Goal: Task Accomplishment & Management: Complete application form

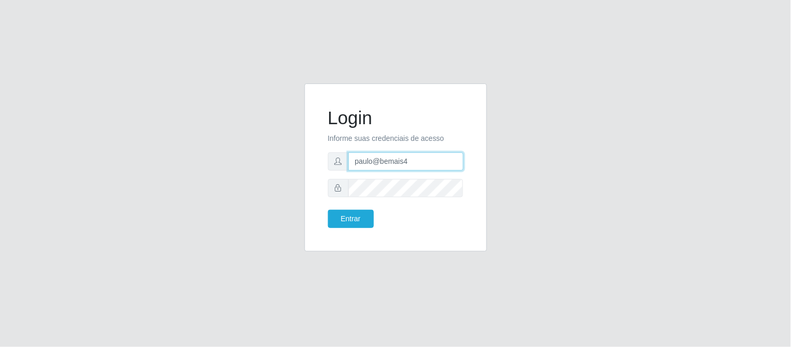
drag, startPoint x: 425, startPoint y: 160, endPoint x: 341, endPoint y: 164, distance: 84.1
click at [341, 164] on div "paulo@bemais4" at bounding box center [396, 161] width 136 height 18
type input "juliomarques@carone"
click at [328, 210] on button "Entrar" at bounding box center [351, 219] width 46 height 18
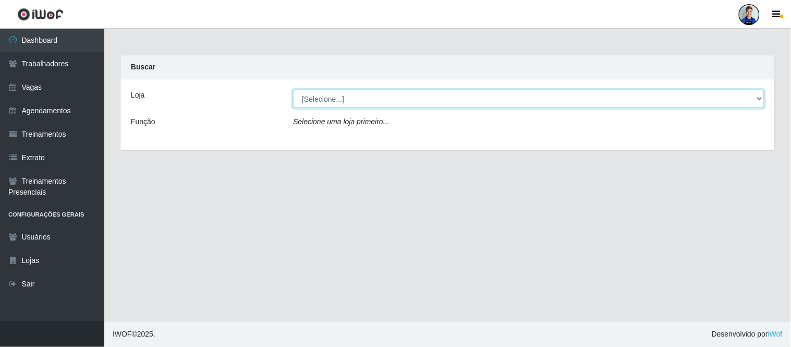
click at [325, 101] on select "[Selecione...] Carone - Itapoa Carone - Praia da Costa Sempre Tem - Jardim Camb…" at bounding box center [528, 99] width 471 height 18
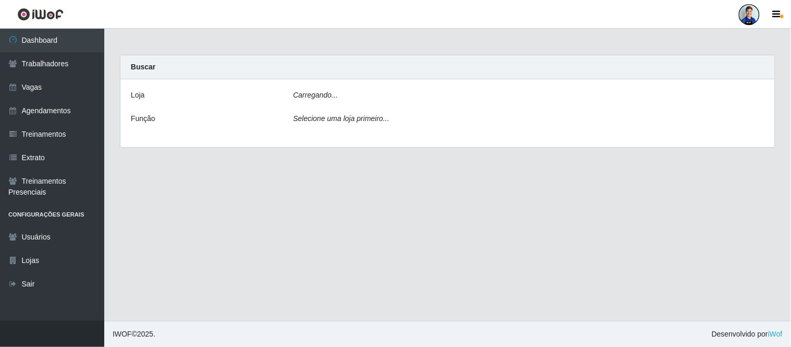
click at [360, 99] on div "Carregando..." at bounding box center [528, 97] width 487 height 15
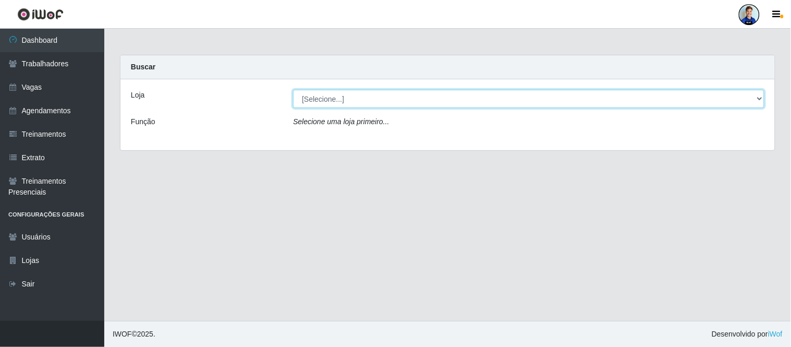
click at [327, 99] on select "[Selecione...] [GEOGRAPHIC_DATA] - [GEOGRAPHIC_DATA] [GEOGRAPHIC_DATA] - [GEOGR…" at bounding box center [528, 99] width 471 height 18
click at [330, 100] on select "[Selecione...] [GEOGRAPHIC_DATA] - [GEOGRAPHIC_DATA] [GEOGRAPHIC_DATA] - [GEOGR…" at bounding box center [528, 99] width 471 height 18
click at [363, 107] on select "[Selecione...] [GEOGRAPHIC_DATA] - [GEOGRAPHIC_DATA] [GEOGRAPHIC_DATA] - [GEOGR…" at bounding box center [528, 99] width 471 height 18
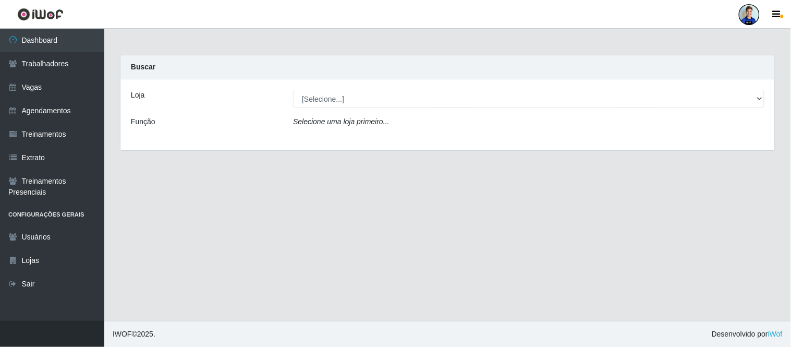
drag, startPoint x: 230, startPoint y: 112, endPoint x: 181, endPoint y: 111, distance: 49.0
click at [230, 112] on div "Loja [Selecione...] [GEOGRAPHIC_DATA] - [GEOGRAPHIC_DATA] [GEOGRAPHIC_DATA] - […" at bounding box center [447, 114] width 654 height 71
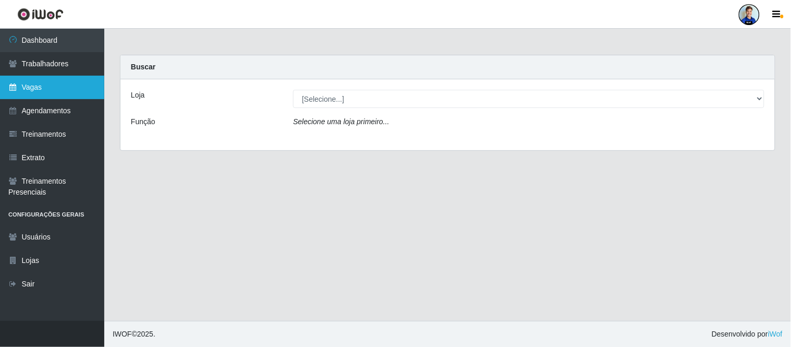
click at [34, 95] on link "Vagas" at bounding box center [52, 87] width 104 height 23
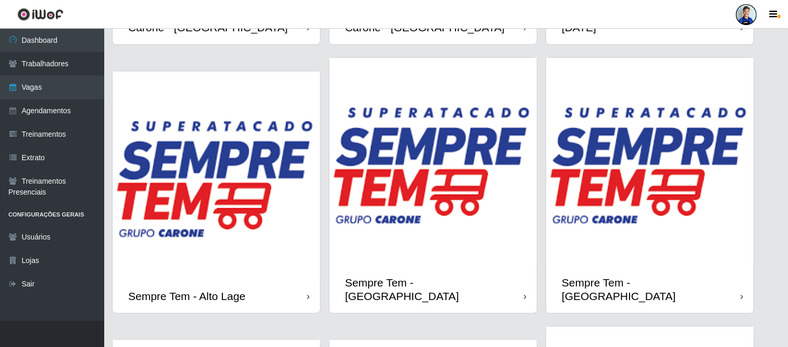
scroll to position [579, 0]
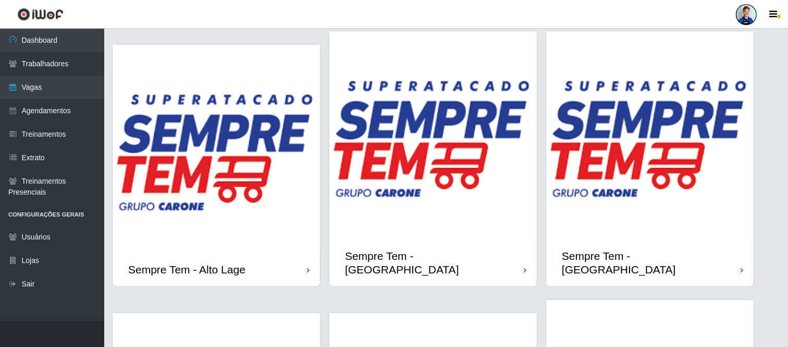
click at [247, 137] on img at bounding box center [217, 149] width 208 height 208
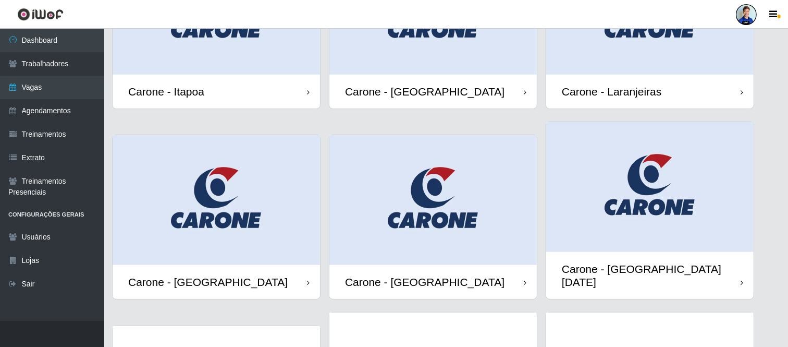
scroll to position [463, 0]
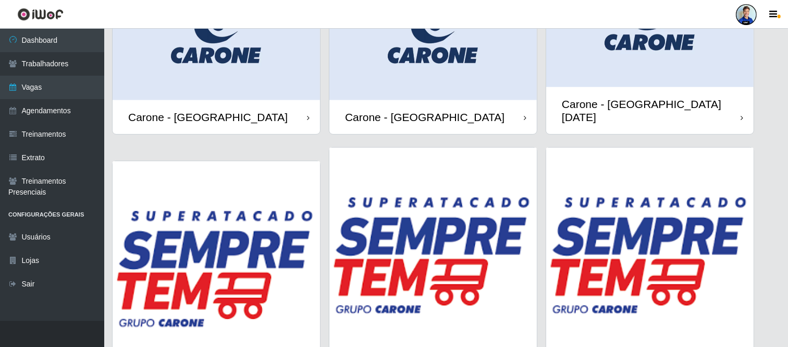
click at [237, 211] on img at bounding box center [217, 265] width 208 height 208
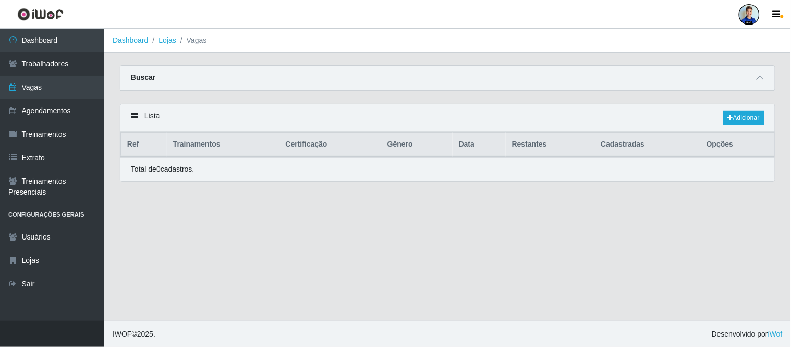
click at [738, 108] on div "Lista Adicionar" at bounding box center [447, 118] width 654 height 28
click at [741, 115] on link "Adicionar" at bounding box center [743, 118] width 41 height 15
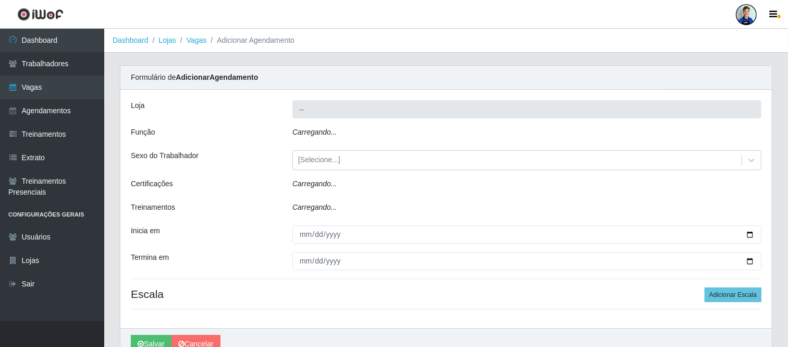
type input "Sempre Tem - Alto Lage"
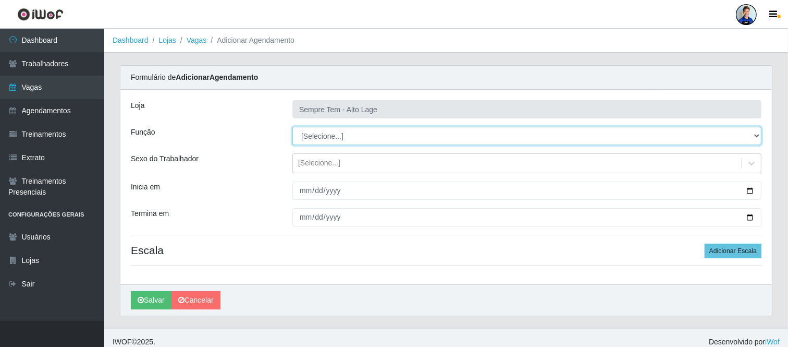
click at [320, 137] on select "[Selecione...] Embalador Embalador + Embalador ++ Repositor Repositor + Reposit…" at bounding box center [526, 136] width 469 height 18
click at [318, 142] on select "[Selecione...] Embalador Embalador + Embalador ++ Repositor Repositor + Reposit…" at bounding box center [526, 136] width 469 height 18
select select "24"
click at [292, 127] on select "[Selecione...] Embalador Embalador + Embalador ++ Repositor Repositor + Reposit…" at bounding box center [526, 136] width 469 height 18
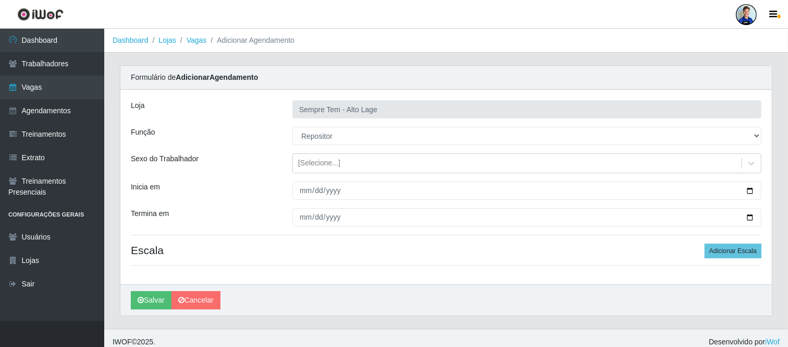
click at [272, 174] on div "Loja Sempre Tem - Alto Lage Função [Selecione...] Embalador Embalador + Embalad…" at bounding box center [446, 187] width 652 height 194
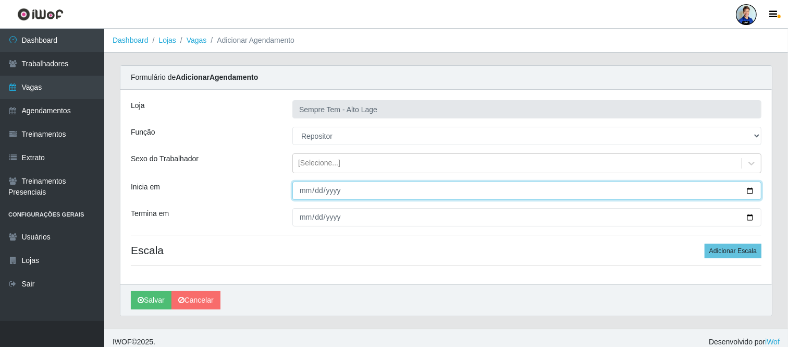
click at [308, 186] on input "Inicia em" at bounding box center [526, 190] width 469 height 18
type input "[DATE]"
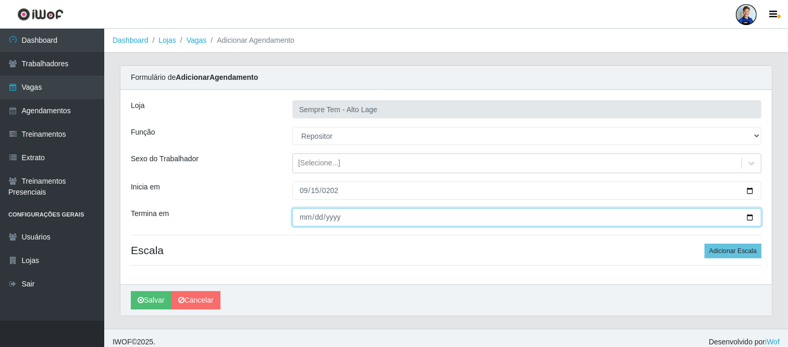
click at [343, 215] on input "Termina em" at bounding box center [526, 217] width 469 height 18
click at [306, 215] on input "Termina em" at bounding box center [526, 217] width 469 height 18
click at [321, 212] on input "0205-09-30" at bounding box center [526, 217] width 469 height 18
click at [336, 220] on input "0205-09-30" at bounding box center [526, 217] width 469 height 18
type input "[DATE]"
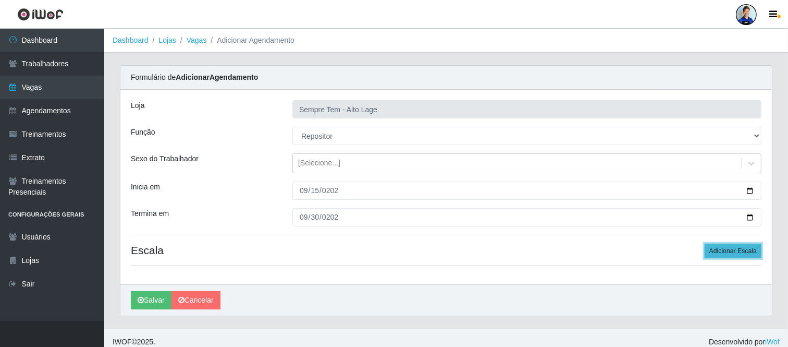
click at [731, 255] on button "Adicionar Escala" at bounding box center [733, 250] width 57 height 15
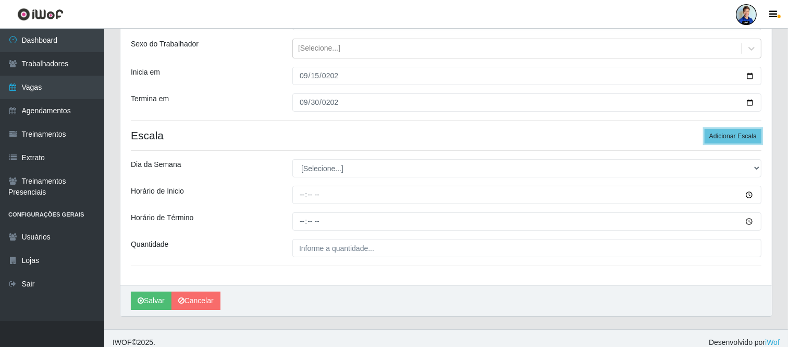
scroll to position [116, 0]
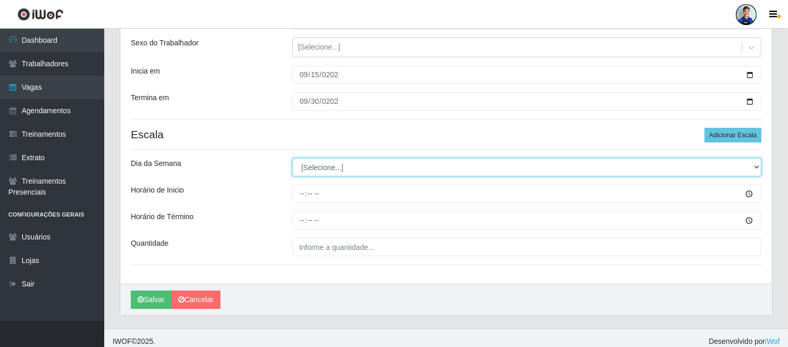
click at [348, 161] on select "[Selecione...] Segunda Terça Quarta Quinta Sexta Sábado Domingo" at bounding box center [526, 167] width 469 height 18
select select "1"
click at [292, 158] on select "[Selecione...] Segunda Terça Quarta Quinta Sexta Sábado Domingo" at bounding box center [526, 167] width 469 height 18
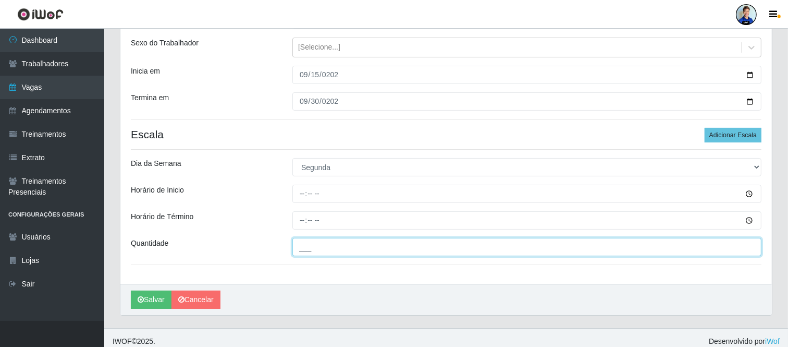
click at [319, 239] on input "___" at bounding box center [526, 247] width 469 height 18
type input "10_"
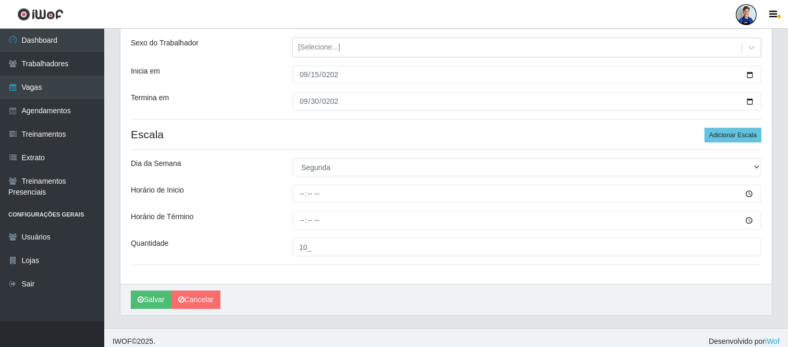
drag, startPoint x: 262, startPoint y: 189, endPoint x: 255, endPoint y: 168, distance: 22.3
click at [261, 189] on div "Horário de Inicio" at bounding box center [204, 194] width 162 height 18
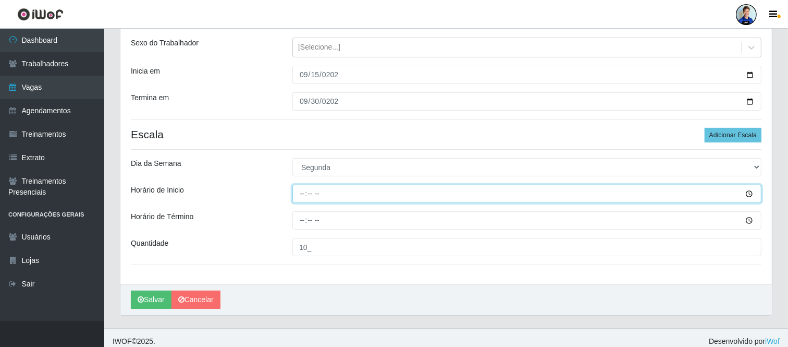
click at [304, 196] on input "Horário de Inicio" at bounding box center [526, 194] width 469 height 18
type input "15:00"
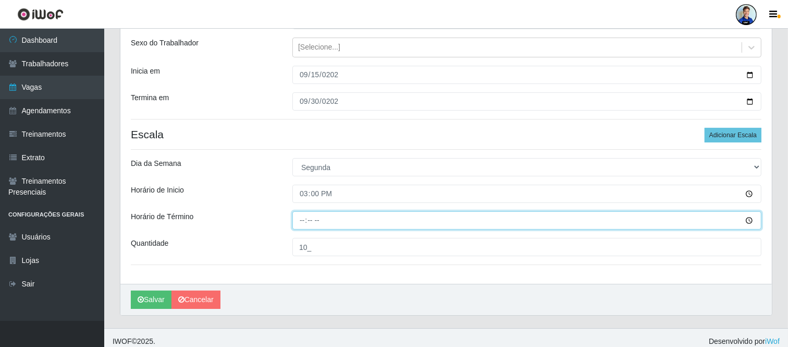
type input "21:00"
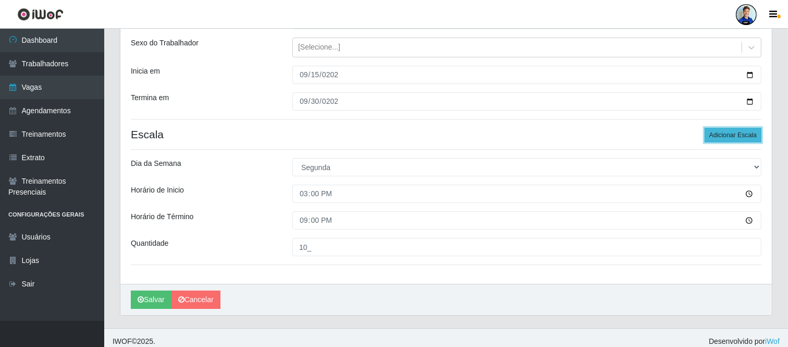
click at [716, 136] on button "Adicionar Escala" at bounding box center [733, 135] width 57 height 15
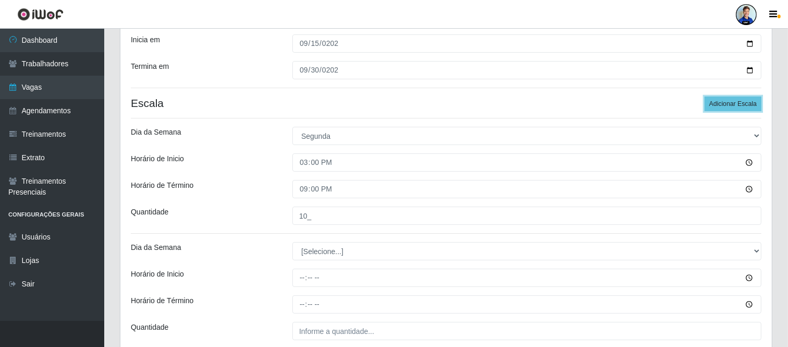
scroll to position [174, 0]
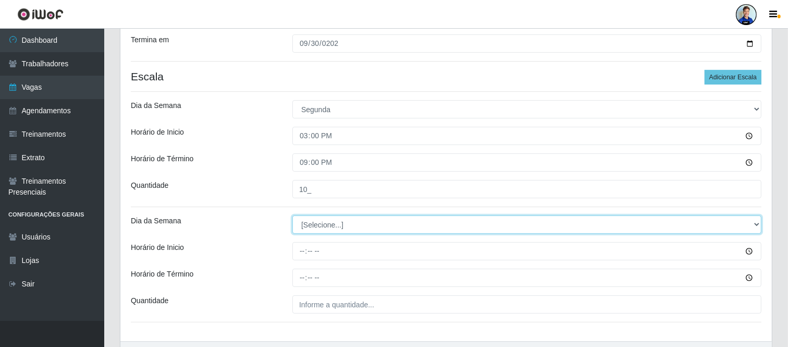
click at [360, 217] on select "[Selecione...] Segunda Terça Quarta Quinta Sexta Sábado Domingo" at bounding box center [526, 224] width 469 height 18
click at [384, 227] on select "[Selecione...] Segunda Terça Quarta Quinta Sexta Sábado Domingo" at bounding box center [526, 224] width 469 height 18
click at [409, 230] on select "[Selecione...] Segunda Terça Quarta Quinta Sexta Sábado Domingo" at bounding box center [526, 224] width 469 height 18
click at [410, 231] on select "[Selecione...] Segunda Terça Quarta Quinta Sexta Sábado Domingo" at bounding box center [526, 224] width 469 height 18
select select "2"
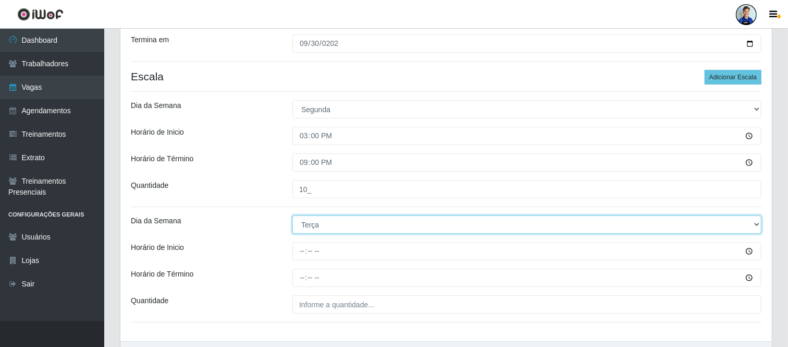
click at [292, 215] on select "[Selecione...] Segunda Terça Quarta Quinta Sexta Sábado Domingo" at bounding box center [526, 224] width 469 height 18
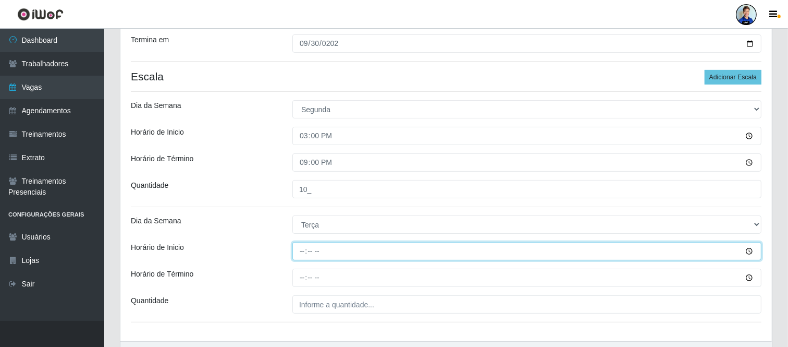
type input "15:00"
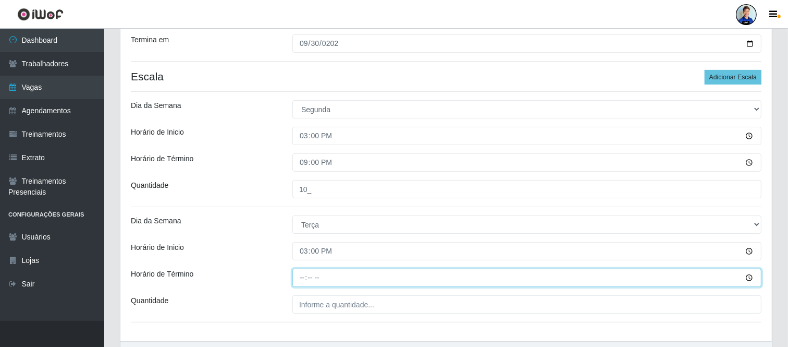
type input "21:00"
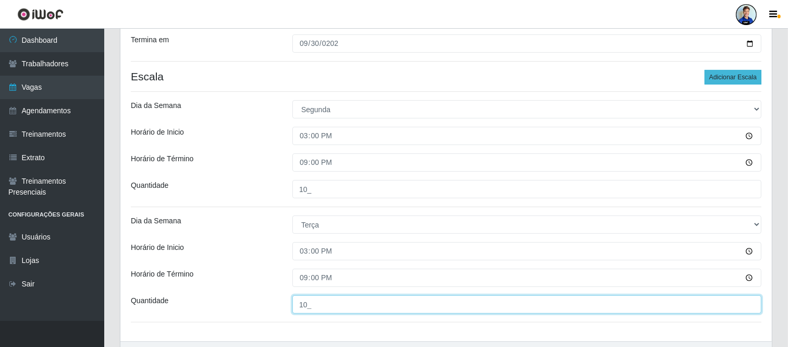
type input "10_"
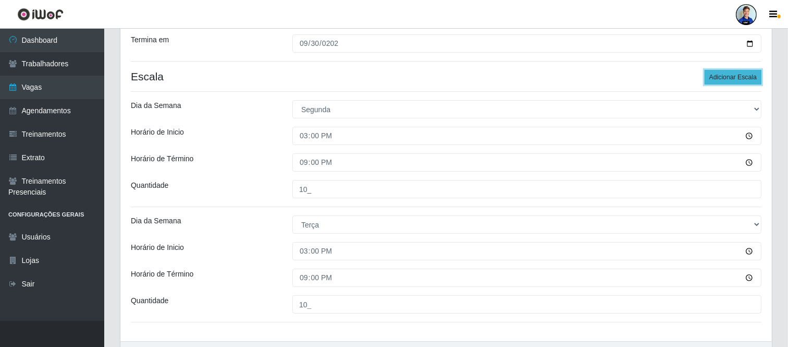
click at [747, 79] on button "Adicionar Escala" at bounding box center [733, 77] width 57 height 15
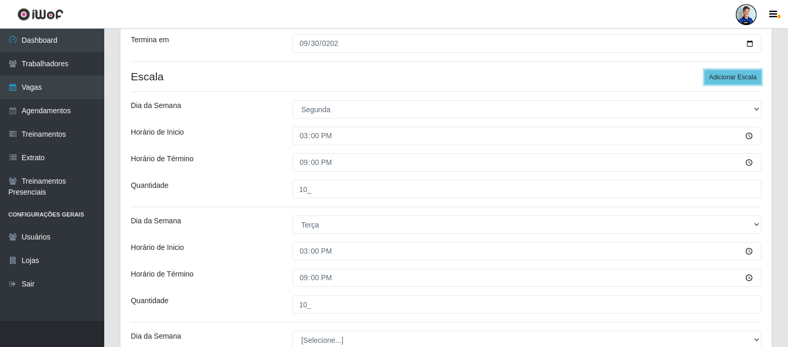
scroll to position [289, 0]
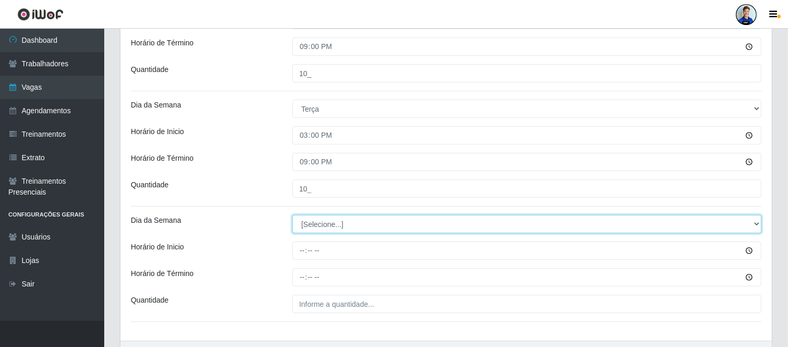
click at [330, 227] on select "[Selecione...] Segunda Terça Quarta Quinta Sexta Sábado Domingo" at bounding box center [526, 224] width 469 height 18
select select "3"
click at [292, 215] on select "[Selecione...] Segunda Terça Quarta Quinta Sexta Sábado Domingo" at bounding box center [526, 224] width 469 height 18
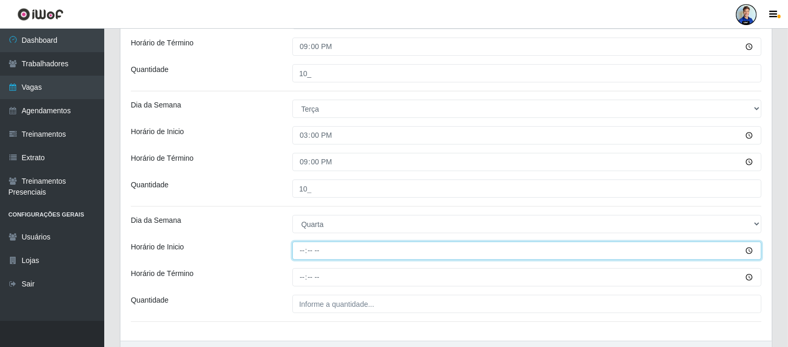
click at [304, 248] on input "Horário de Inicio" at bounding box center [526, 250] width 469 height 18
type input "15:00"
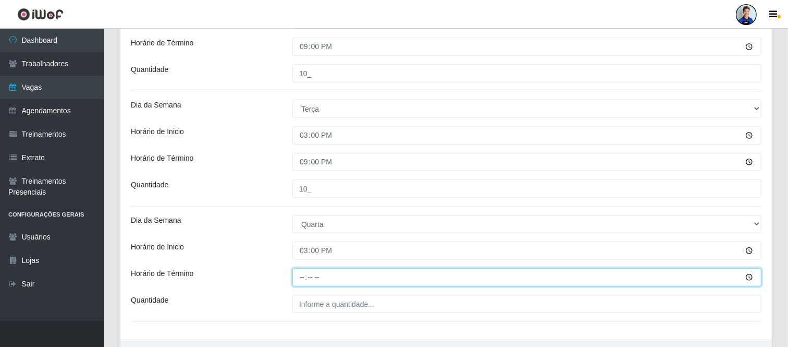
type input "21:00"
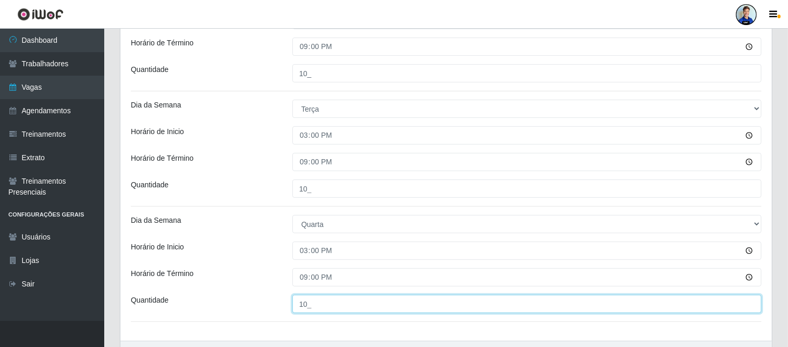
type input "10_"
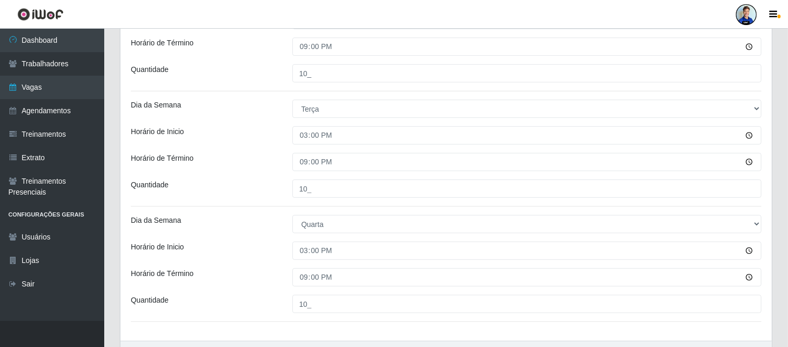
click at [279, 217] on div "Dia da Semana" at bounding box center [204, 224] width 162 height 18
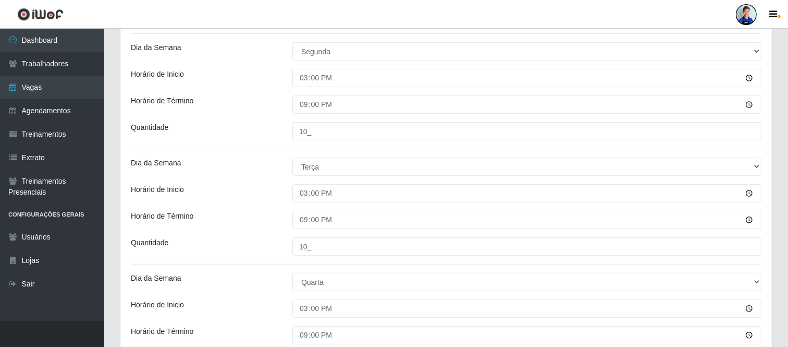
scroll to position [116, 0]
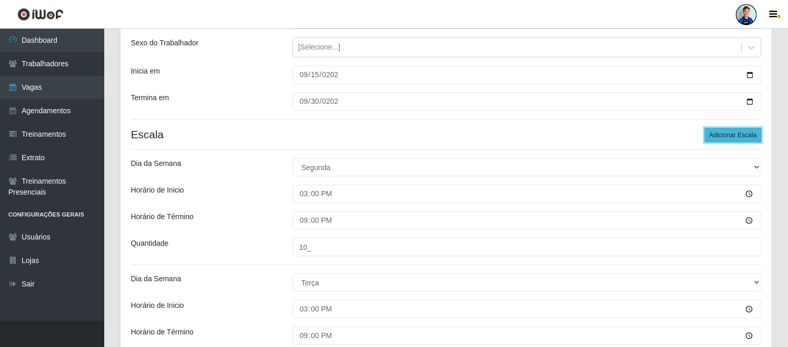
click at [736, 133] on button "Adicionar Escala" at bounding box center [733, 135] width 57 height 15
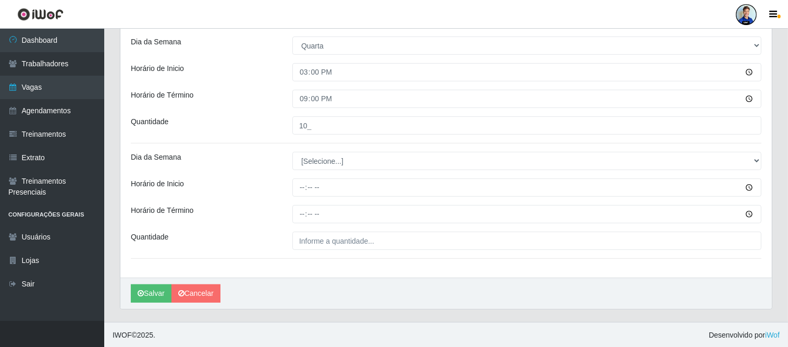
scroll to position [469, 0]
drag, startPoint x: 335, startPoint y: 176, endPoint x: 341, endPoint y: 175, distance: 6.3
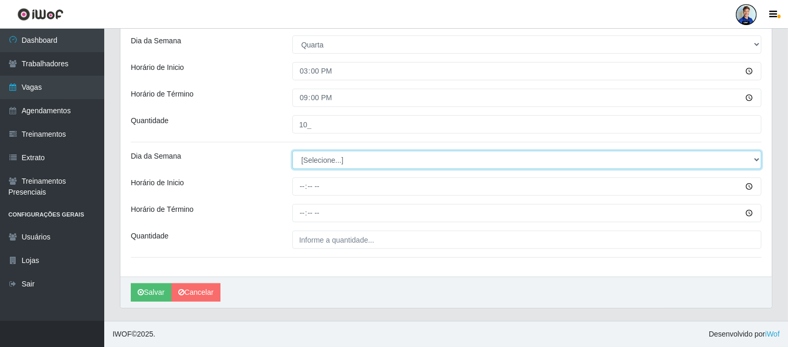
click at [363, 165] on select "[Selecione...] Segunda Terça Quarta Quinta Sexta Sábado Domingo" at bounding box center [526, 160] width 469 height 18
select select "4"
click at [292, 151] on select "[Selecione...] Segunda Terça Quarta Quinta Sexta Sábado Domingo" at bounding box center [526, 160] width 469 height 18
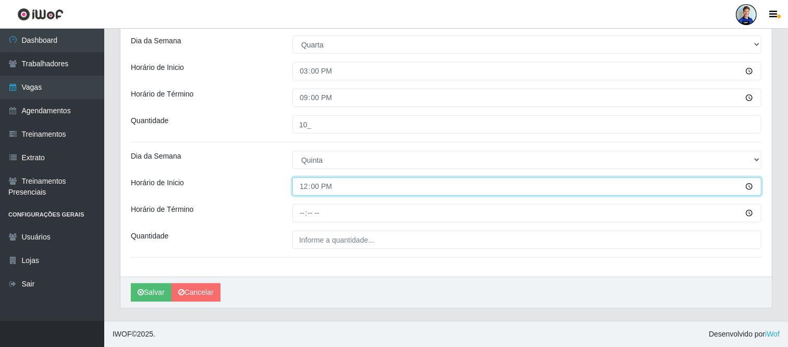
click at [363, 184] on input "12:00" at bounding box center [526, 186] width 469 height 18
type input "15:00"
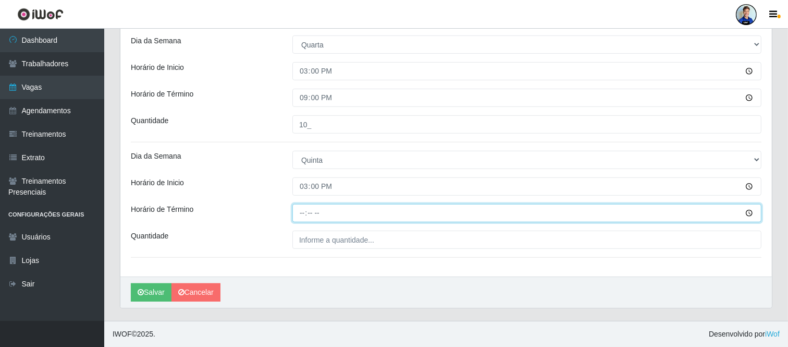
type input "21:00"
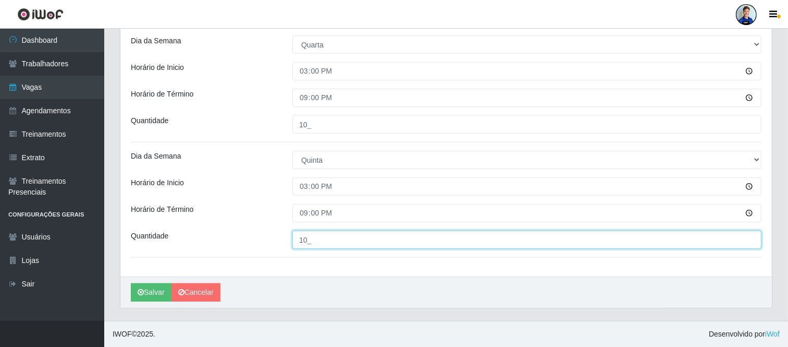
type input "10_"
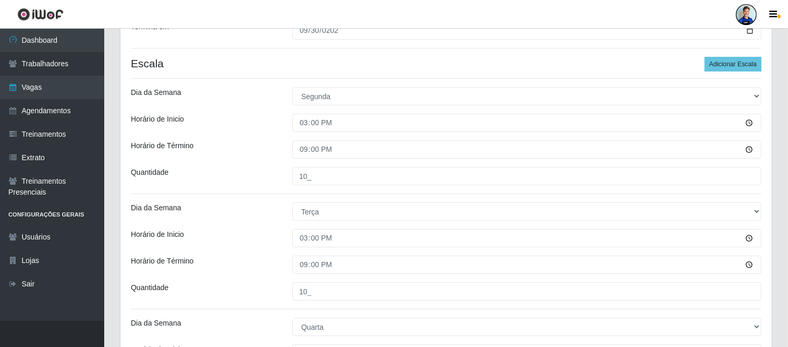
scroll to position [179, 0]
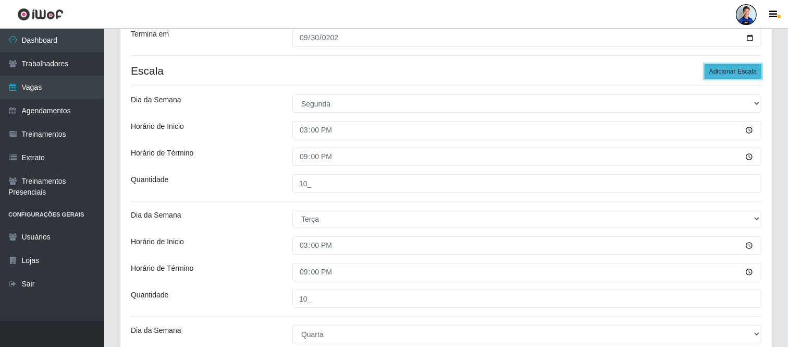
click at [714, 67] on button "Adicionar Escala" at bounding box center [733, 71] width 57 height 15
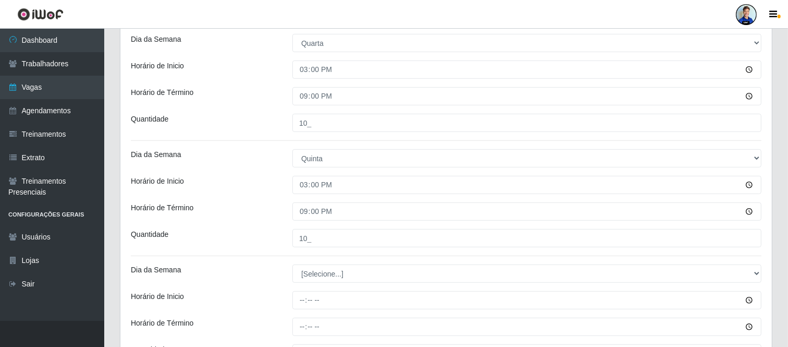
scroll to position [527, 0]
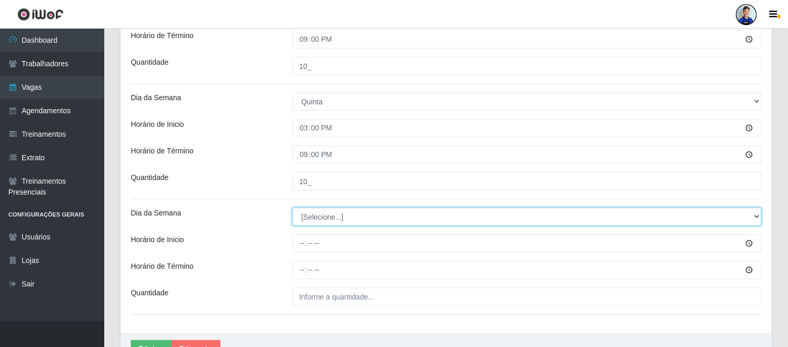
click at [328, 217] on select "[Selecione...] Segunda Terça Quarta Quinta Sexta Sábado Domingo" at bounding box center [526, 217] width 469 height 18
select select "5"
click at [292, 208] on select "[Selecione...] Segunda Terça Quarta Quinta Sexta Sábado Domingo" at bounding box center [526, 217] width 469 height 18
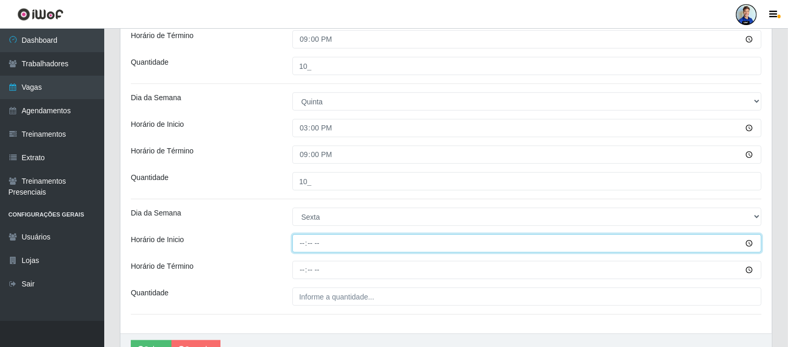
click at [301, 242] on input "Horário de Inicio" at bounding box center [526, 243] width 469 height 18
type input "15:00"
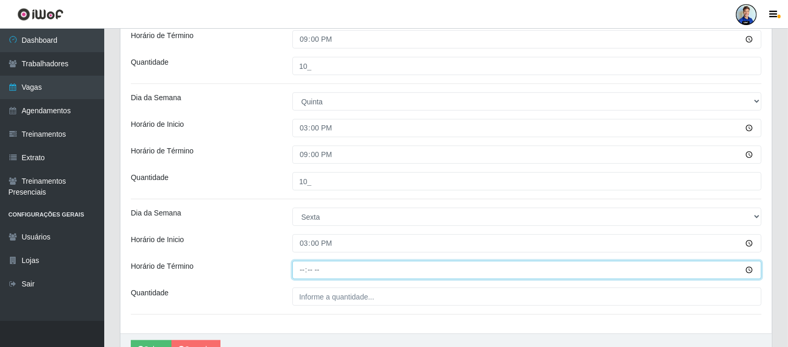
type input "21:00"
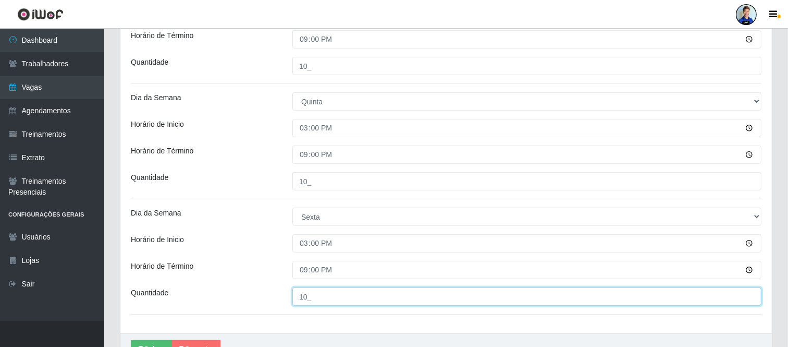
type input "10_"
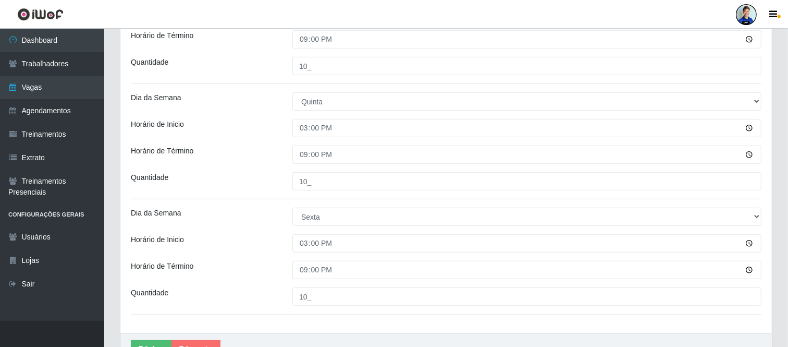
click at [274, 147] on div "Horário de Término" at bounding box center [204, 154] width 162 height 18
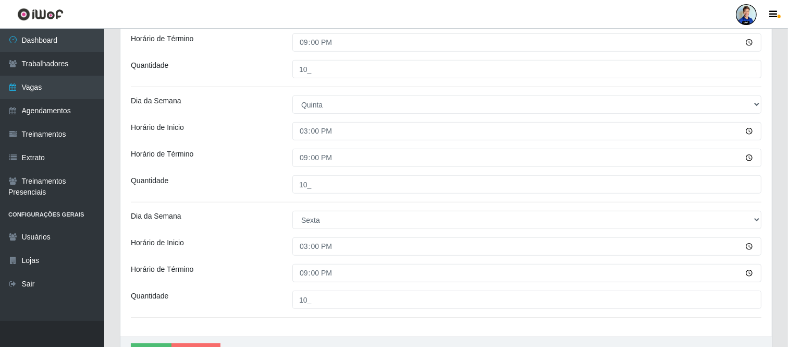
scroll to position [584, 0]
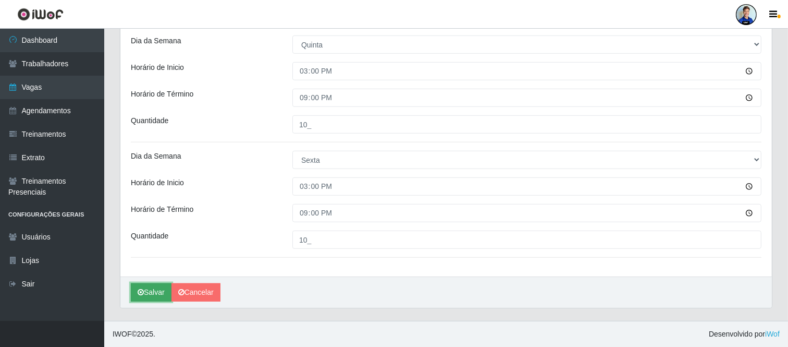
click at [155, 290] on button "Salvar" at bounding box center [151, 292] width 41 height 18
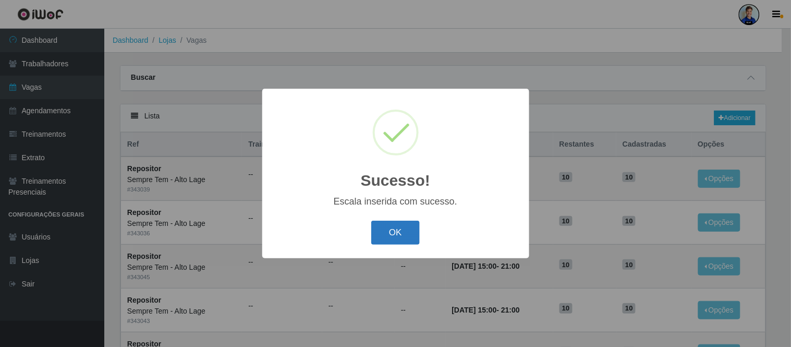
drag, startPoint x: 398, startPoint y: 246, endPoint x: 397, endPoint y: 238, distance: 7.5
click at [398, 246] on div "OK Cancel" at bounding box center [396, 232] width 246 height 30
click at [394, 229] on button "OK" at bounding box center [395, 233] width 48 height 25
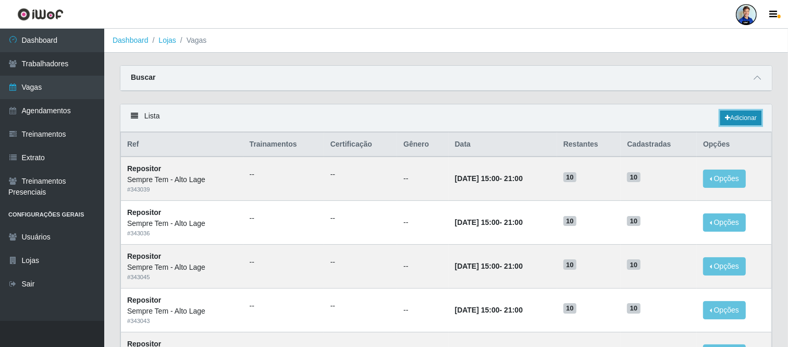
click at [743, 120] on link "Adicionar" at bounding box center [741, 118] width 41 height 15
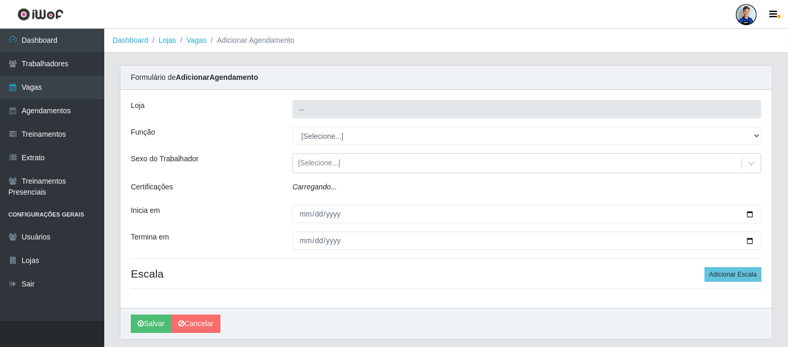
type input "Sempre Tem - Alto Lage"
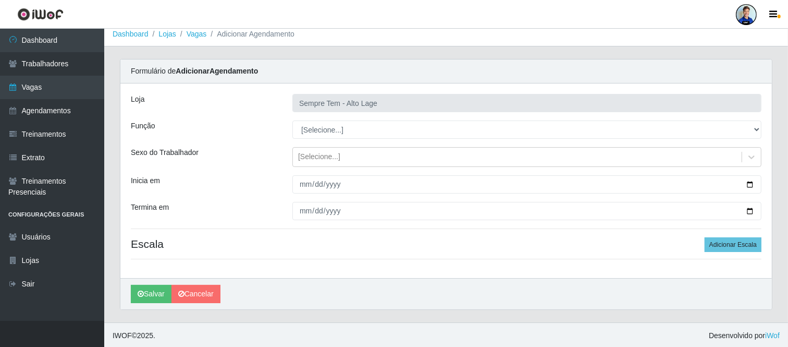
scroll to position [8, 0]
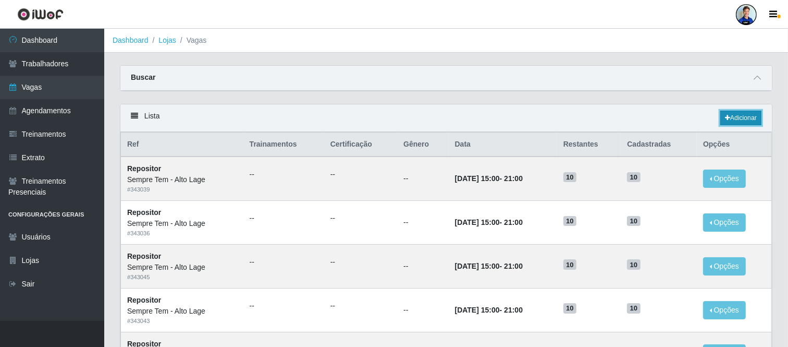
click at [751, 114] on link "Adicionar" at bounding box center [741, 118] width 41 height 15
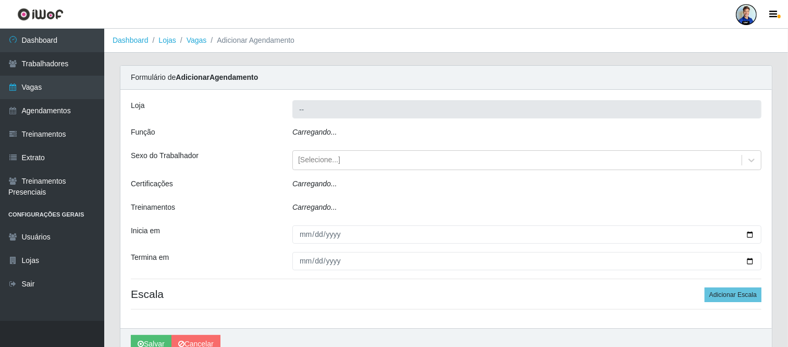
type input "Sempre Tem - Alto Lage"
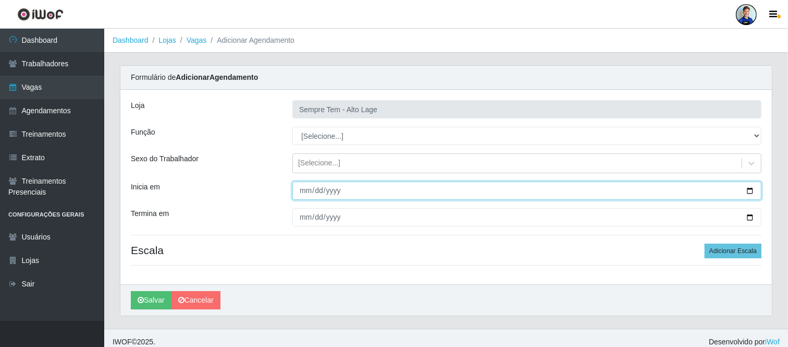
click at [298, 190] on input "Inicia em" at bounding box center [526, 190] width 469 height 18
type input "[DATE]"
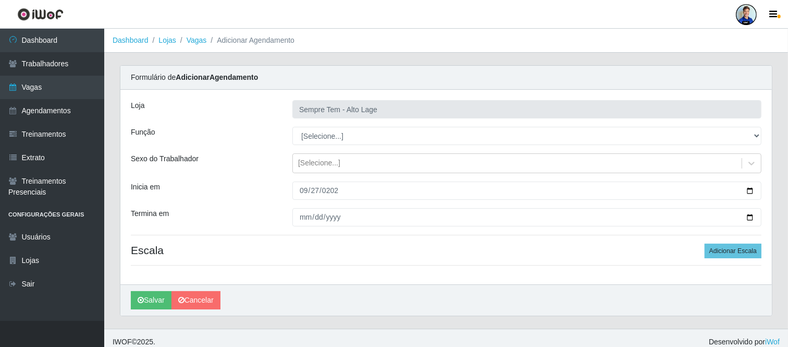
click at [365, 126] on div "Loja Sempre Tem - Alto Lage Função [Selecione...] Embalador Embalador + Embalad…" at bounding box center [446, 187] width 652 height 194
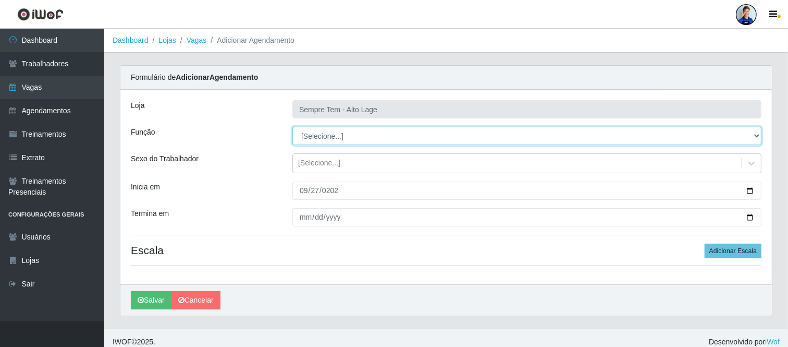
click at [358, 136] on select "[Selecione...] Embalador Embalador + Embalador ++ Repositor Repositor + Reposit…" at bounding box center [526, 136] width 469 height 18
select select "82"
click at [292, 127] on select "[Selecione...] Embalador Embalador + Embalador ++ Repositor Repositor + Reposit…" at bounding box center [526, 136] width 469 height 18
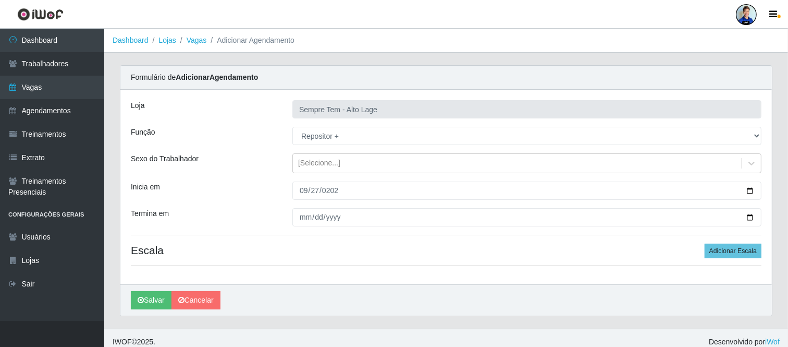
click at [253, 183] on div "Inicia em" at bounding box center [204, 190] width 162 height 18
click at [732, 245] on button "Adicionar Escala" at bounding box center [733, 250] width 57 height 15
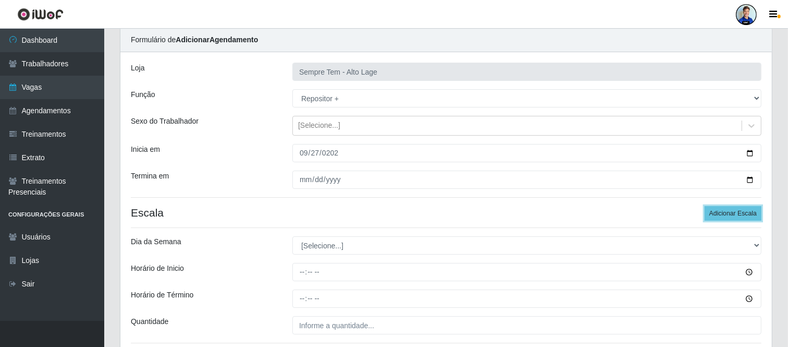
scroll to position [58, 0]
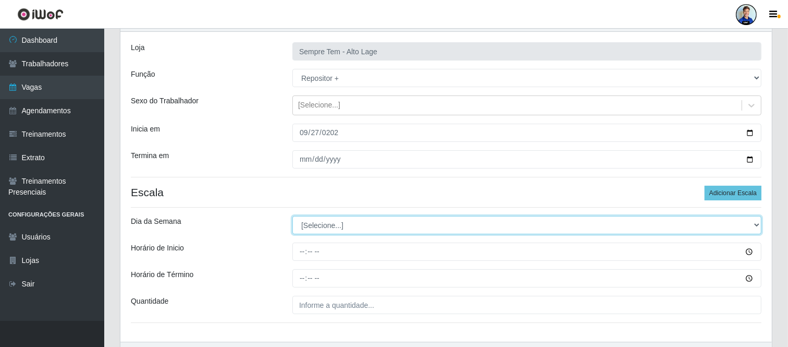
click at [335, 230] on select "[Selecione...] Segunda Terça Quarta Quinta Sexta Sábado Domingo" at bounding box center [526, 225] width 469 height 18
select select "6"
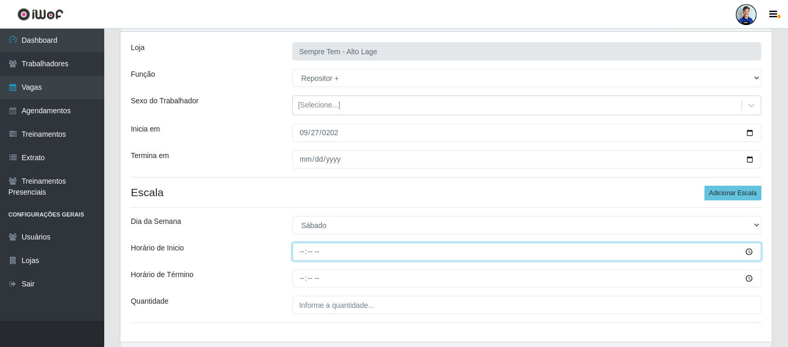
type input "15:00"
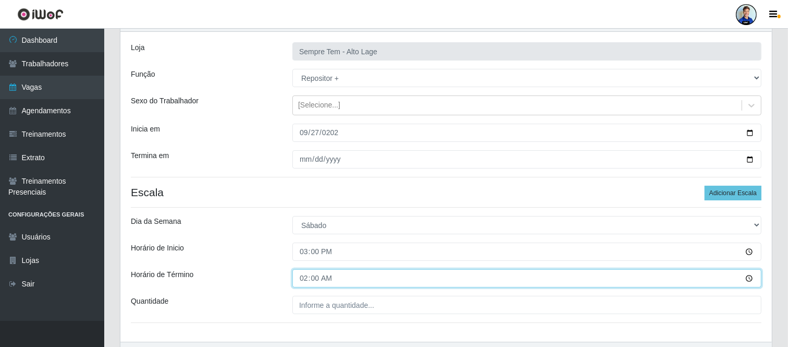
type input "21:00"
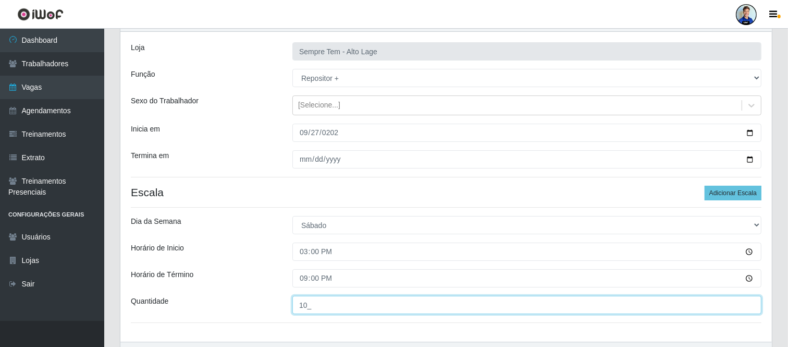
type input "10_"
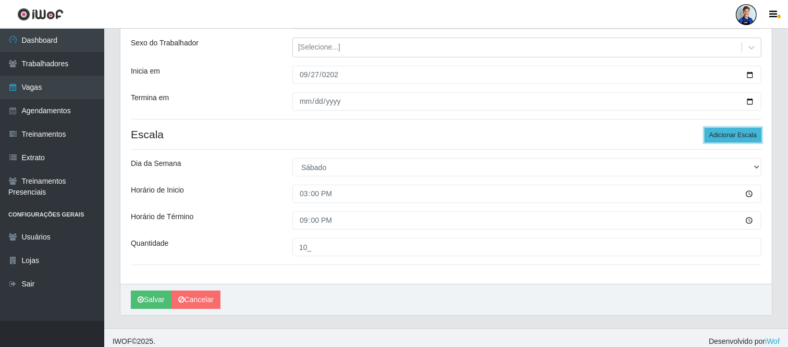
click at [739, 134] on button "Adicionar Escala" at bounding box center [733, 135] width 57 height 15
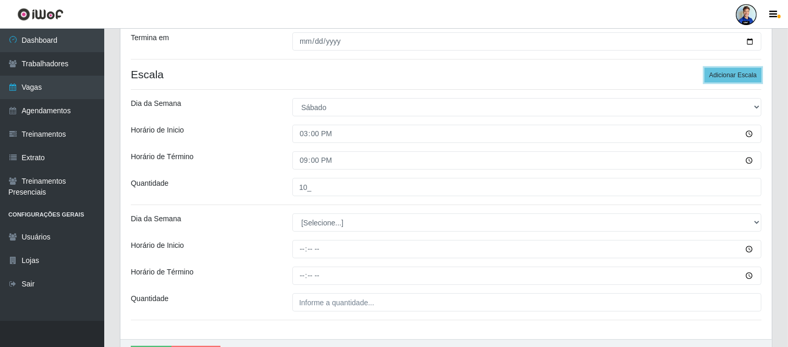
scroll to position [231, 0]
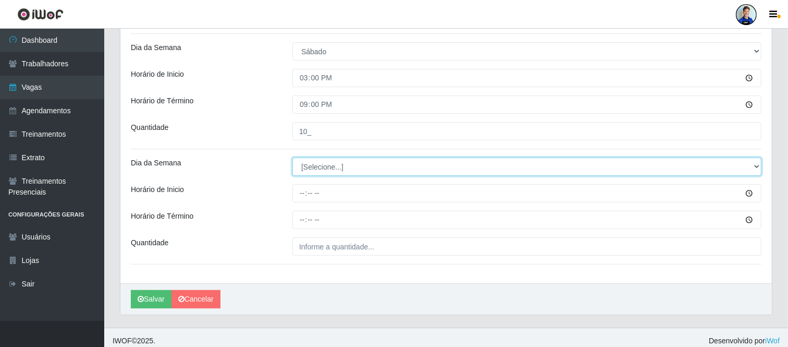
click at [350, 169] on select "[Selecione...] Segunda Terça Quarta Quinta Sexta Sábado Domingo" at bounding box center [526, 166] width 469 height 18
select select "0"
click at [292, 157] on select "[Selecione...] Segunda Terça Quarta Quinta Sexta Sábado Domingo" at bounding box center [526, 166] width 469 height 18
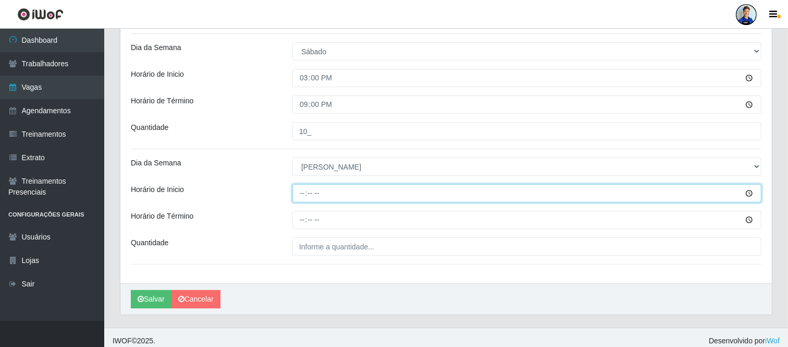
type input "08:00"
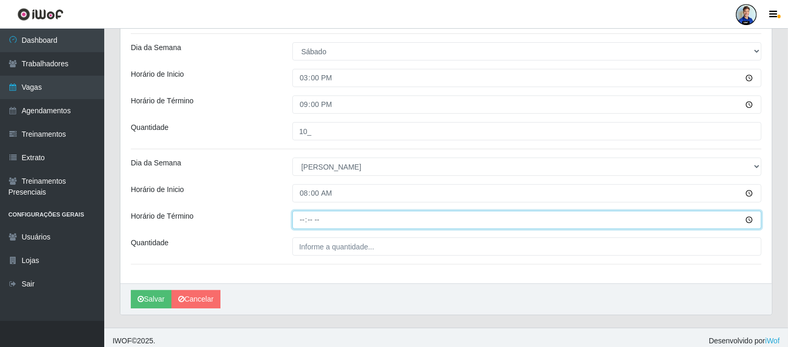
type input "14:00"
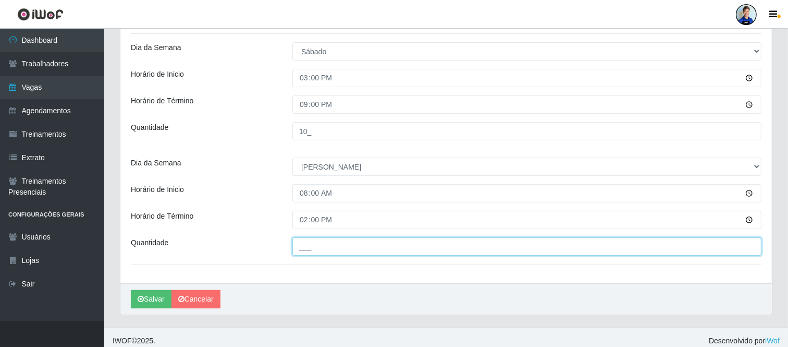
click at [320, 243] on input "___" at bounding box center [526, 246] width 469 height 18
type input "4__"
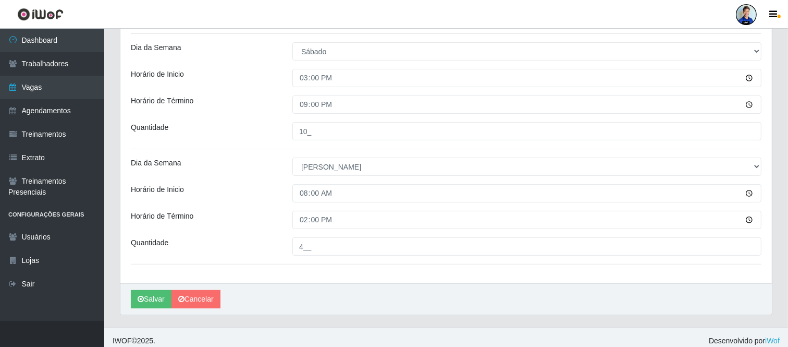
click at [232, 197] on div "Horário de Inicio" at bounding box center [204, 193] width 162 height 18
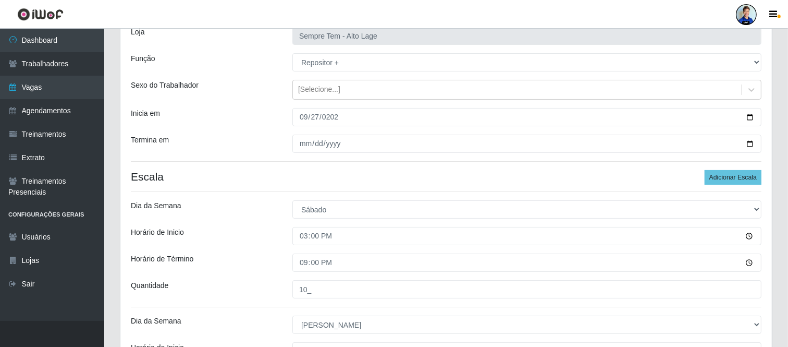
scroll to position [58, 0]
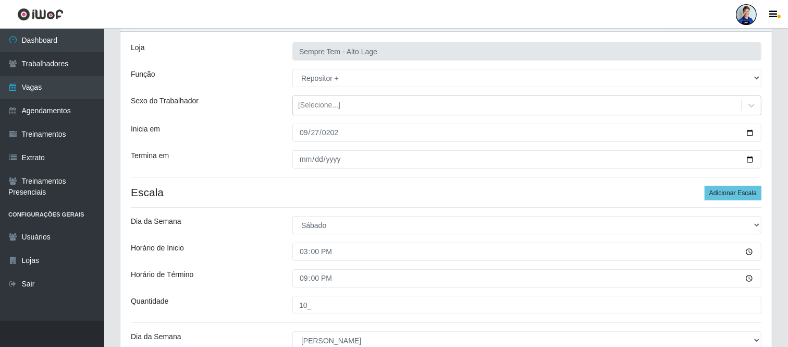
click at [226, 139] on div "Inicia em" at bounding box center [204, 133] width 162 height 18
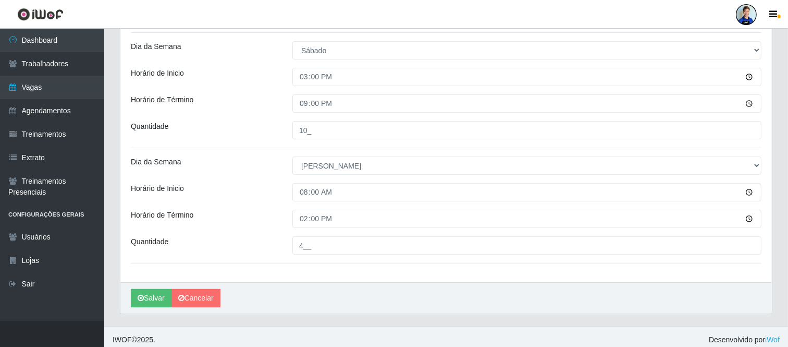
scroll to position [238, 0]
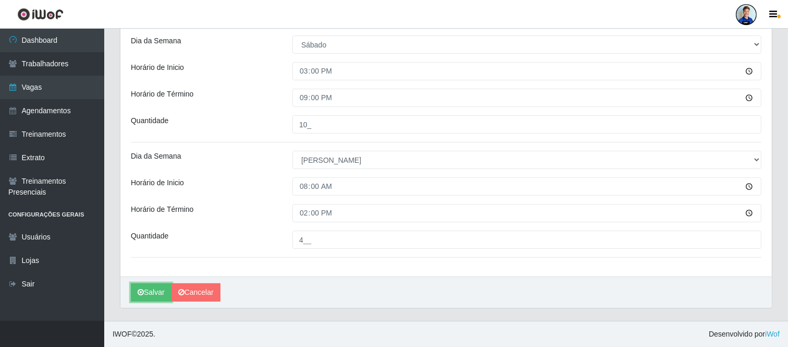
drag, startPoint x: 154, startPoint y: 294, endPoint x: 185, endPoint y: 228, distance: 72.5
click at [184, 229] on div "Loja Sempre Tem - Alto Lage Função [Selecione...] Embalador Embalador + Embalad…" at bounding box center [446, 79] width 652 height 456
click at [147, 296] on button "Salvar" at bounding box center [151, 292] width 41 height 18
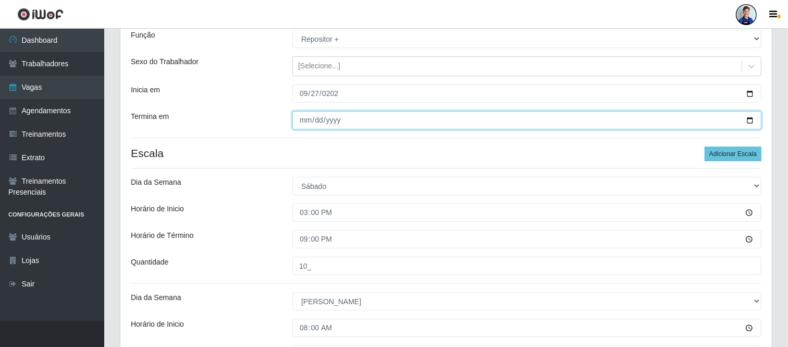
scroll to position [92, 0]
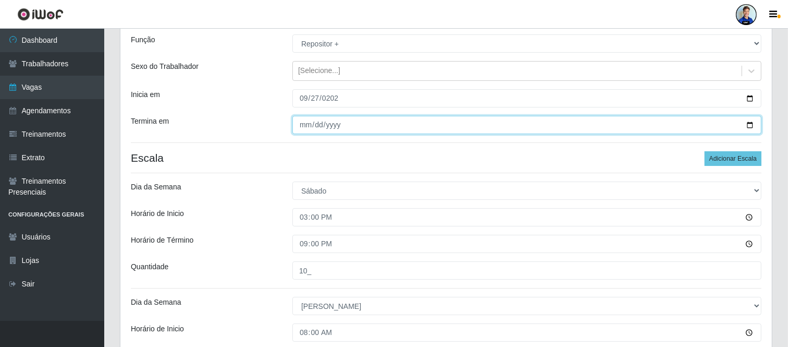
type input "[DATE]"
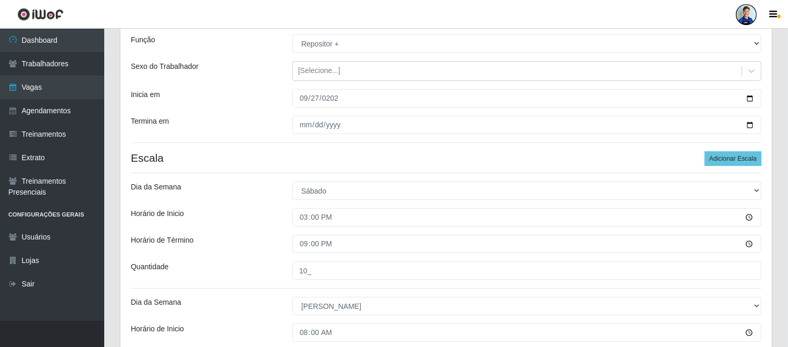
click at [284, 176] on div "Loja Sempre Tem - Alto Lage Função [Selecione...] Embalador Embalador + Embalad…" at bounding box center [446, 209] width 652 height 425
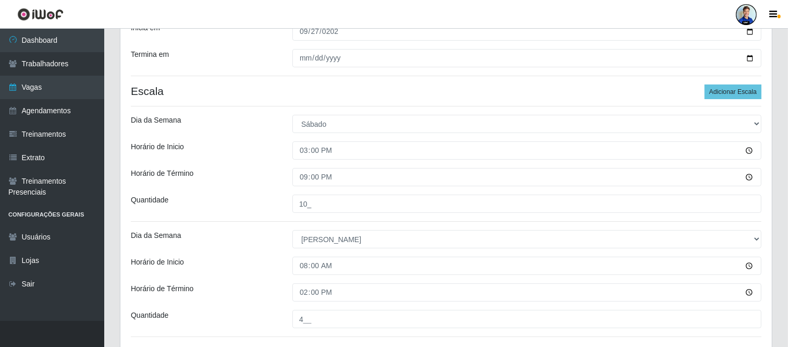
scroll to position [238, 0]
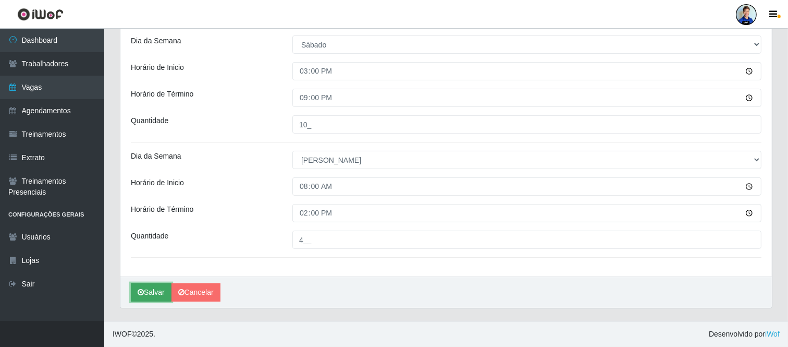
click at [151, 292] on button "Salvar" at bounding box center [151, 292] width 41 height 18
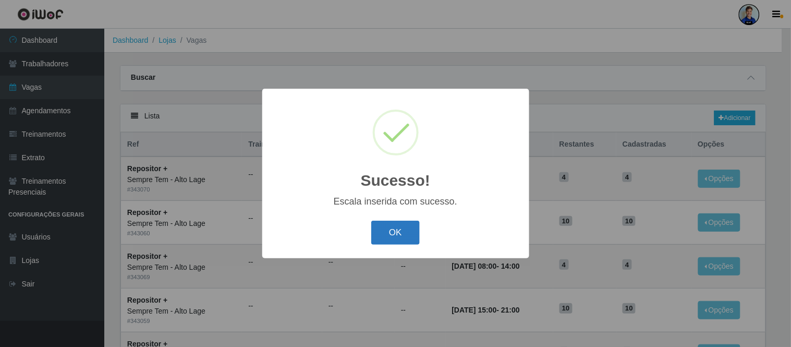
click at [398, 243] on button "OK" at bounding box center [395, 233] width 48 height 25
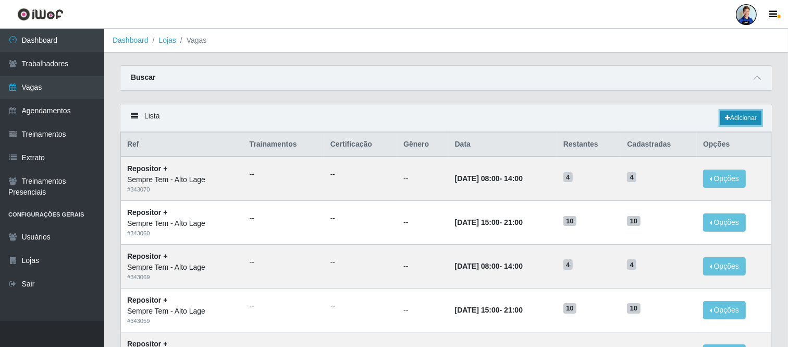
click at [752, 119] on link "Adicionar" at bounding box center [741, 118] width 41 height 15
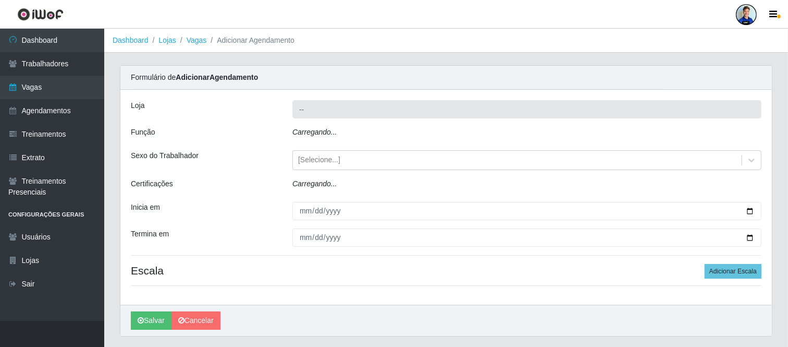
type input "Sempre Tem - Alto Lage"
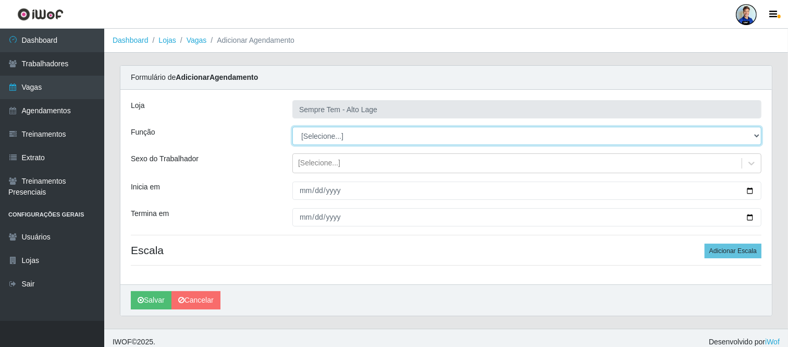
click at [319, 142] on select "[Selecione...] Embalador Embalador + Embalador ++ Repositor Repositor + Reposit…" at bounding box center [526, 136] width 469 height 18
select select "24"
click at [292, 127] on select "[Selecione...] Embalador Embalador + Embalador ++ Repositor Repositor + Reposit…" at bounding box center [526, 136] width 469 height 18
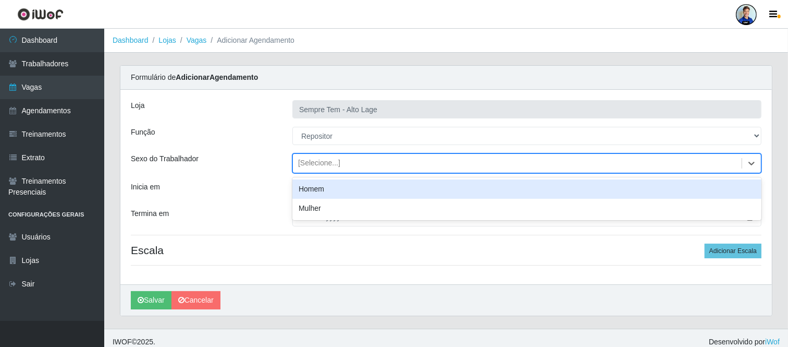
click at [320, 161] on div "[Selecione...]" at bounding box center [319, 163] width 42 height 11
click at [282, 165] on div "Sexo do Trabalhador" at bounding box center [204, 163] width 162 height 20
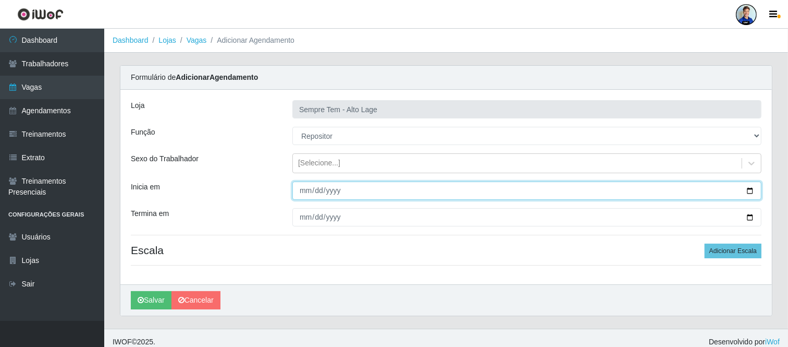
click at [301, 194] on input "Inicia em" at bounding box center [526, 190] width 469 height 18
type input "[DATE]"
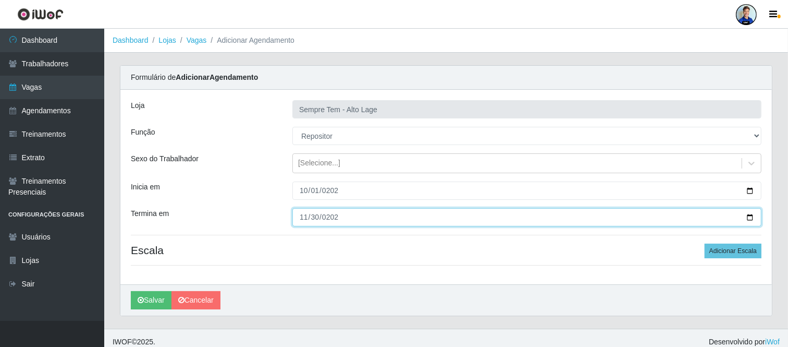
type input "[DATE]"
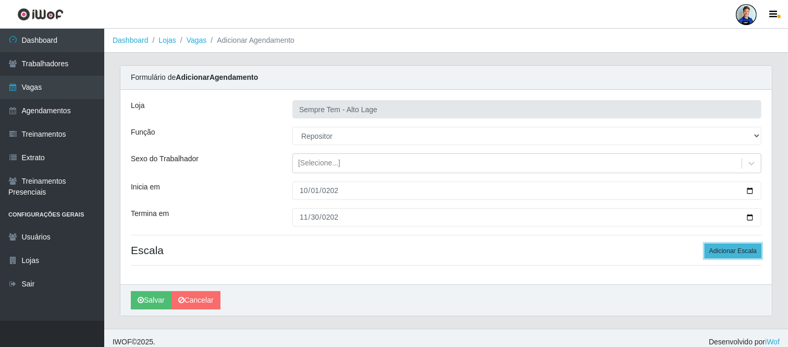
click at [734, 250] on button "Adicionar Escala" at bounding box center [733, 250] width 57 height 15
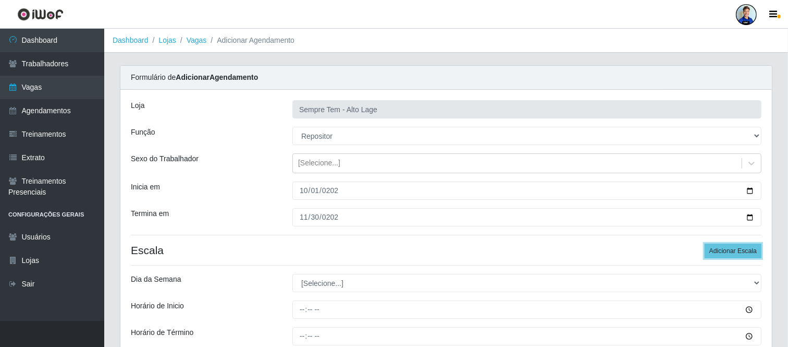
scroll to position [58, 0]
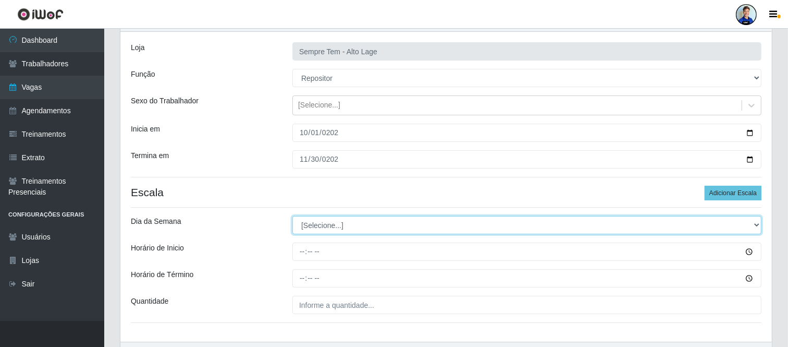
click at [321, 222] on select "[Selecione...] Segunda Terça Quarta Quinta Sexta Sábado Domingo" at bounding box center [526, 225] width 469 height 18
select select "1"
click at [292, 216] on select "[Selecione...] Segunda Terça Quarta Quinta Sexta Sábado Domingo" at bounding box center [526, 225] width 469 height 18
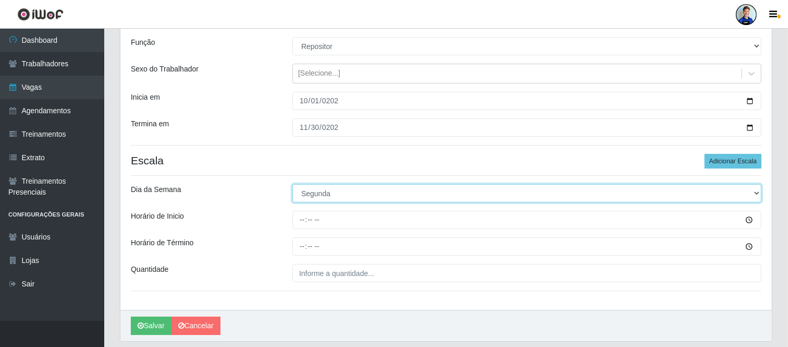
scroll to position [116, 0]
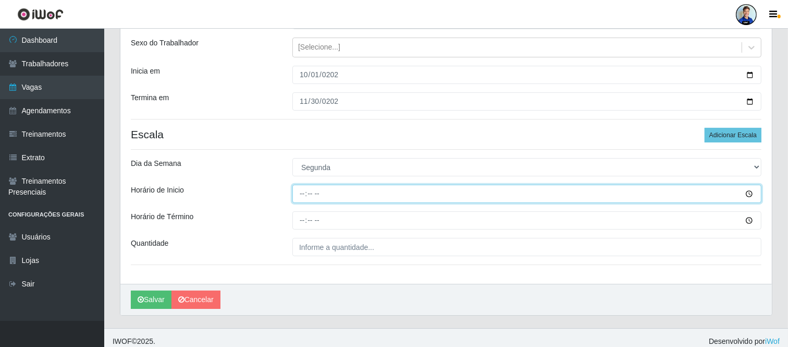
click at [299, 197] on input "Horário de Inicio" at bounding box center [526, 194] width 469 height 18
type input "15:00"
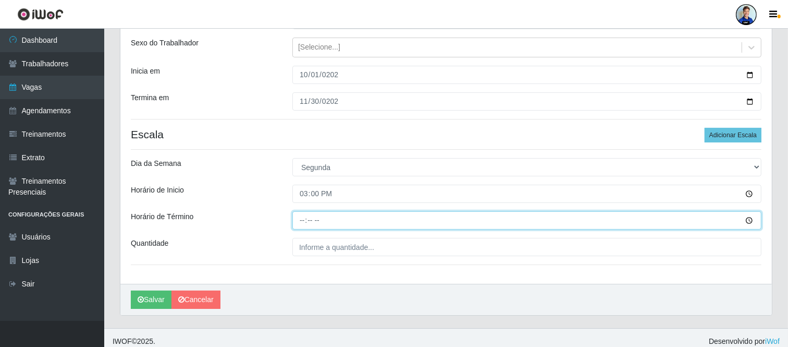
type input "21:00"
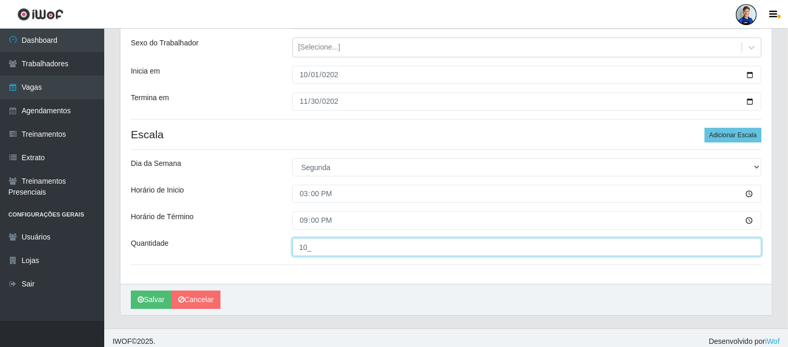
type input "10_"
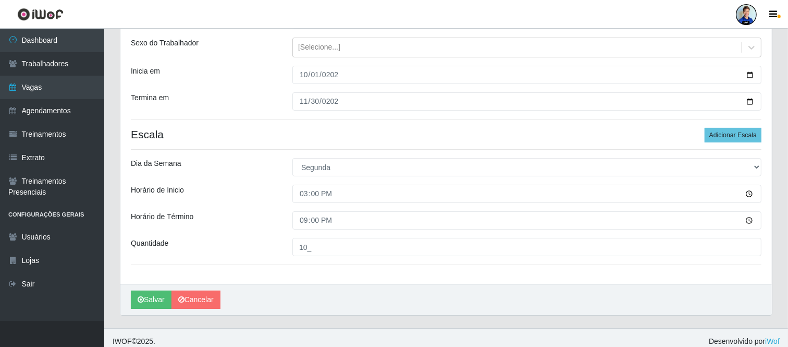
click at [284, 174] on div "Dia da Semana" at bounding box center [204, 167] width 162 height 18
click at [730, 128] on button "Adicionar Escala" at bounding box center [733, 135] width 57 height 15
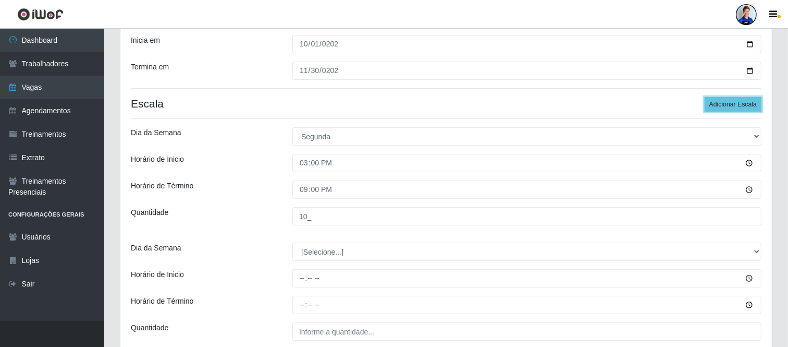
scroll to position [231, 0]
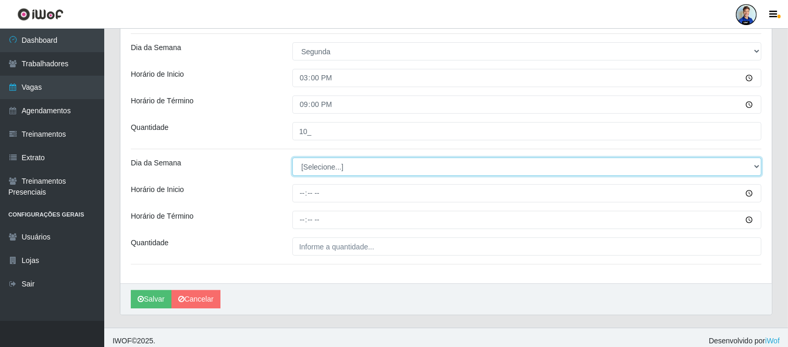
click at [310, 173] on select "[Selecione...] Segunda Terça Quarta Quinta Sexta Sábado Domingo" at bounding box center [526, 166] width 469 height 18
select select "2"
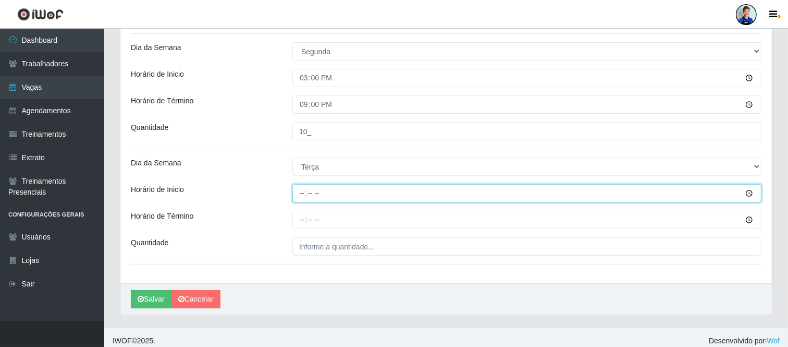
type input "15:00"
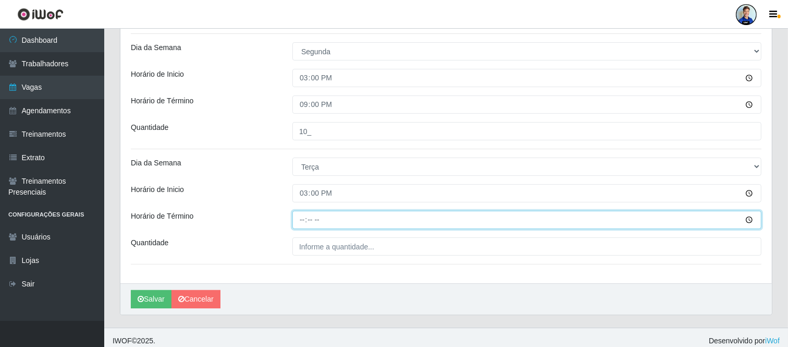
type input "21:00"
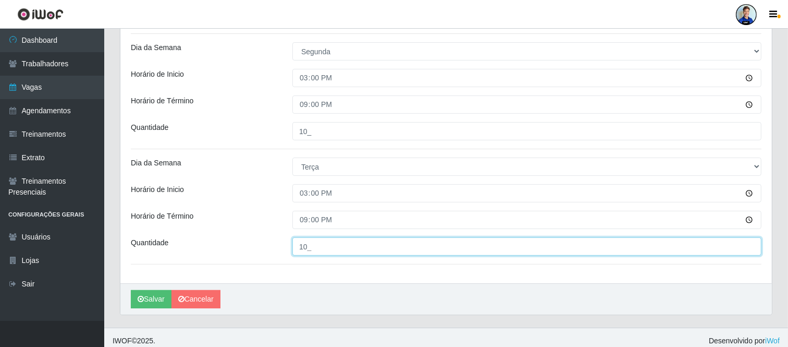
type input "10_"
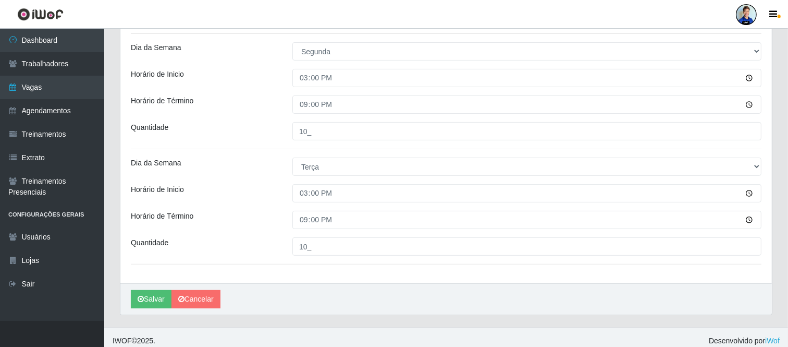
click at [372, 144] on div "Loja Sempre Tem - Alto Lage Função [Selecione...] Embalador Embalador + Embalad…" at bounding box center [446, 70] width 652 height 425
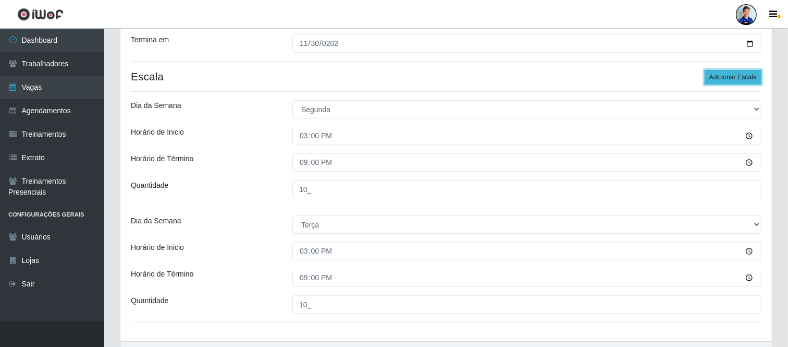
click at [744, 76] on button "Adicionar Escala" at bounding box center [733, 77] width 57 height 15
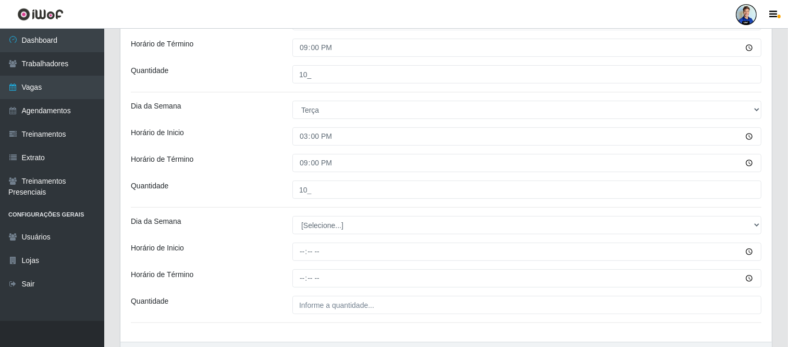
scroll to position [289, 0]
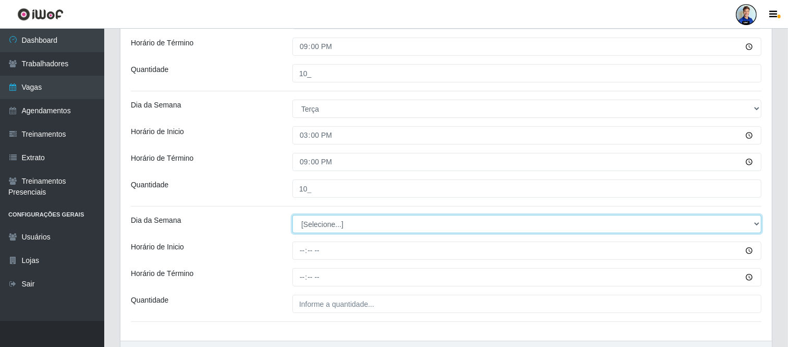
click at [327, 226] on select "[Selecione...] Segunda Terça Quarta Quinta Sexta Sábado Domingo" at bounding box center [526, 224] width 469 height 18
select select "3"
click at [292, 215] on select "[Selecione...] Segunda Terça Quarta Quinta Sexta Sábado Domingo" at bounding box center [526, 224] width 469 height 18
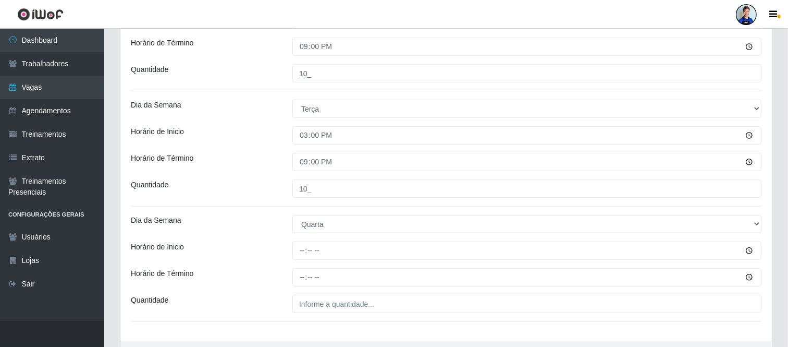
click at [249, 148] on div "Loja Sempre Tem - Alto Lage Função [Selecione...] Embalador Embalador + Embalad…" at bounding box center [446, 70] width 652 height 540
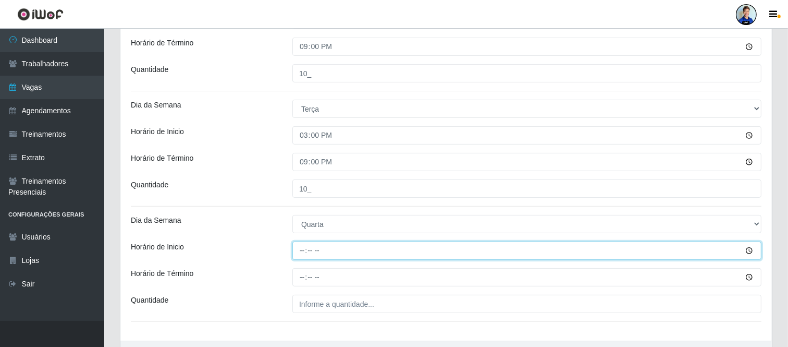
click at [305, 246] on input "Horário de Inicio" at bounding box center [526, 250] width 469 height 18
type input "15:00"
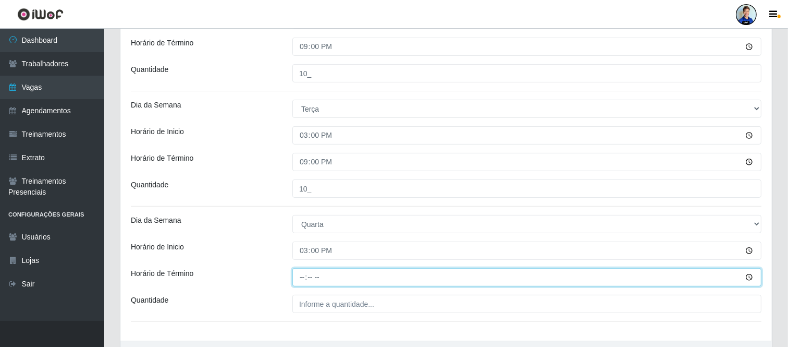
type input "21:00"
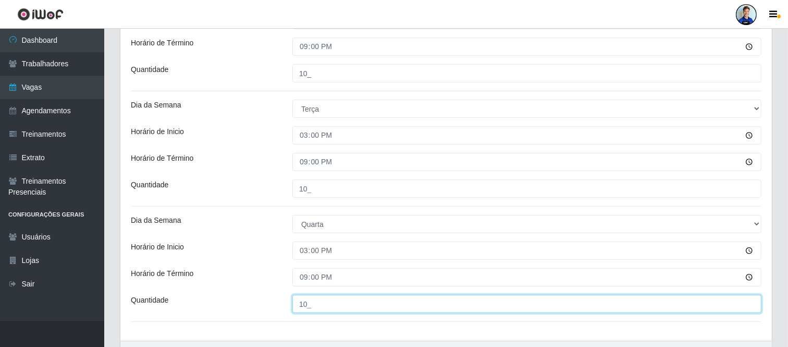
type input "10_"
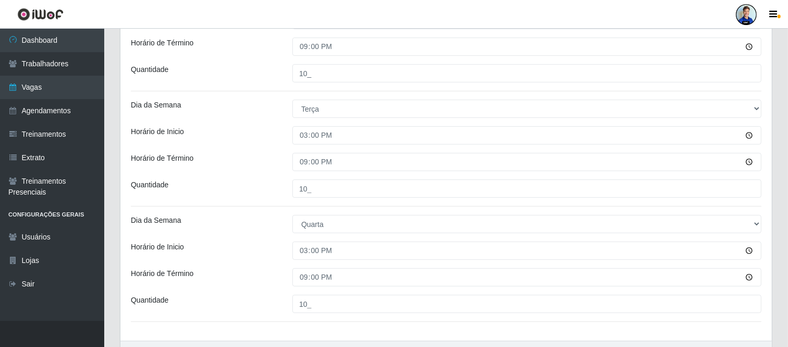
click at [284, 206] on div "Loja Sempre Tem - Alto Lage Função [Selecione...] Embalador Embalador + Embalad…" at bounding box center [446, 70] width 652 height 540
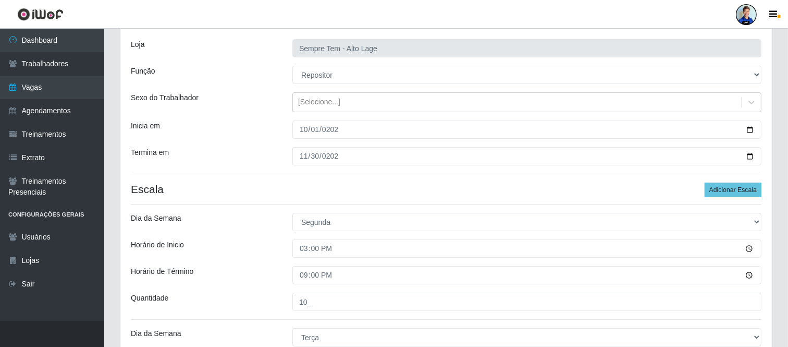
scroll to position [58, 0]
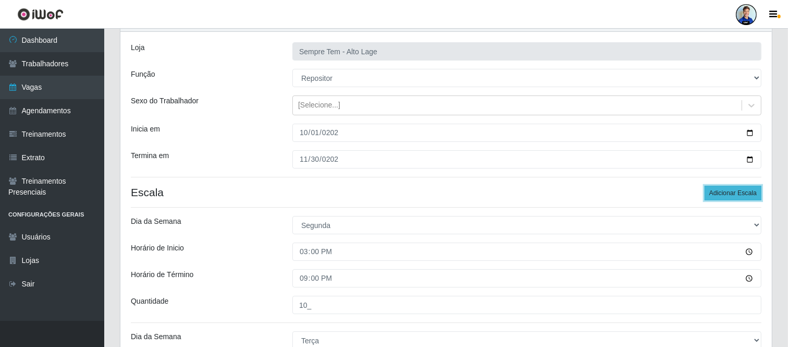
click at [738, 191] on button "Adicionar Escala" at bounding box center [733, 193] width 57 height 15
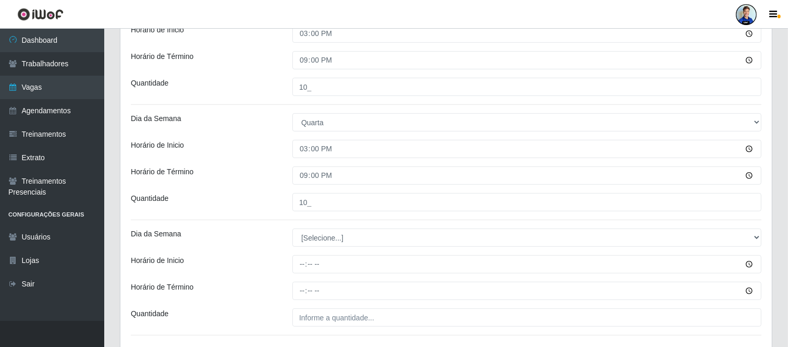
scroll to position [411, 0]
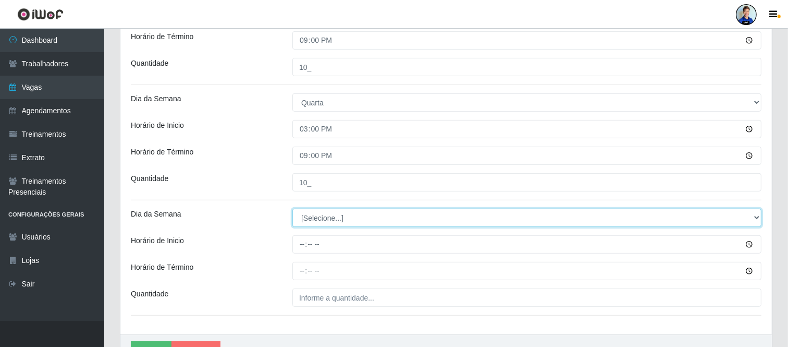
click at [325, 218] on select "[Selecione...] Segunda Terça Quarta Quinta Sexta Sábado Domingo" at bounding box center [526, 218] width 469 height 18
select select "4"
click at [292, 209] on select "[Selecione...] Segunda Terça Quarta Quinta Sexta Sábado Domingo" at bounding box center [526, 218] width 469 height 18
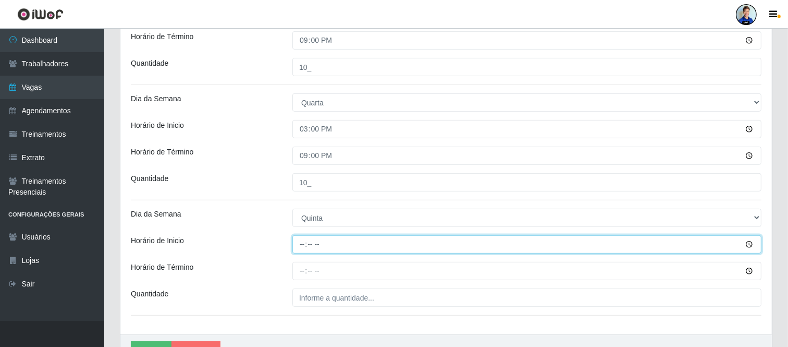
type input "15:00"
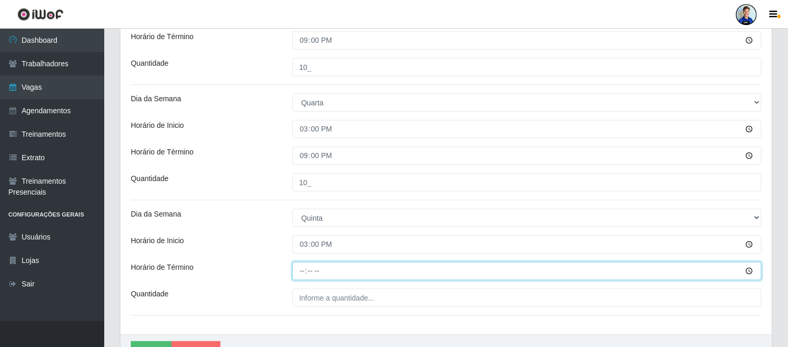
type input "21:00"
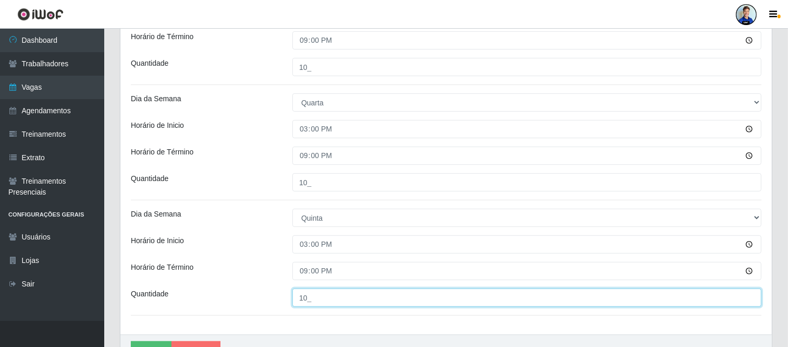
type input "10_"
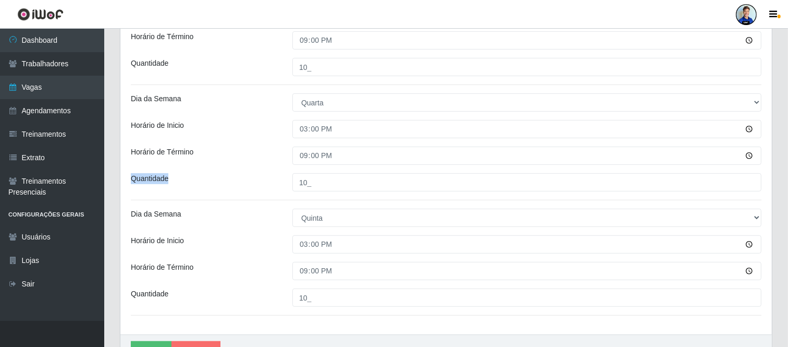
click at [267, 191] on div "Loja Sempre Tem - Alto Lage Função [Selecione...] Embalador Embalador + Embalad…" at bounding box center [446, 6] width 652 height 655
click at [278, 198] on div "Loja Sempre Tem - Alto Lage Função [Selecione...] Embalador Embalador + Embalad…" at bounding box center [446, 6] width 652 height 655
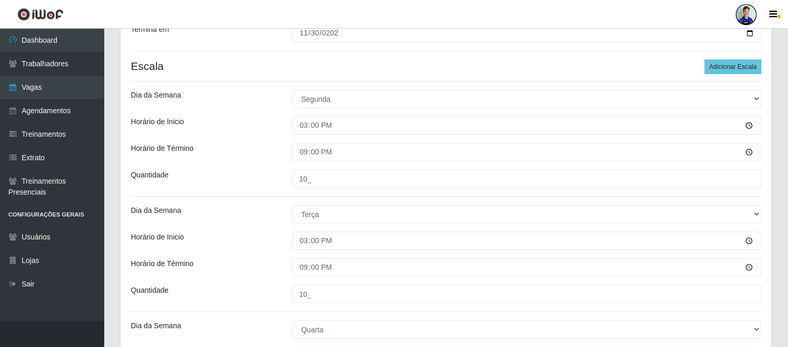
scroll to position [179, 0]
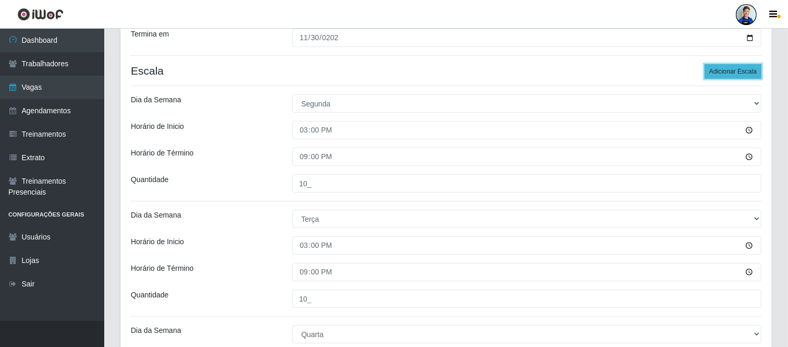
click at [726, 75] on button "Adicionar Escala" at bounding box center [733, 71] width 57 height 15
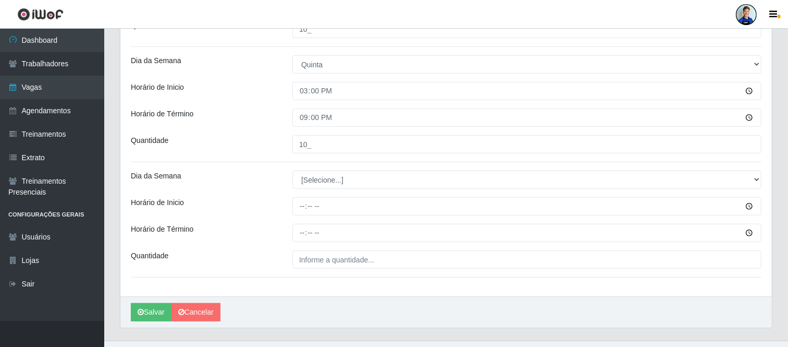
scroll to position [584, 0]
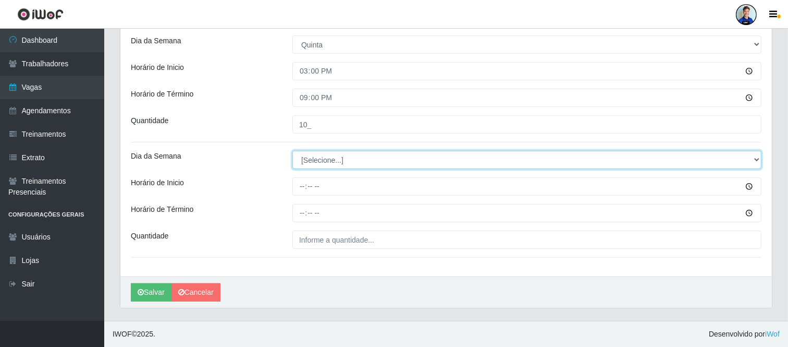
click at [318, 158] on select "[Selecione...] Segunda Terça Quarta Quinta Sexta Sábado Domingo" at bounding box center [526, 160] width 469 height 18
click at [379, 160] on select "[Selecione...] Segunda Terça Quarta Quinta Sexta Sábado Domingo" at bounding box center [526, 160] width 469 height 18
select select "5"
click at [292, 151] on select "[Selecione...] Segunda Terça Quarta Quinta Sexta Sábado Domingo" at bounding box center [526, 160] width 469 height 18
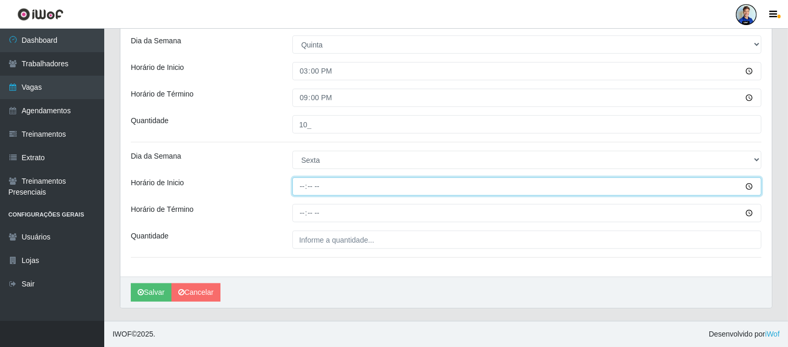
type input "15:00"
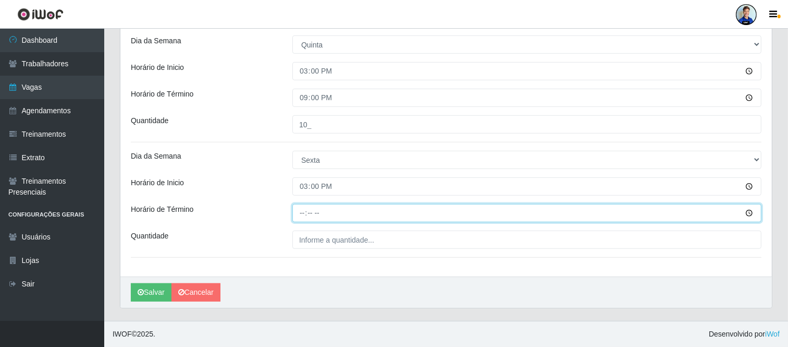
type input "21:00"
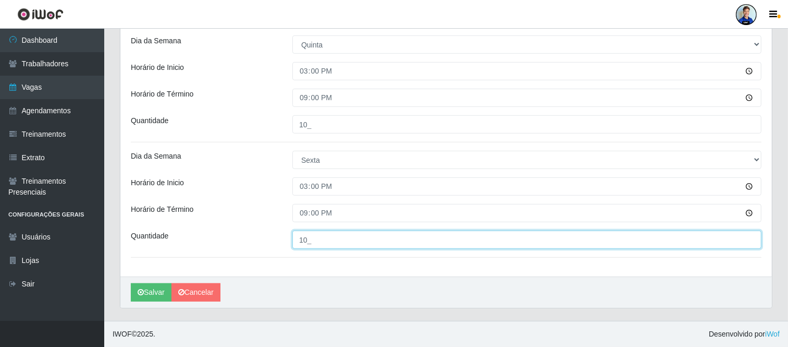
type input "10_"
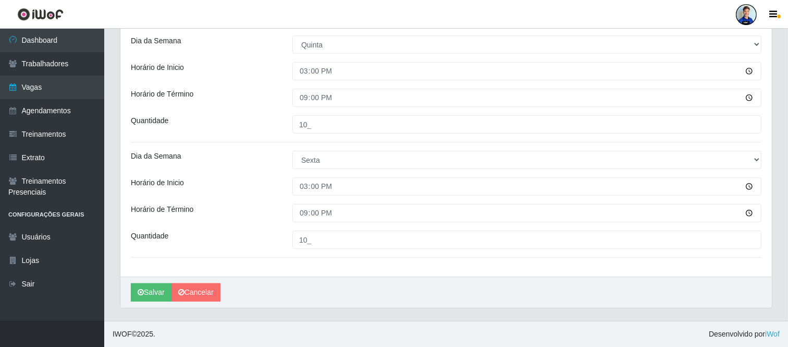
click at [152, 286] on button "Salvar" at bounding box center [151, 292] width 41 height 18
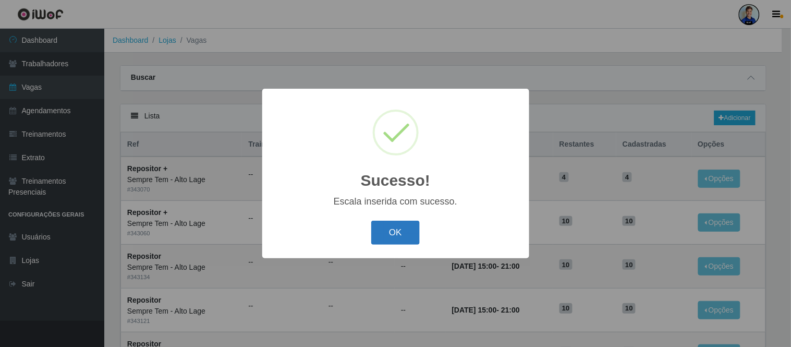
click at [413, 237] on button "OK" at bounding box center [395, 233] width 48 height 25
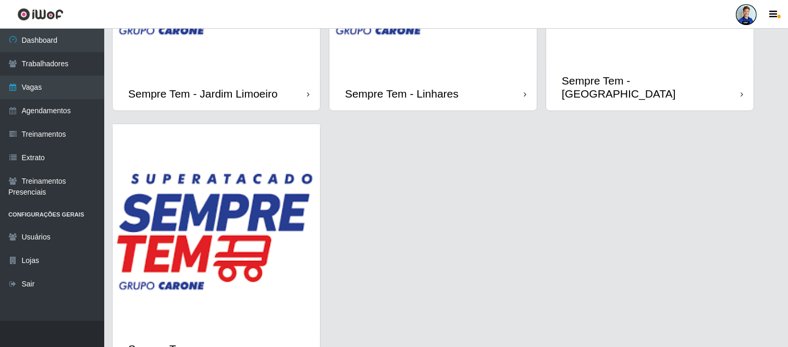
scroll to position [1043, 0]
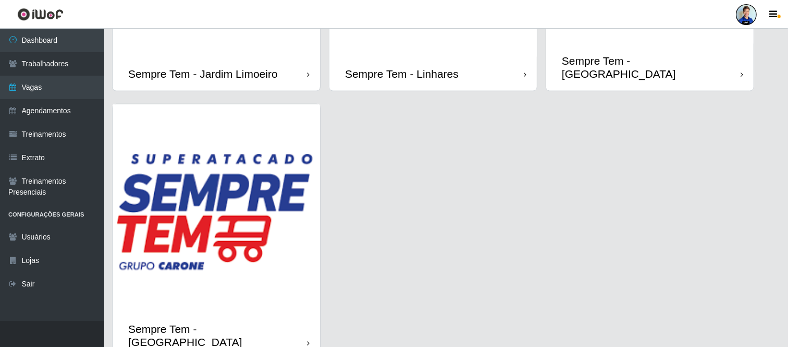
click at [252, 191] on img at bounding box center [217, 208] width 208 height 208
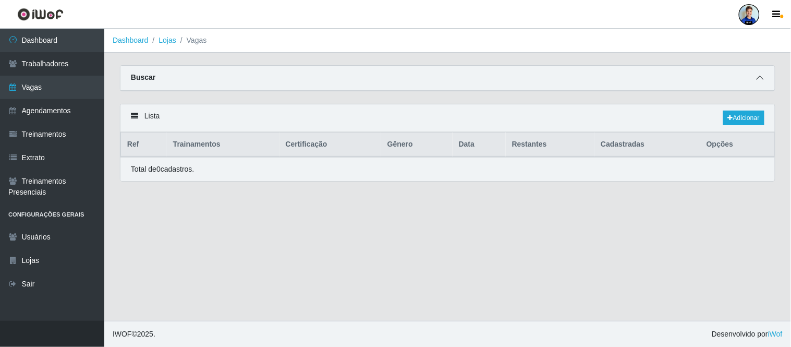
click at [765, 77] on span at bounding box center [760, 78] width 13 height 12
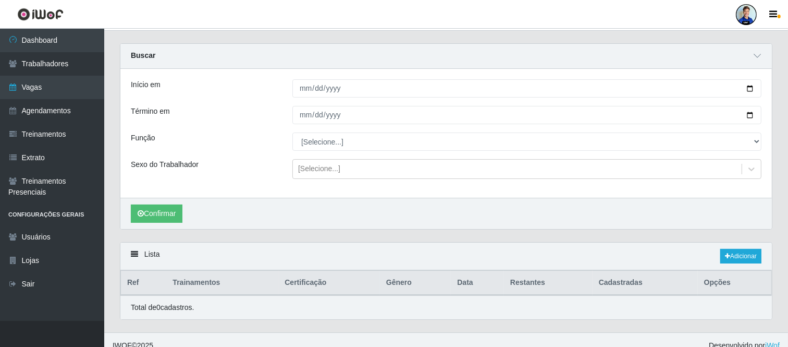
scroll to position [34, 0]
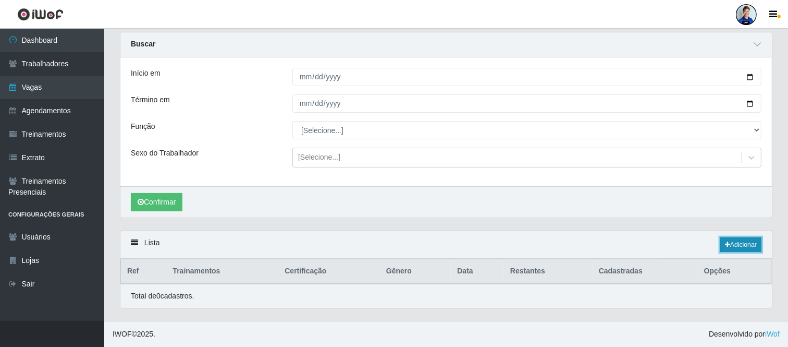
click at [734, 248] on link "Adicionar" at bounding box center [741, 244] width 41 height 15
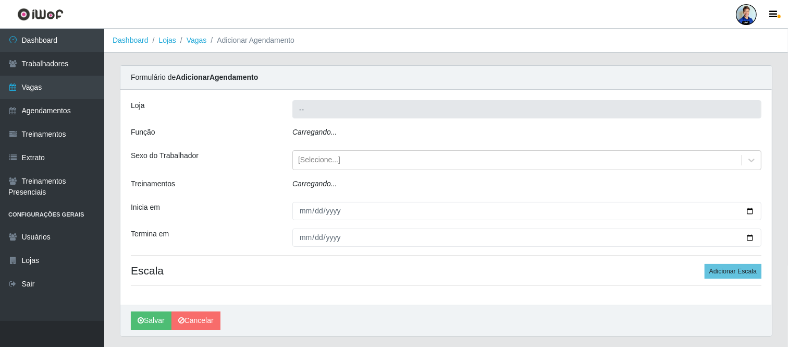
type input "Sempre Tem - [GEOGRAPHIC_DATA]"
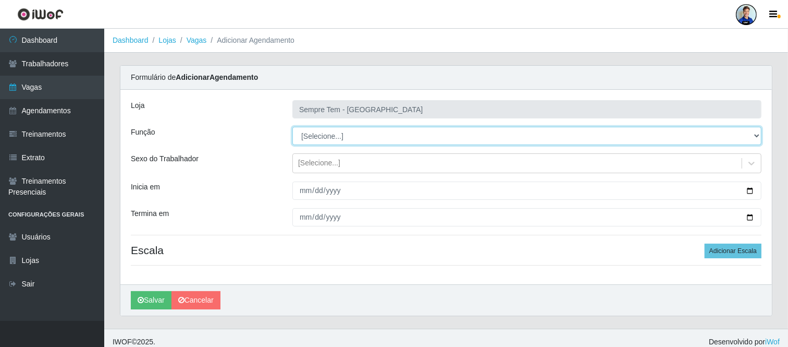
click at [315, 137] on select "[Selecione...] Embalador Embalador + Embalador ++ Repositor Repositor + Reposit…" at bounding box center [526, 136] width 469 height 18
click at [314, 136] on select "[Selecione...] Embalador Embalador + Embalador ++ Repositor Repositor + Reposit…" at bounding box center [526, 136] width 469 height 18
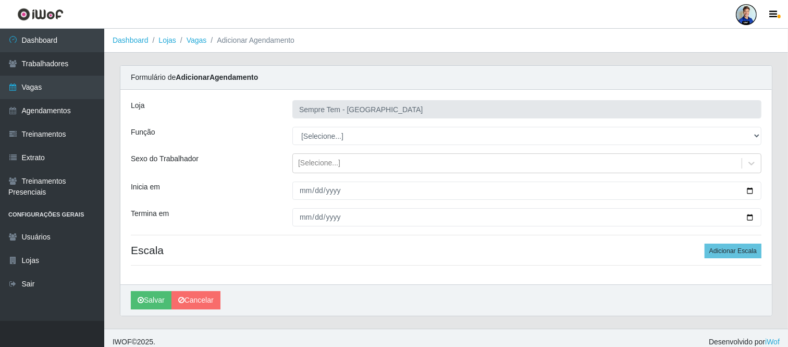
click at [330, 124] on div "Loja Sempre Tem - [GEOGRAPHIC_DATA] Função [Selecione...] Embalador Embalador +…" at bounding box center [446, 187] width 652 height 194
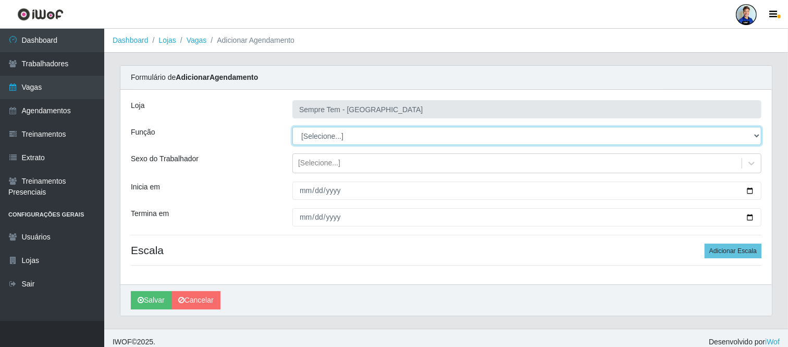
click at [328, 140] on select "[Selecione...] Embalador Embalador + Embalador ++ Repositor Repositor + Reposit…" at bounding box center [526, 136] width 469 height 18
select select "24"
click at [292, 127] on select "[Selecione...] Embalador Embalador + Embalador ++ Repositor Repositor + Reposit…" at bounding box center [526, 136] width 469 height 18
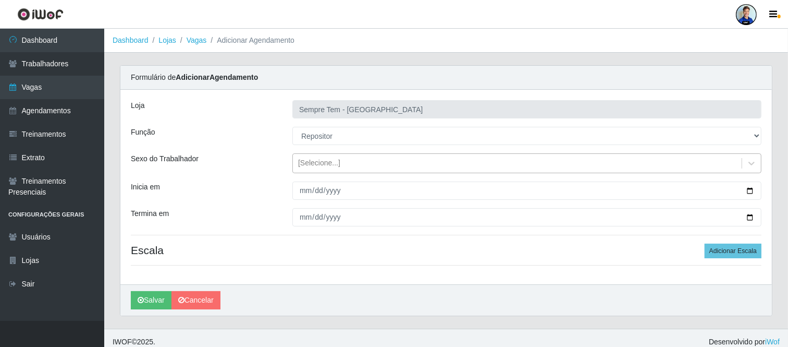
click at [311, 170] on div "[Selecione...]" at bounding box center [517, 163] width 449 height 17
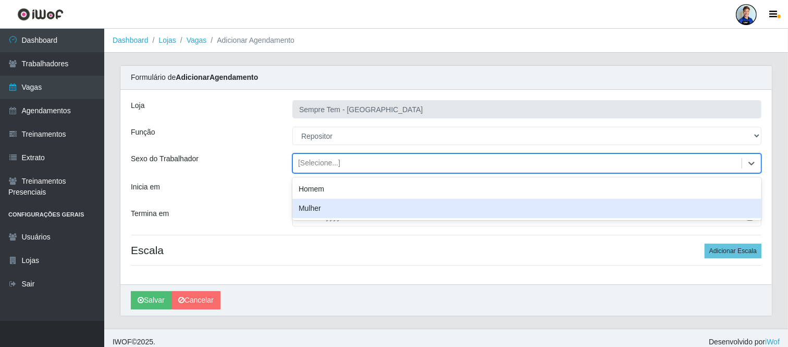
click at [259, 212] on div "Termina em" at bounding box center [204, 217] width 162 height 18
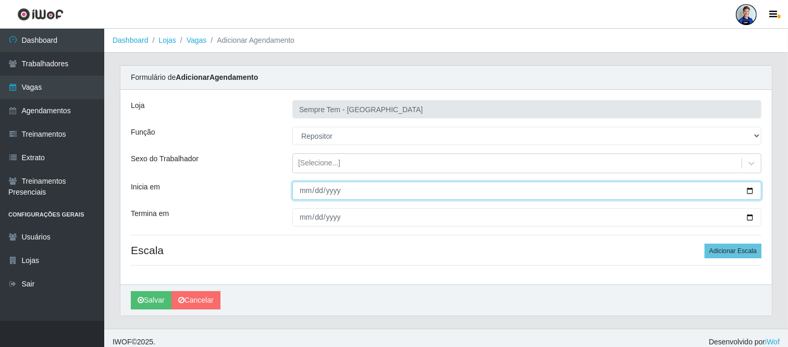
click at [301, 194] on input "Inicia em" at bounding box center [526, 190] width 469 height 18
type input "[DATE]"
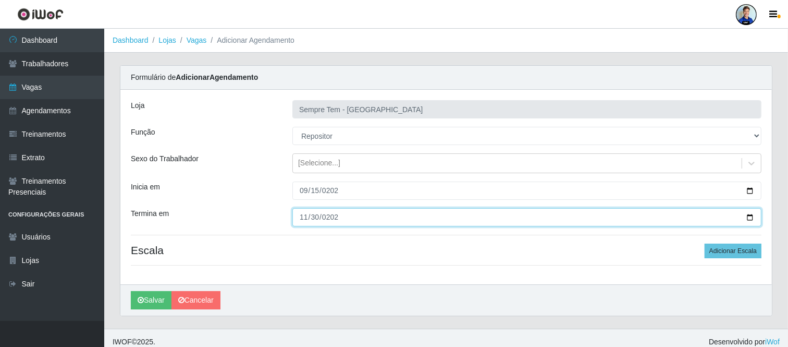
type input "[DATE]"
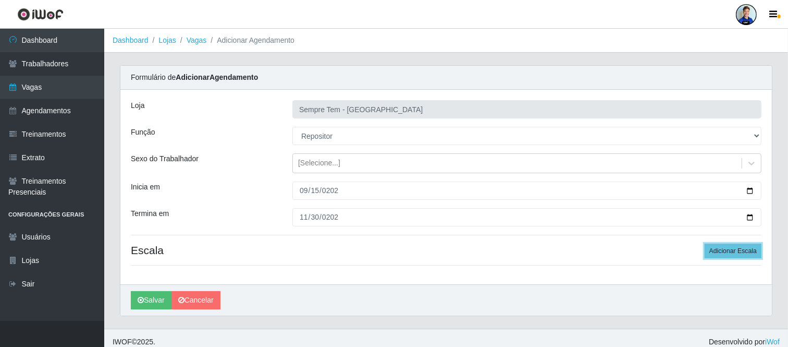
click at [705, 243] on button "Adicionar Escala" at bounding box center [733, 250] width 57 height 15
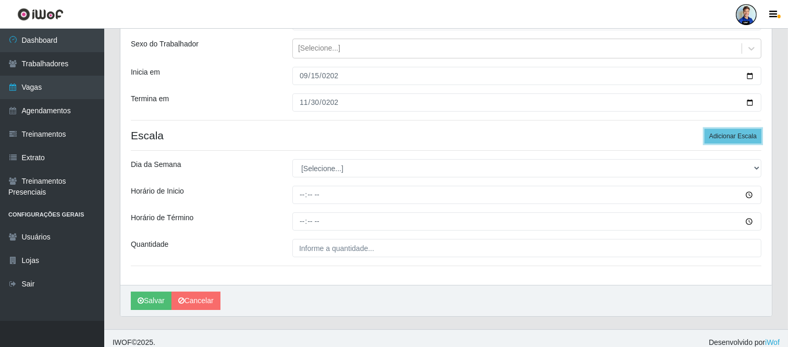
scroll to position [116, 0]
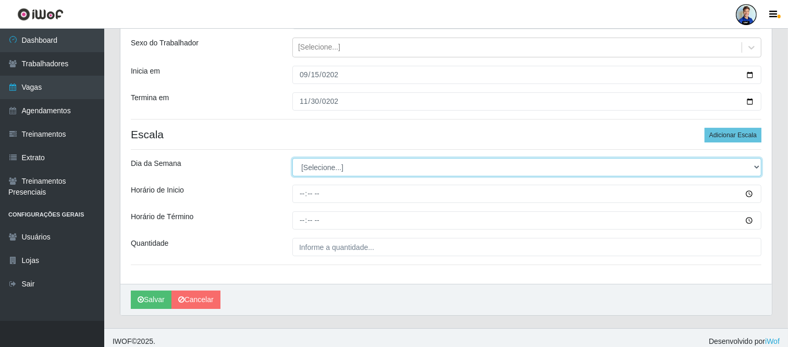
click at [327, 173] on select "[Selecione...] Segunda Terça Quarta Quinta Sexta Sábado Domingo" at bounding box center [526, 167] width 469 height 18
select select "5"
click at [292, 158] on select "[Selecione...] Segunda Terça Quarta Quinta Sexta Sábado Domingo" at bounding box center [526, 167] width 469 height 18
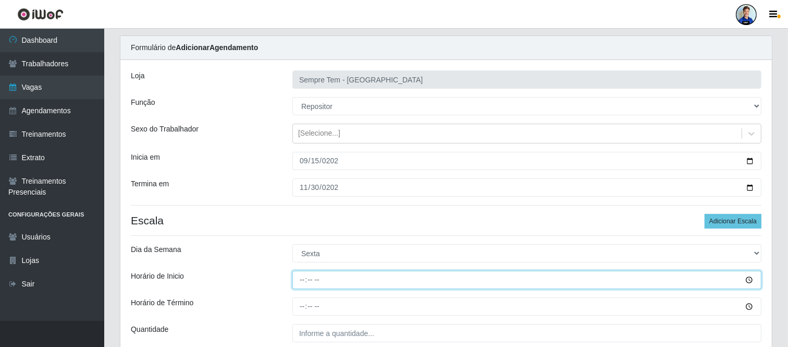
scroll to position [58, 0]
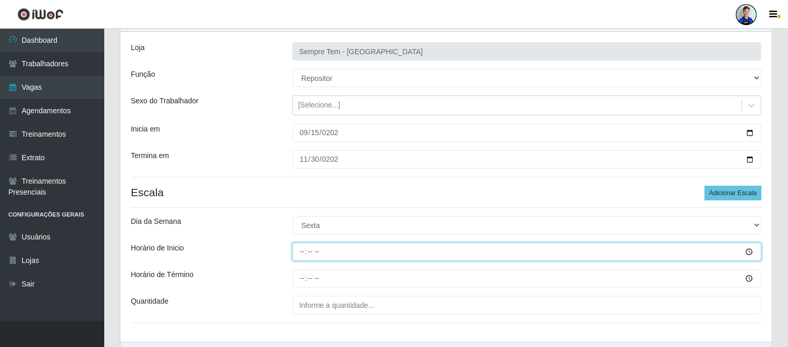
type input "08:00"
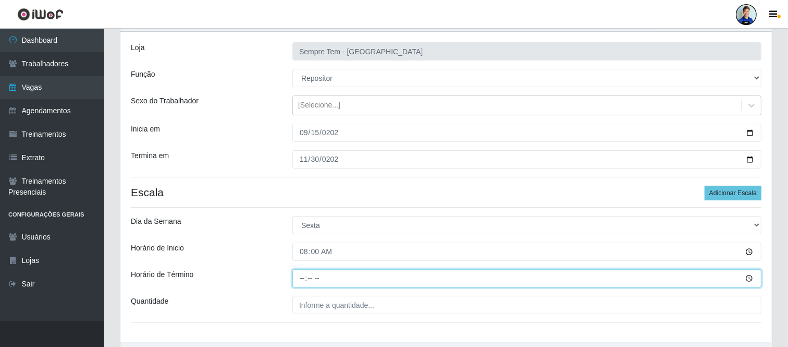
scroll to position [0, 0]
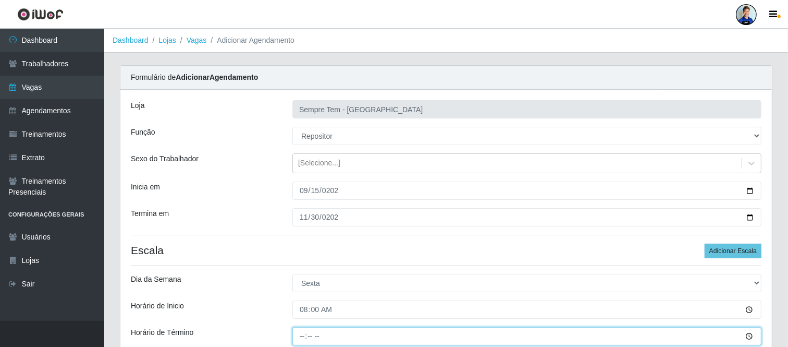
type input "14:00"
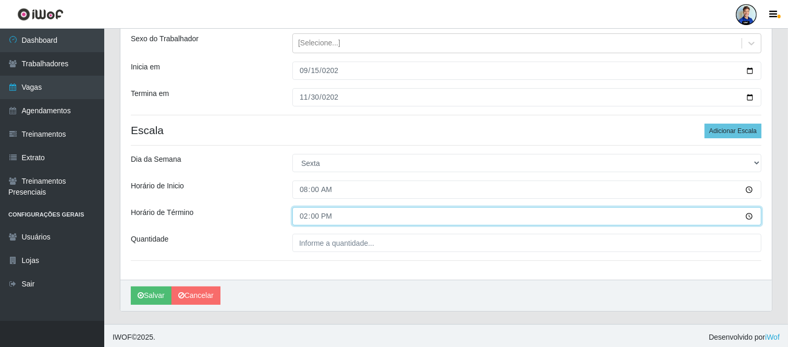
scroll to position [123, 0]
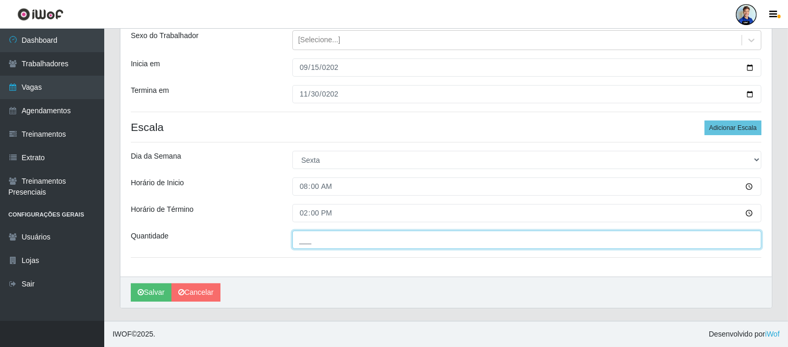
click at [334, 233] on input "___" at bounding box center [526, 239] width 469 height 18
type input "6__"
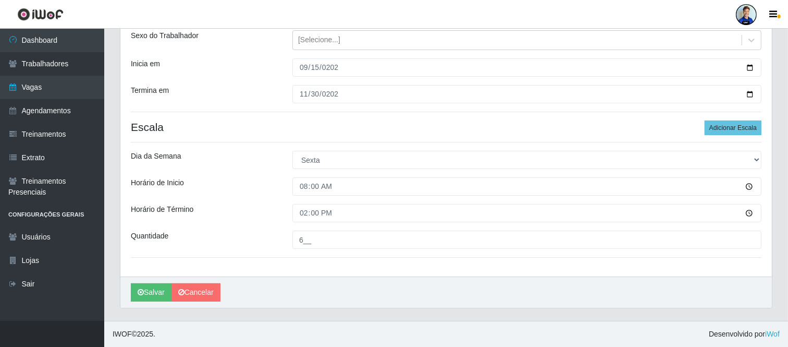
click at [252, 162] on div "Dia da Semana" at bounding box center [204, 160] width 162 height 18
click at [149, 295] on button "Salvar" at bounding box center [151, 292] width 41 height 18
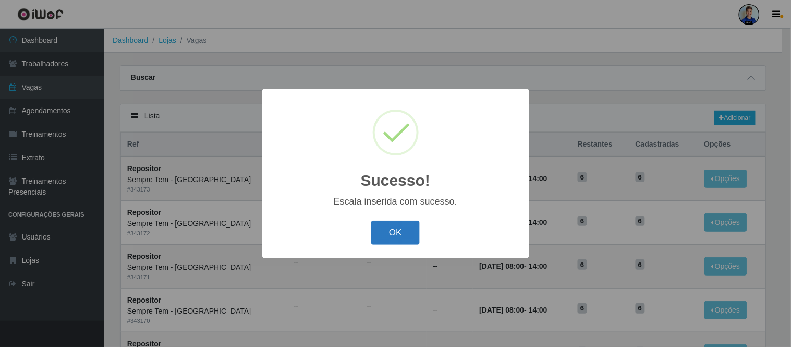
click at [394, 240] on button "OK" at bounding box center [395, 233] width 48 height 25
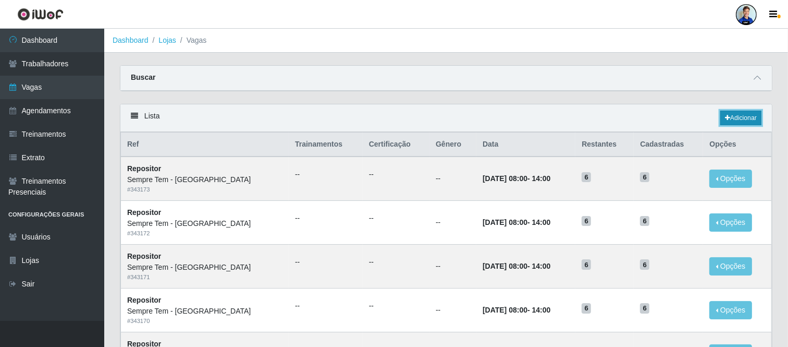
click at [742, 118] on link "Adicionar" at bounding box center [741, 118] width 41 height 15
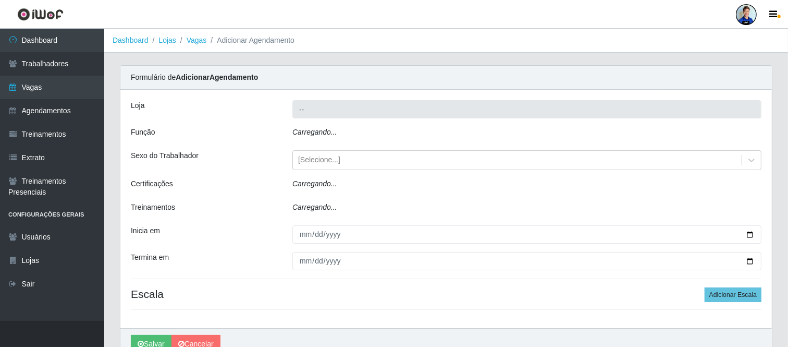
type input "Sempre Tem - [GEOGRAPHIC_DATA]"
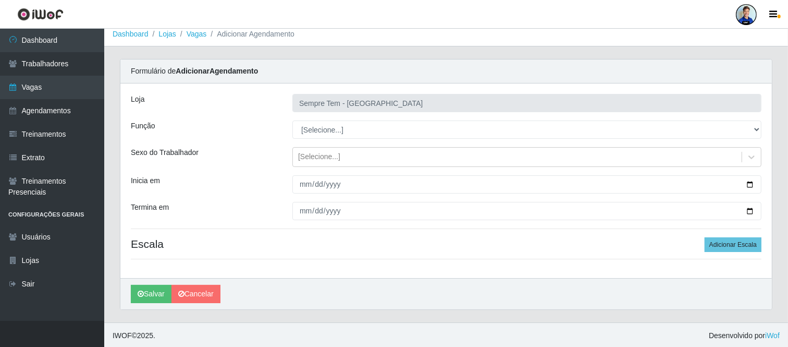
scroll to position [8, 0]
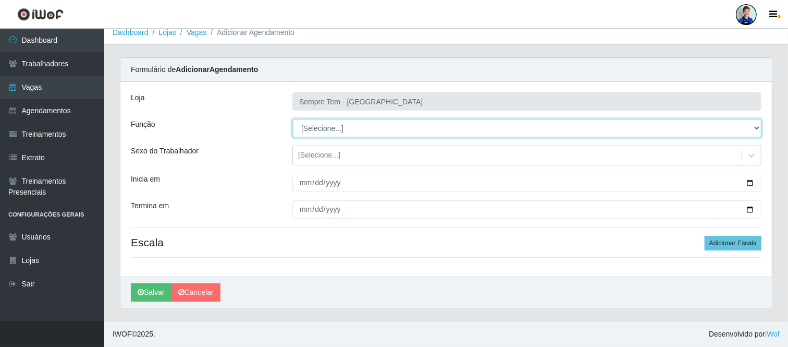
click at [312, 128] on select "[Selecione...] Embalador Embalador + Embalador ++ Repositor Repositor + Reposit…" at bounding box center [526, 128] width 469 height 18
select select "82"
click at [292, 119] on select "[Selecione...] Embalador Embalador + Embalador ++ Repositor Repositor + Reposit…" at bounding box center [526, 128] width 469 height 18
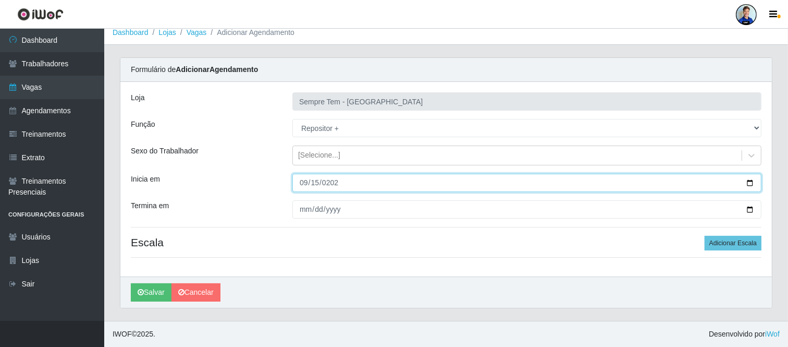
type input "[DATE]"
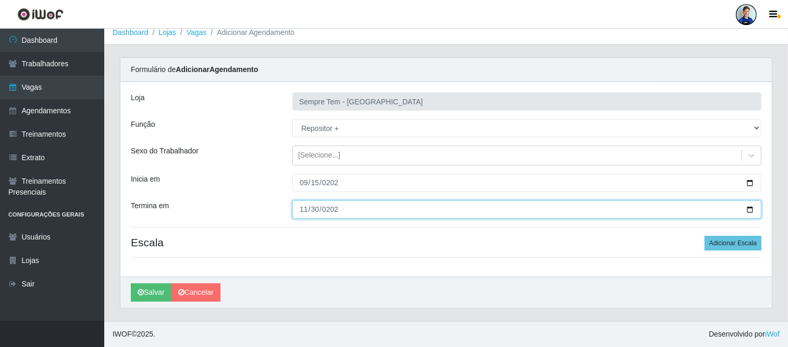
type input "[DATE]"
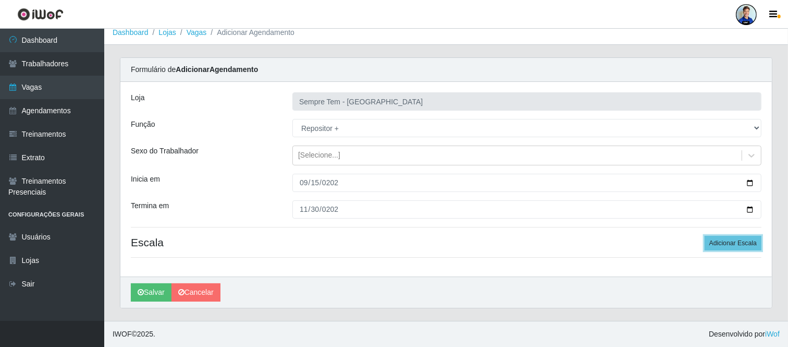
click at [705, 236] on button "Adicionar Escala" at bounding box center [733, 243] width 57 height 15
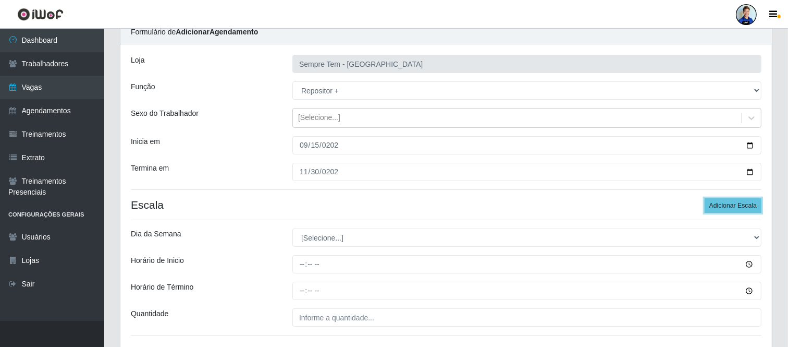
scroll to position [66, 0]
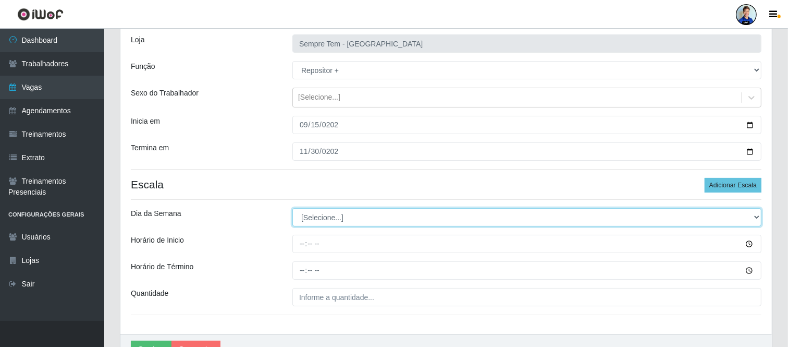
click at [341, 225] on select "[Selecione...] Segunda Terça Quarta Quinta Sexta Sábado Domingo" at bounding box center [526, 217] width 469 height 18
select select "6"
click at [292, 208] on select "[Selecione...] Segunda Terça Quarta Quinta Sexta Sábado Domingo" at bounding box center [526, 217] width 469 height 18
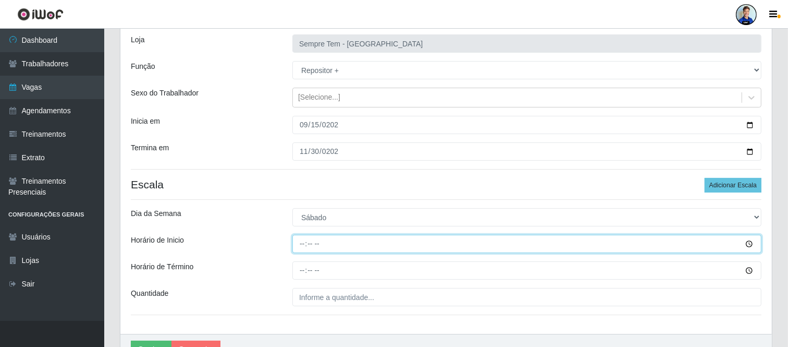
type input "08:00"
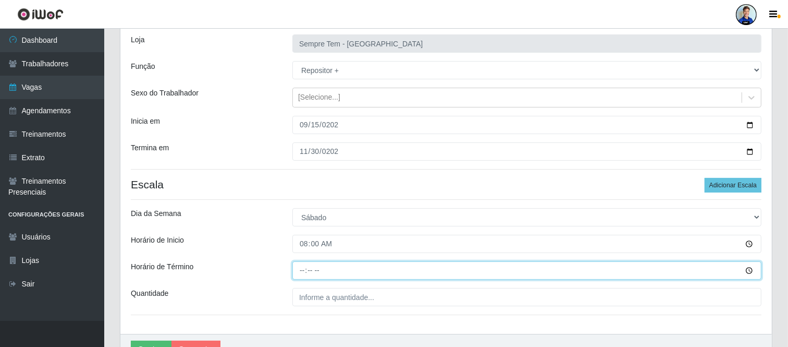
type input "14:00"
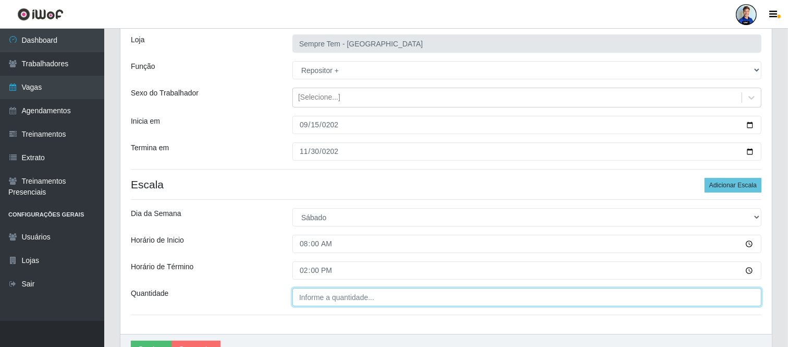
type input "___"
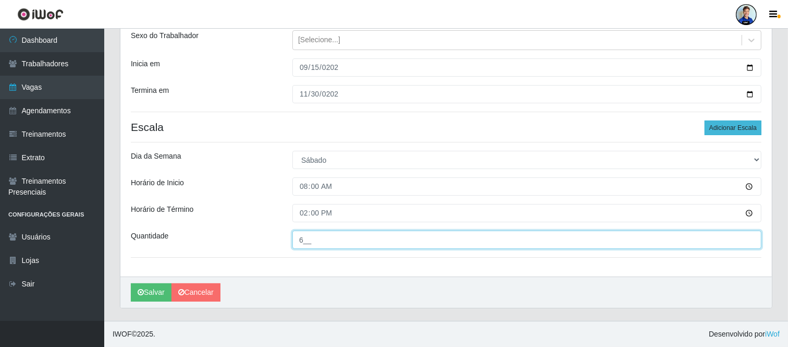
type input "6__"
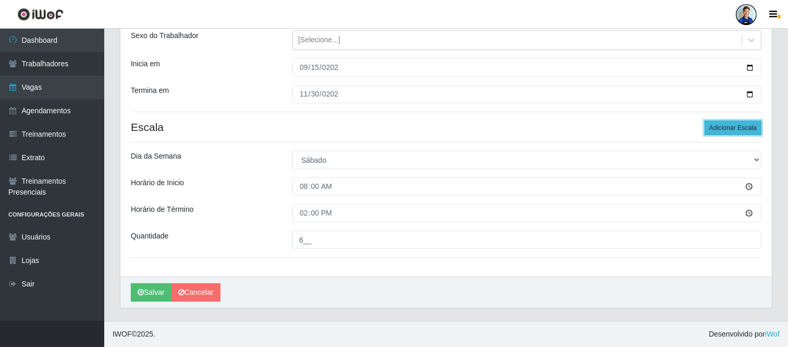
click at [752, 124] on button "Adicionar Escala" at bounding box center [733, 127] width 57 height 15
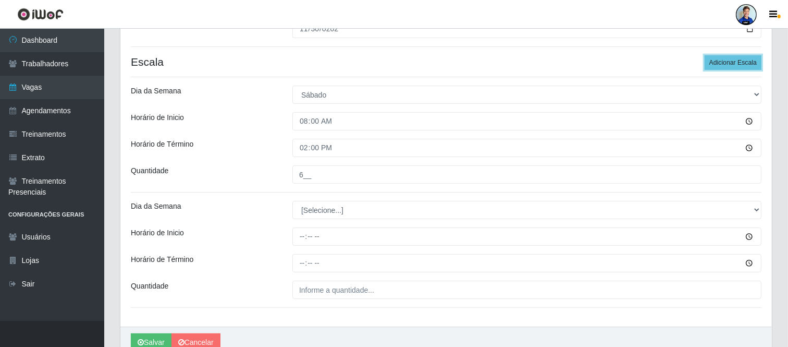
scroll to position [238, 0]
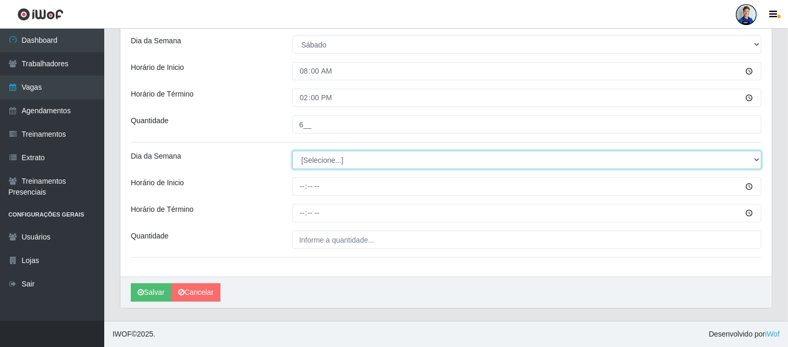
drag, startPoint x: 396, startPoint y: 161, endPoint x: 386, endPoint y: 160, distance: 10.4
click at [386, 160] on select "[Selecione...] Segunda Terça Quarta Quinta Sexta Sábado Domingo" at bounding box center [526, 160] width 469 height 18
select select "0"
click at [292, 151] on select "[Selecione...] Segunda Terça Quarta Quinta Sexta Sábado Domingo" at bounding box center [526, 160] width 469 height 18
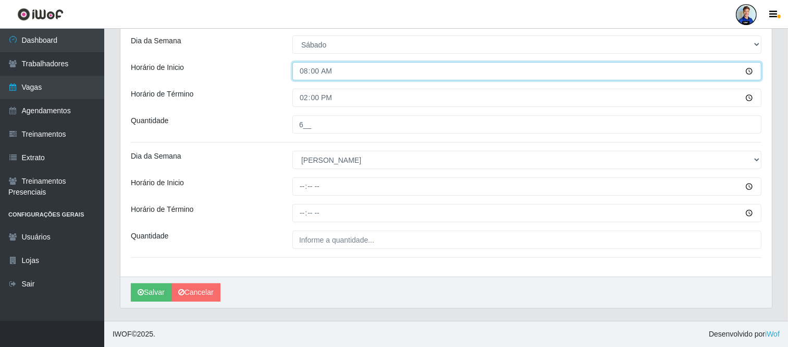
click at [303, 77] on input "08:00" at bounding box center [526, 71] width 469 height 18
type input "15:00"
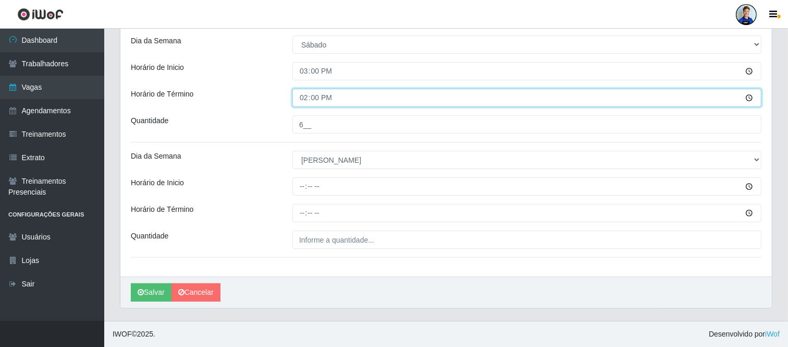
click at [301, 93] on input "14:00" at bounding box center [526, 98] width 469 height 18
type input "21:00"
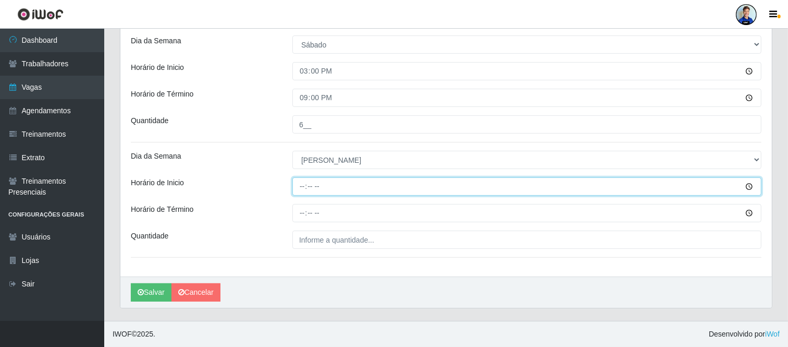
type input "12:00"
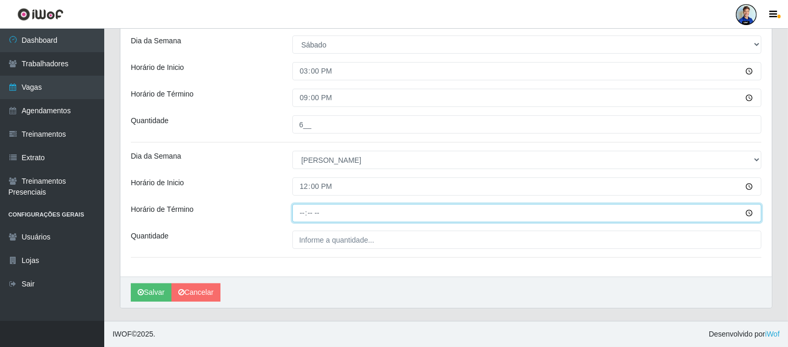
type input "18:00"
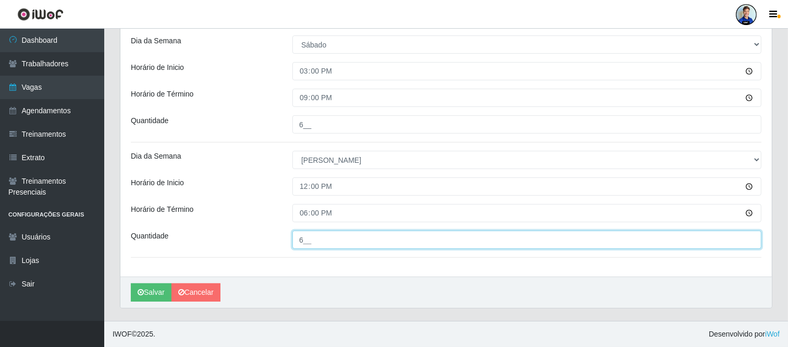
type input "6__"
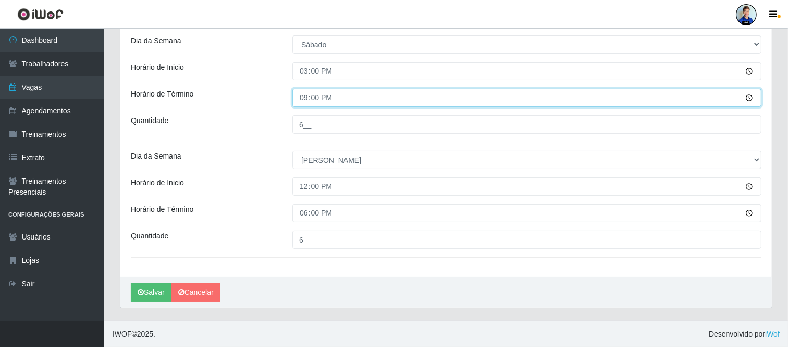
click at [299, 95] on input "21:00" at bounding box center [526, 98] width 469 height 18
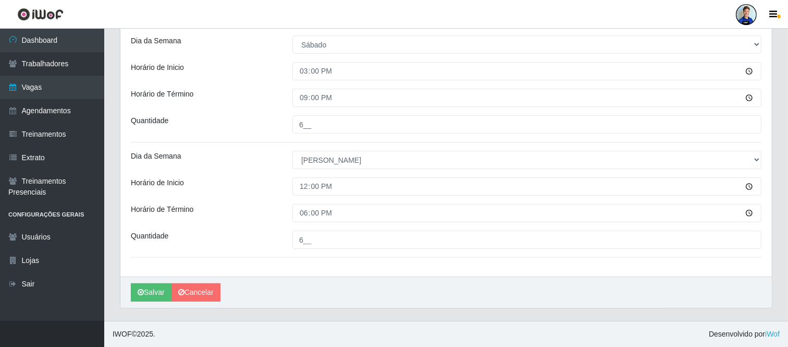
click at [269, 104] on div "Horário de Término" at bounding box center [204, 98] width 162 height 18
click at [155, 290] on button "Salvar" at bounding box center [151, 292] width 41 height 18
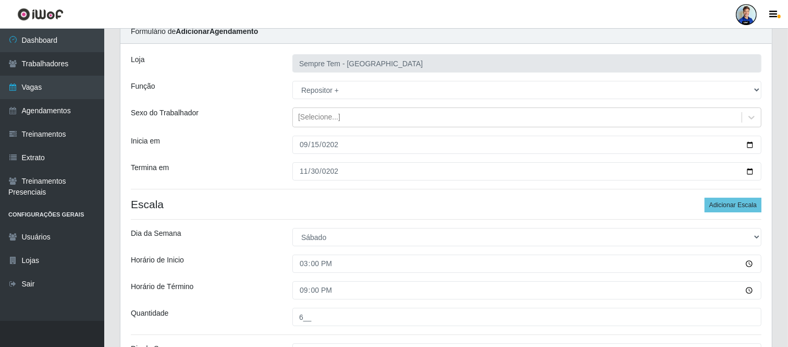
scroll to position [7, 0]
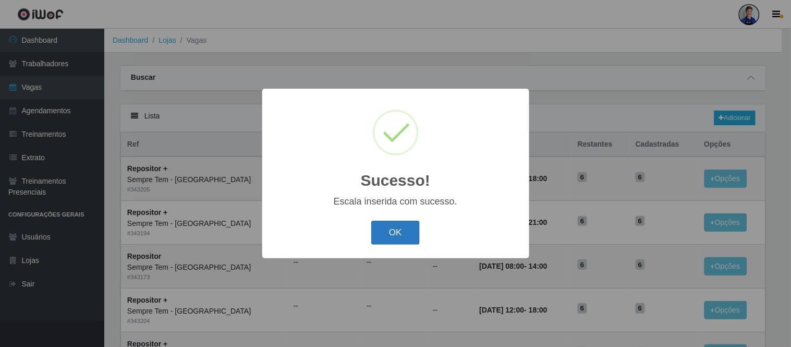
click at [397, 234] on button "OK" at bounding box center [395, 233] width 48 height 25
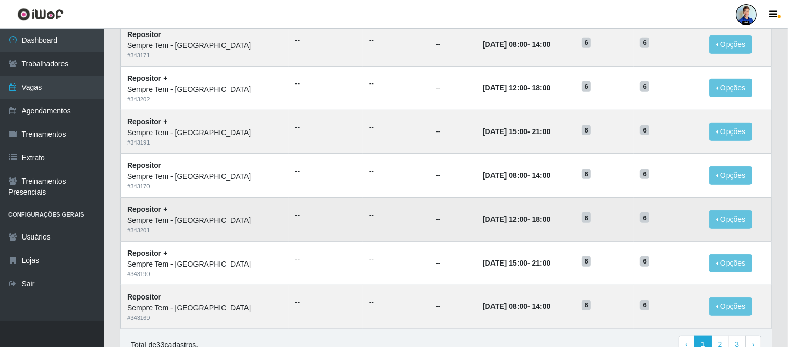
scroll to position [537, 0]
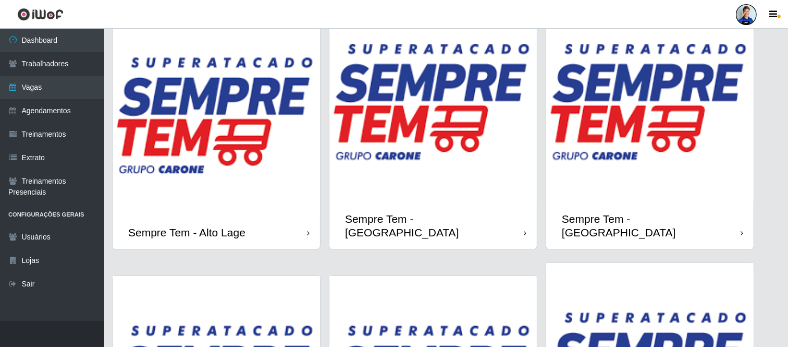
scroll to position [637, 0]
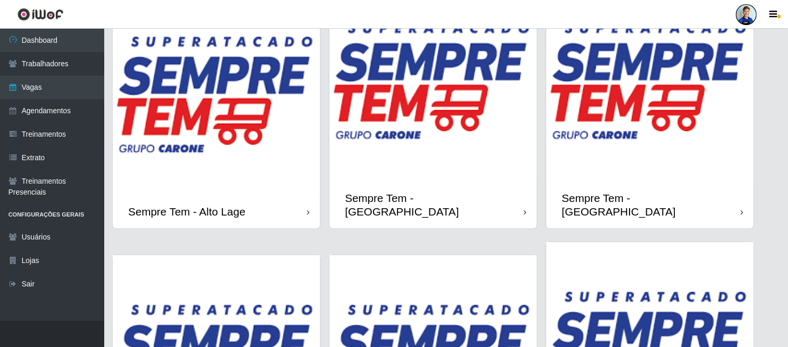
click at [458, 127] on img at bounding box center [434, 77] width 208 height 208
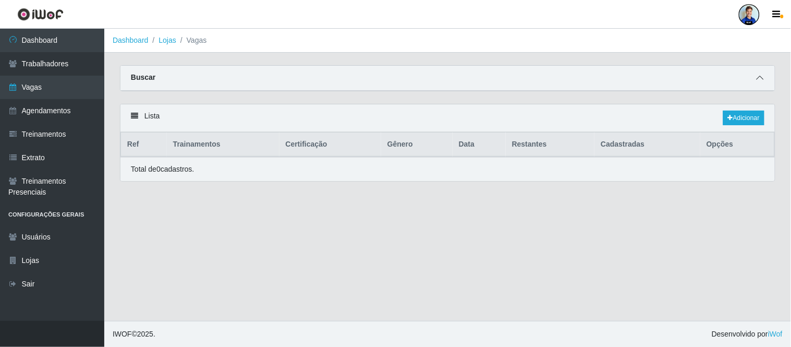
click at [759, 78] on icon at bounding box center [760, 77] width 7 height 7
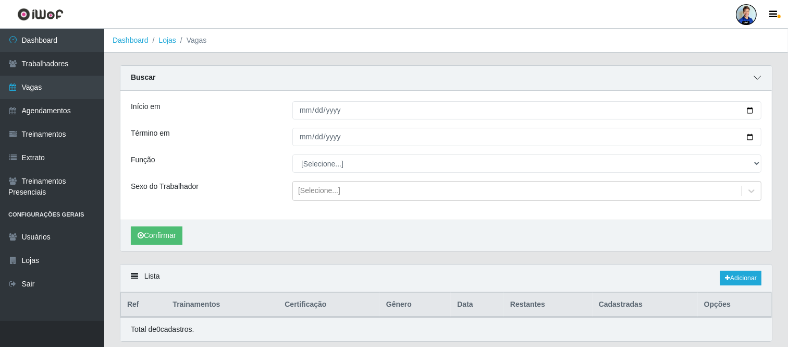
click at [754, 79] on icon at bounding box center [757, 77] width 7 height 7
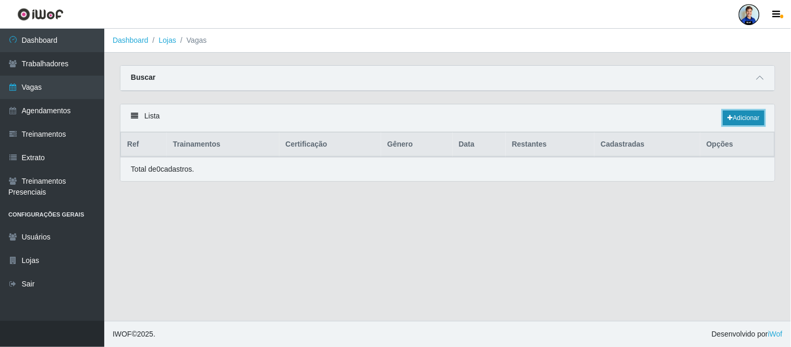
click at [750, 117] on link "Adicionar" at bounding box center [743, 118] width 41 height 15
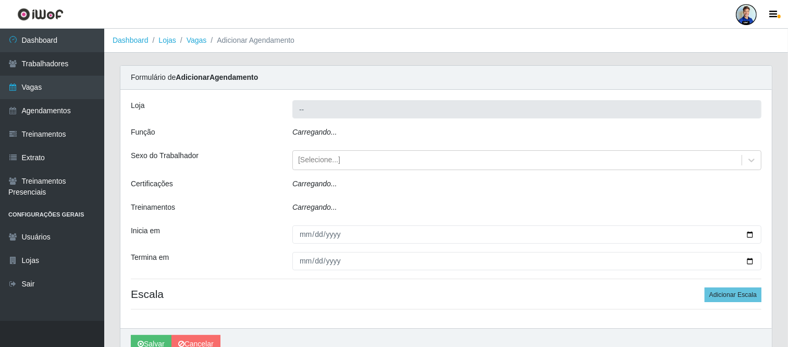
type input "Sempre Tem - [GEOGRAPHIC_DATA]"
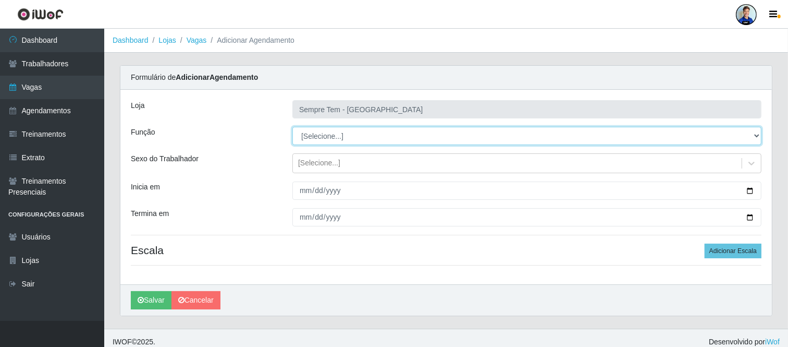
click at [325, 139] on select "[Selecione...] Embalador Embalador + Embalador ++ Repositor Repositor + Reposit…" at bounding box center [526, 136] width 469 height 18
select select "24"
click at [292, 127] on select "[Selecione...] Embalador Embalador + Embalador ++ Repositor Repositor + Reposit…" at bounding box center [526, 136] width 469 height 18
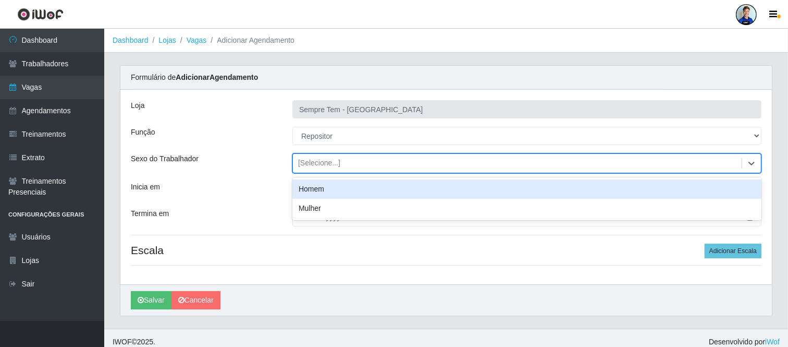
click at [308, 163] on div "[Selecione...]" at bounding box center [319, 163] width 42 height 11
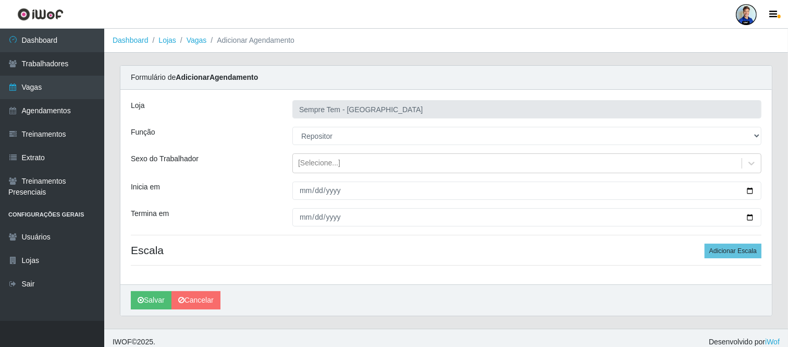
click at [262, 158] on div "Sexo do Trabalhador" at bounding box center [204, 163] width 162 height 20
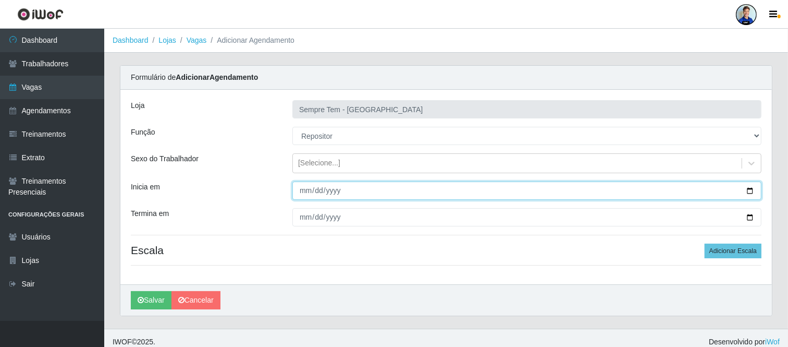
click at [308, 186] on input "Inicia em" at bounding box center [526, 190] width 469 height 18
type input "[DATE]"
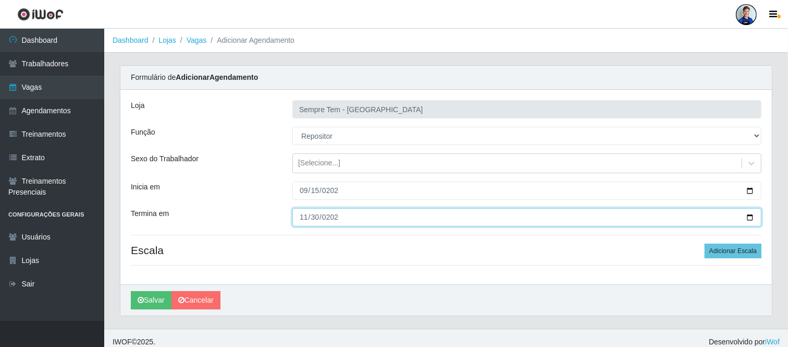
type input "[DATE]"
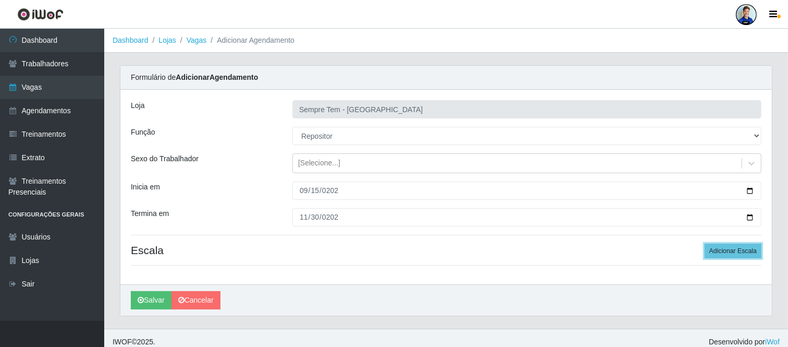
click at [705, 243] on button "Adicionar Escala" at bounding box center [733, 250] width 57 height 15
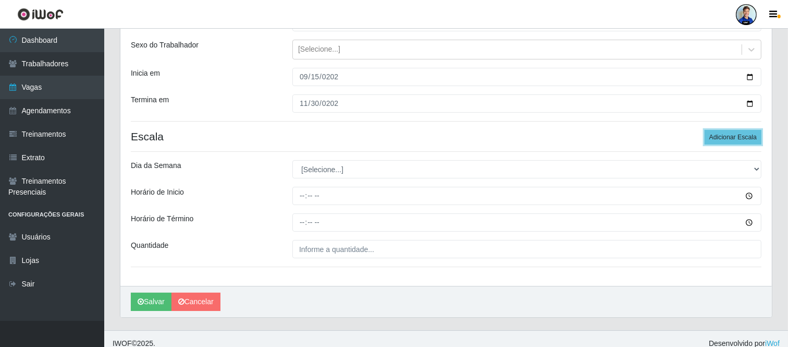
scroll to position [123, 0]
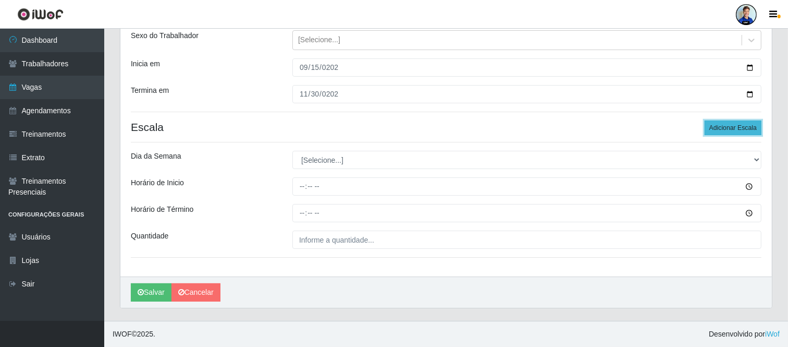
click at [727, 131] on button "Adicionar Escala" at bounding box center [733, 127] width 57 height 15
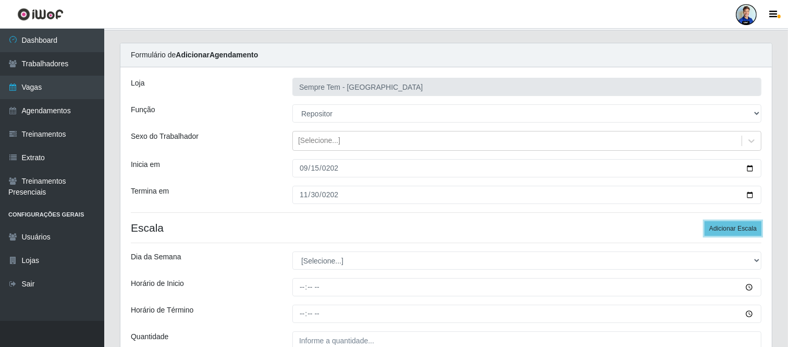
scroll to position [7, 0]
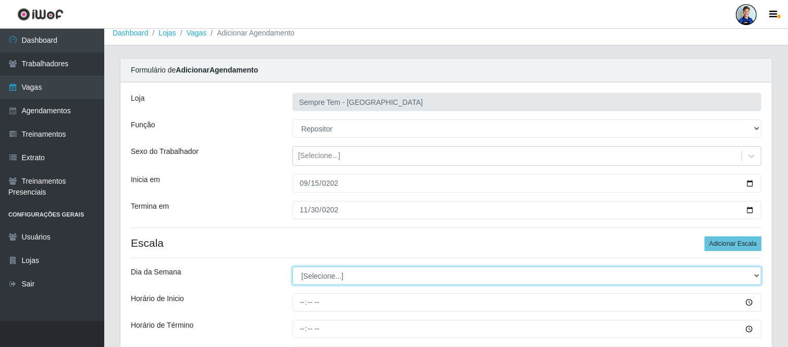
click at [349, 276] on select "[Selecione...] Segunda Terça Quarta Quinta Sexta Sábado Domingo" at bounding box center [526, 275] width 469 height 18
select select "1"
click at [292, 266] on select "[Selecione...] Segunda Terça Quarta Quinta Sexta Sábado Domingo" at bounding box center [526, 275] width 469 height 18
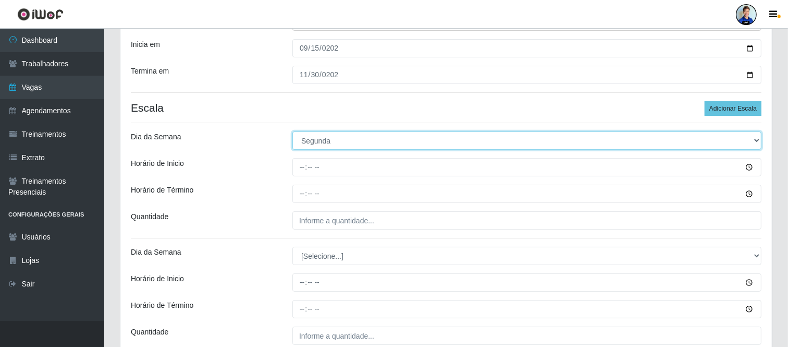
scroll to position [181, 0]
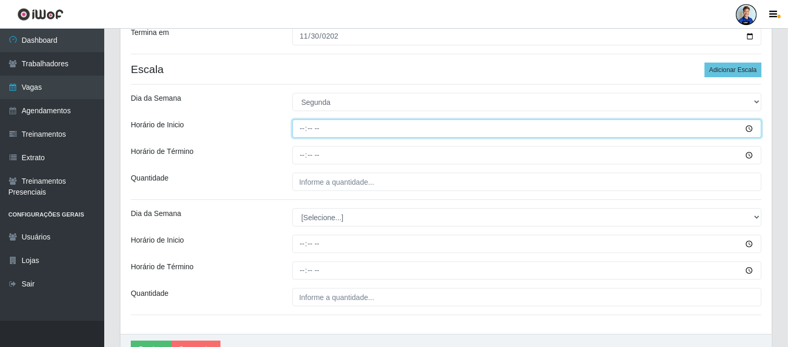
click at [308, 126] on input "Horário de Inicio" at bounding box center [526, 128] width 469 height 18
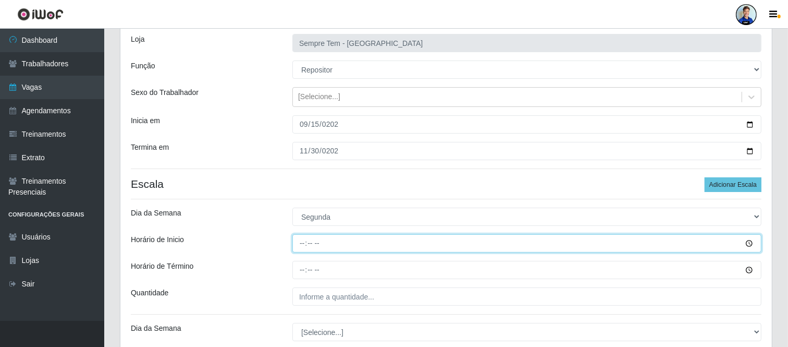
scroll to position [65, 0]
click at [302, 240] on input "Horário de Inicio" at bounding box center [526, 244] width 469 height 18
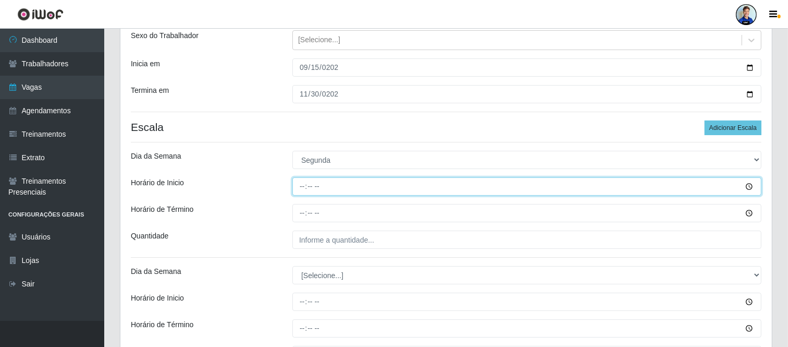
type input "08:00"
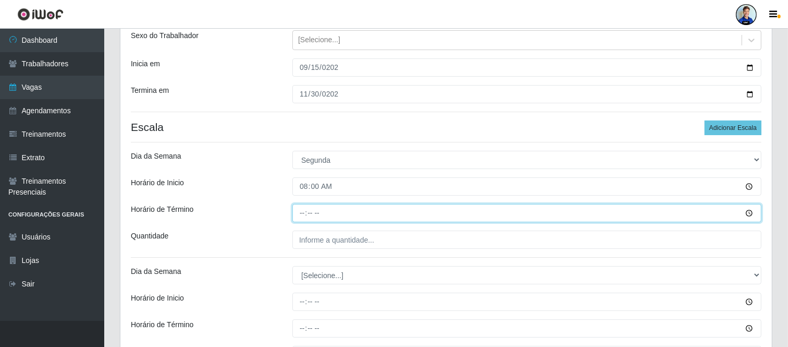
type input "14:00"
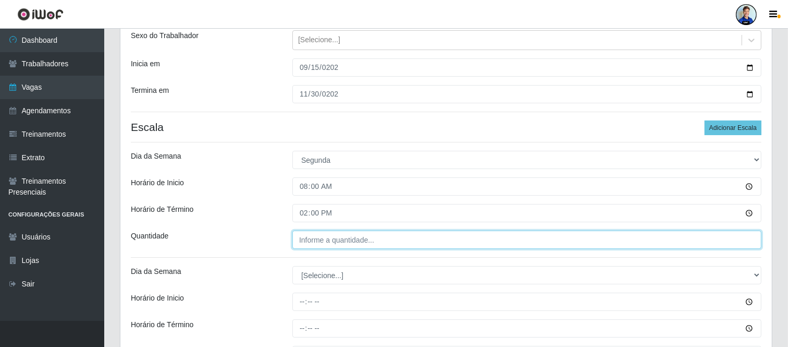
type input "___"
type input "6__"
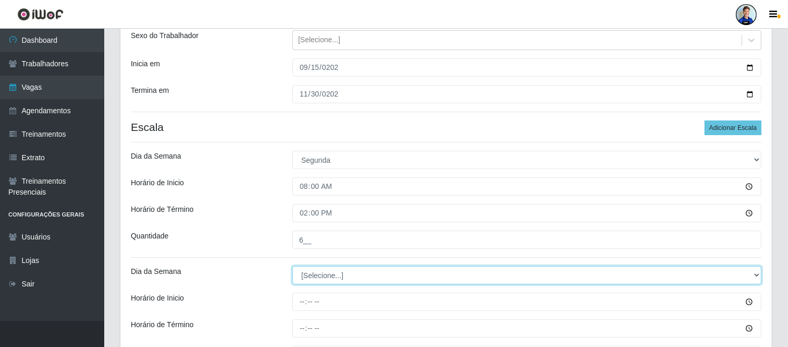
select select "2"
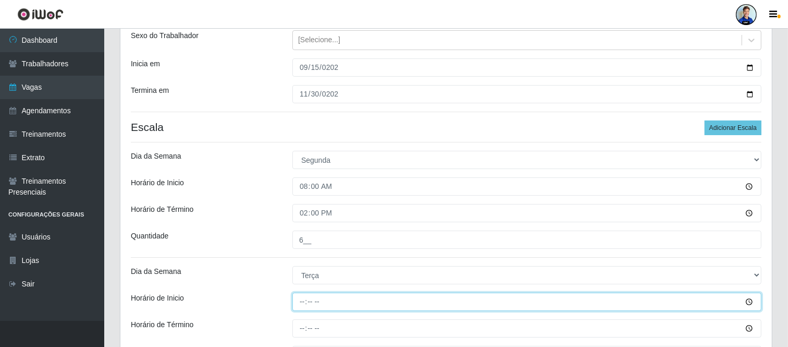
type input "08:00"
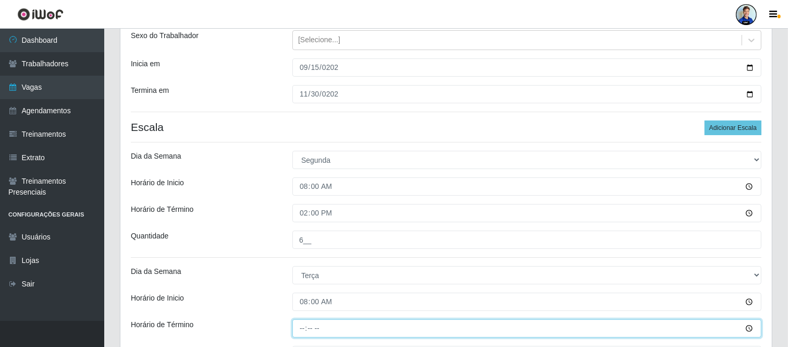
type input "14:00"
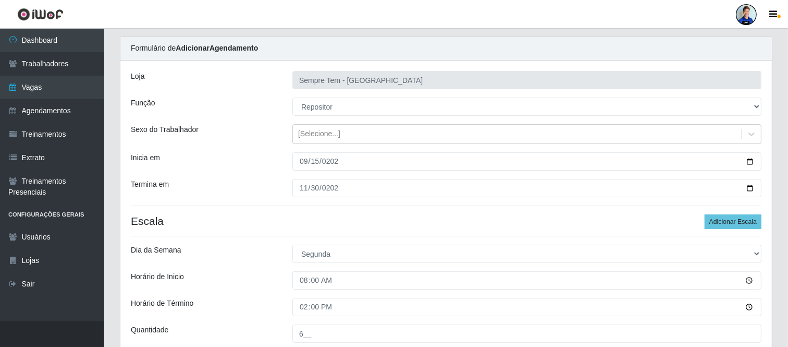
scroll to position [0, 0]
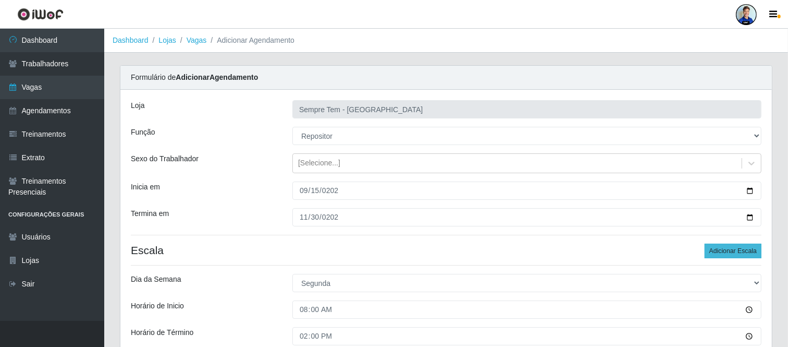
type input "6__"
click at [722, 248] on button "Adicionar Escala" at bounding box center [733, 250] width 57 height 15
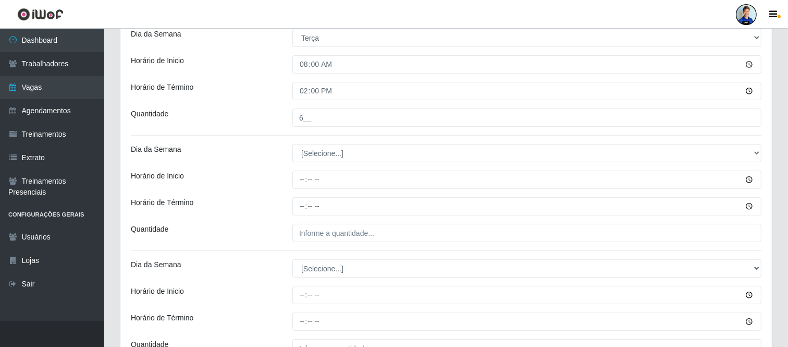
scroll to position [353, 0]
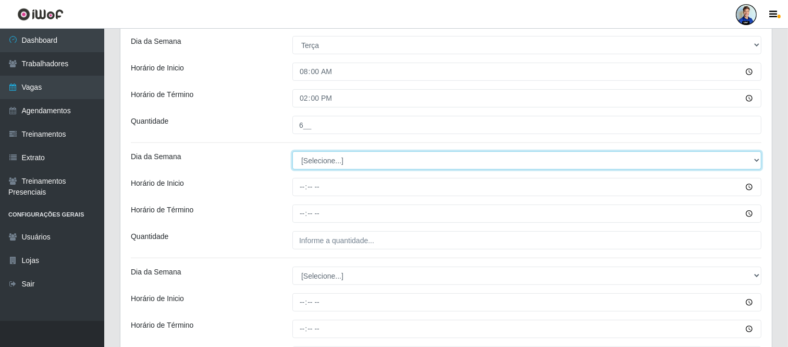
click at [324, 163] on select "[Selecione...] Segunda Terça Quarta Quinta Sexta Sábado Domingo" at bounding box center [526, 160] width 469 height 18
select select "3"
click at [292, 151] on select "[Selecione...] Segunda Terça Quarta Quinta Sexta Sábado Domingo" at bounding box center [526, 160] width 469 height 18
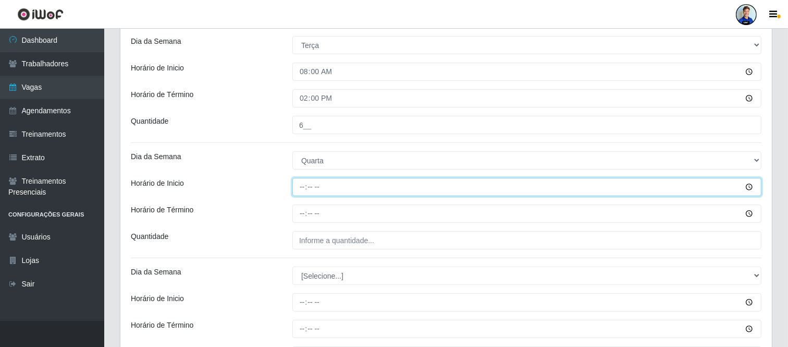
click at [303, 186] on input "Horário de Inicio" at bounding box center [526, 187] width 469 height 18
type input "08:00"
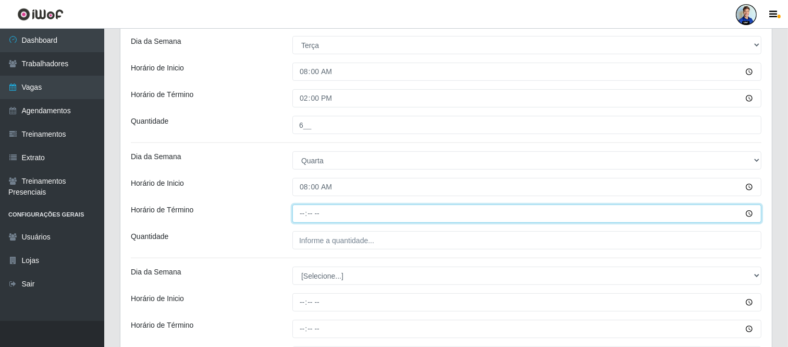
type input "14:00"
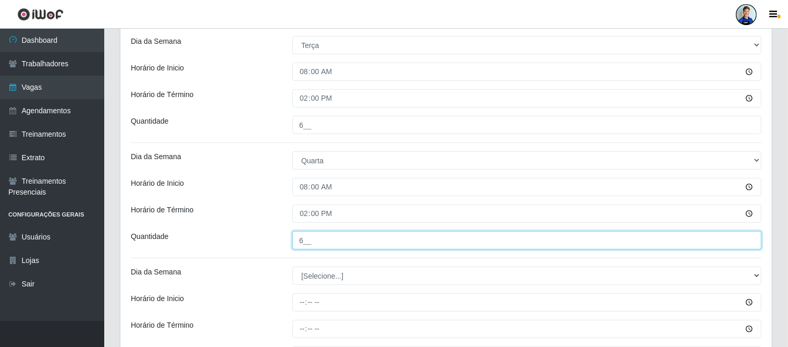
type input "6__"
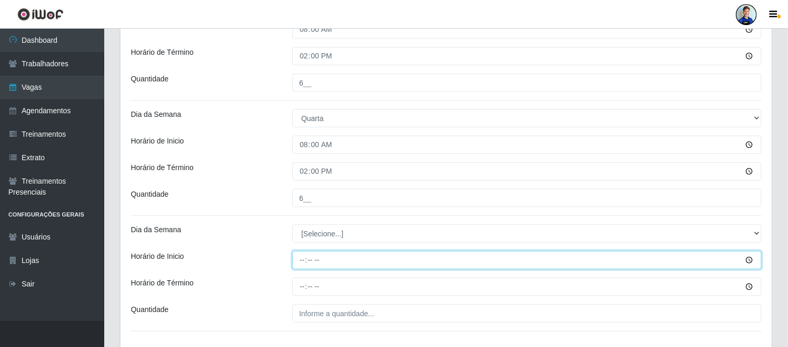
scroll to position [469, 0]
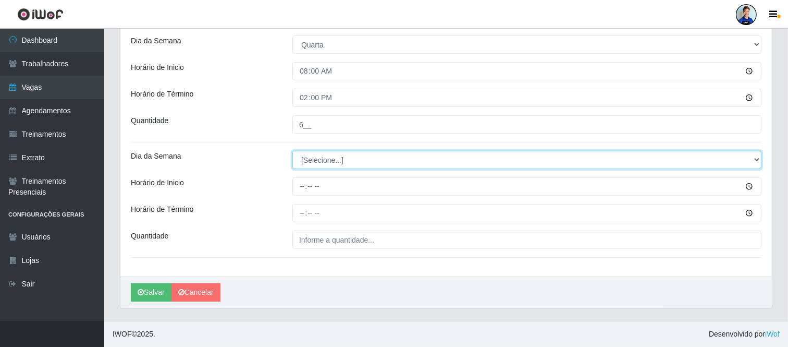
click at [330, 167] on select "[Selecione...] Segunda Terça Quarta Quinta Sexta Sábado Domingo" at bounding box center [526, 160] width 469 height 18
select select "4"
click at [292, 151] on select "[Selecione...] Segunda Terça Quarta Quinta Sexta Sábado Domingo" at bounding box center [526, 160] width 469 height 18
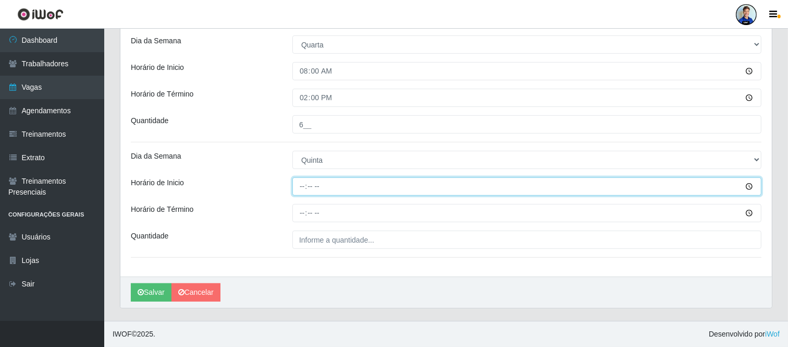
click at [311, 186] on input "Horário de Inicio" at bounding box center [526, 186] width 469 height 18
click at [306, 187] on input "Horário de Inicio" at bounding box center [526, 186] width 469 height 18
click at [299, 185] on input "Horário de Inicio" at bounding box center [526, 186] width 469 height 18
click at [300, 181] on input "Horário de Inicio" at bounding box center [526, 186] width 469 height 18
type input "08:00"
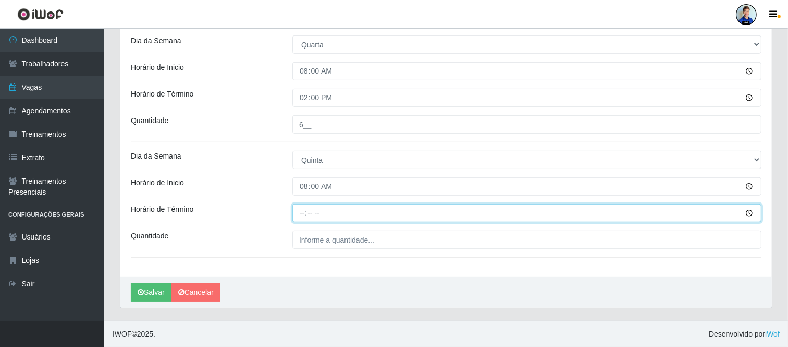
type input "14:00"
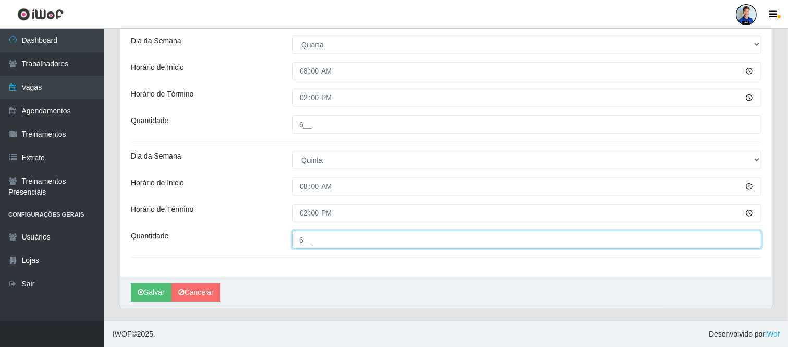
type input "6__"
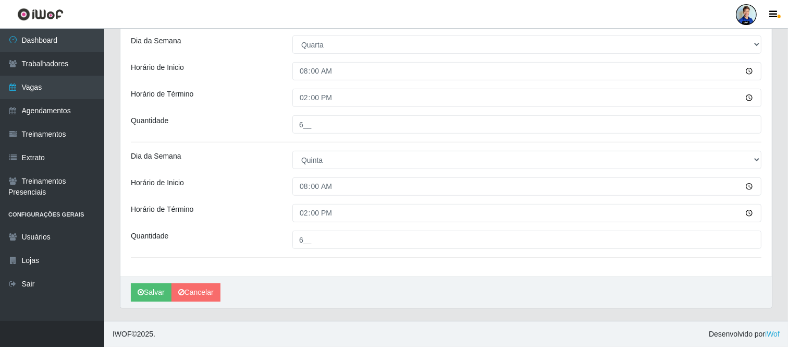
click at [247, 178] on div "Horário de Inicio" at bounding box center [204, 186] width 162 height 18
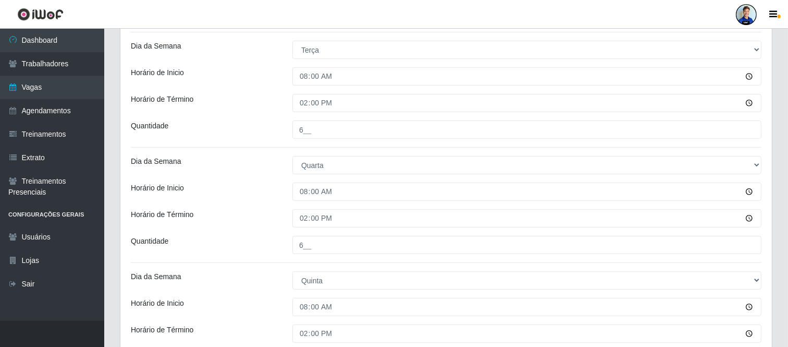
scroll to position [179, 0]
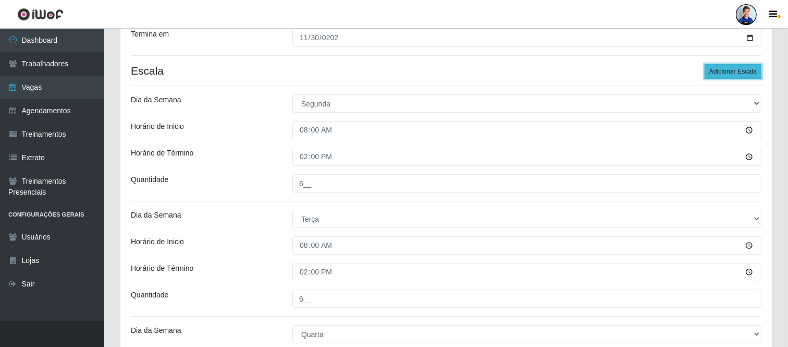
click at [747, 70] on button "Adicionar Escala" at bounding box center [733, 71] width 57 height 15
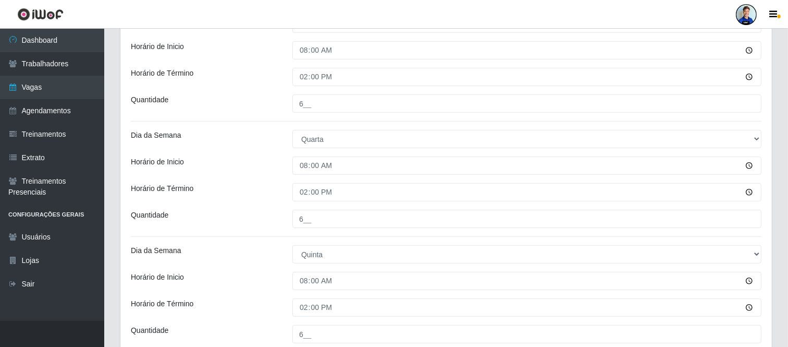
scroll to position [527, 0]
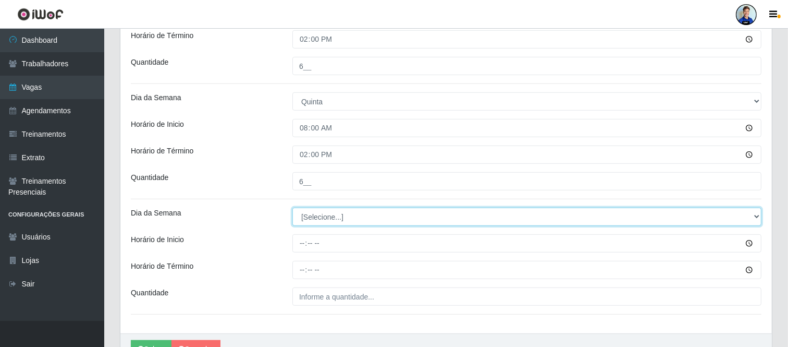
click at [348, 223] on select "[Selecione...] Segunda Terça Quarta Quinta Sexta Sábado Domingo" at bounding box center [526, 217] width 469 height 18
select select "5"
click at [292, 208] on select "[Selecione...] Segunda Terça Quarta Quinta Sexta Sábado Domingo" at bounding box center [526, 217] width 469 height 18
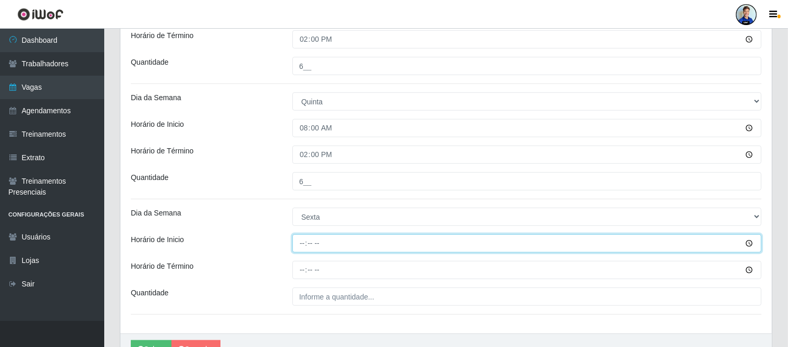
click at [306, 237] on input "Horário de Inicio" at bounding box center [526, 243] width 469 height 18
type input "08:00"
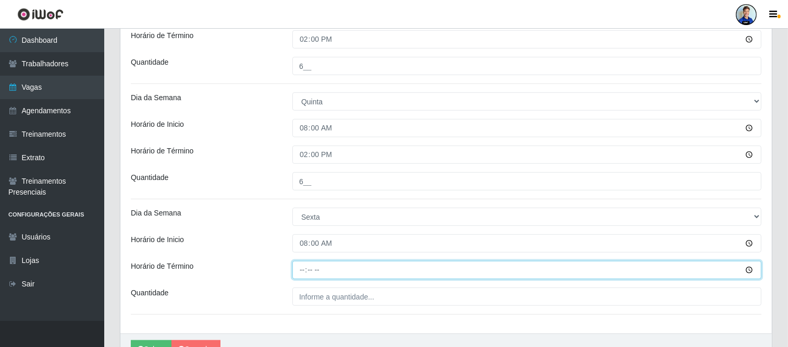
type input "14:00"
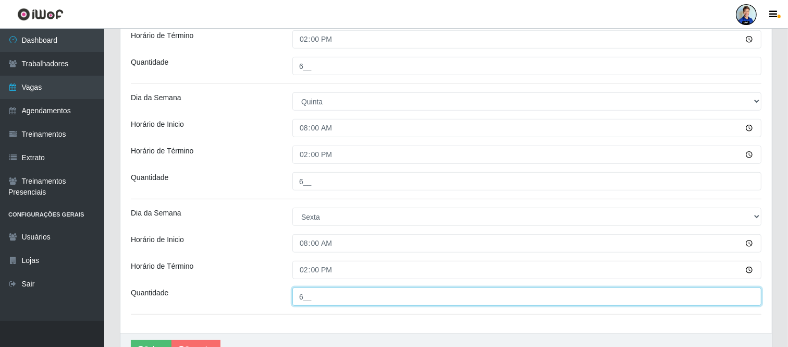
type input "6__"
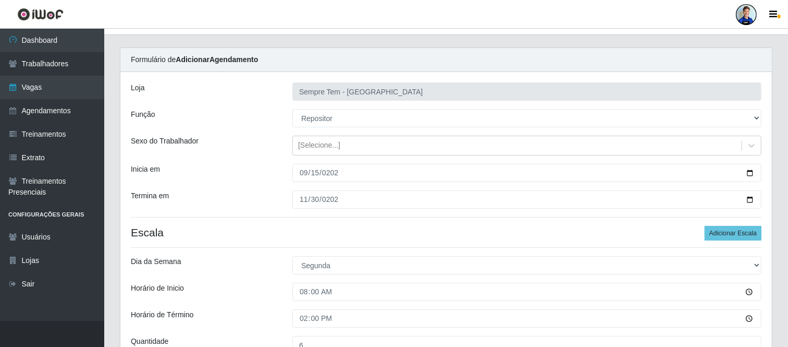
scroll to position [17, 0]
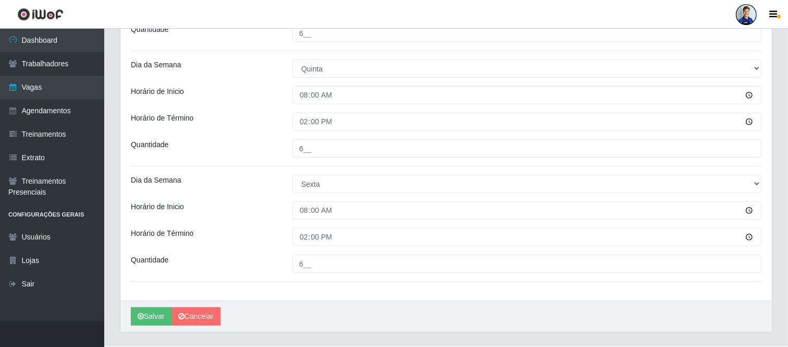
scroll to position [584, 0]
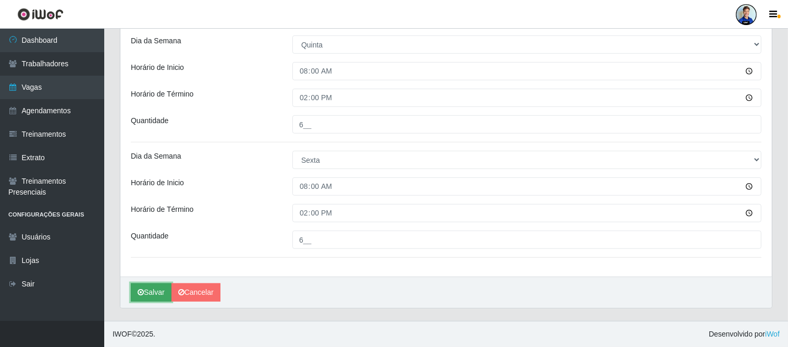
click at [141, 292] on icon "submit" at bounding box center [141, 291] width 6 height 7
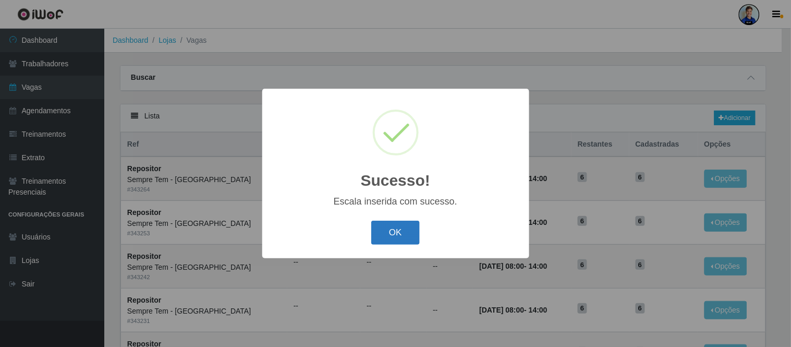
click at [400, 228] on button "OK" at bounding box center [395, 233] width 48 height 25
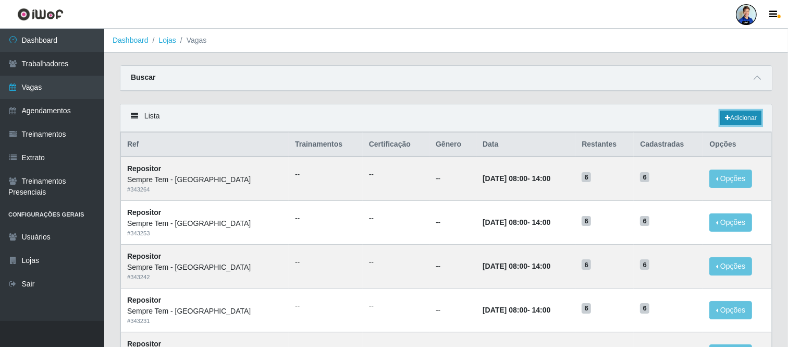
click at [737, 119] on link "Adicionar" at bounding box center [741, 118] width 41 height 15
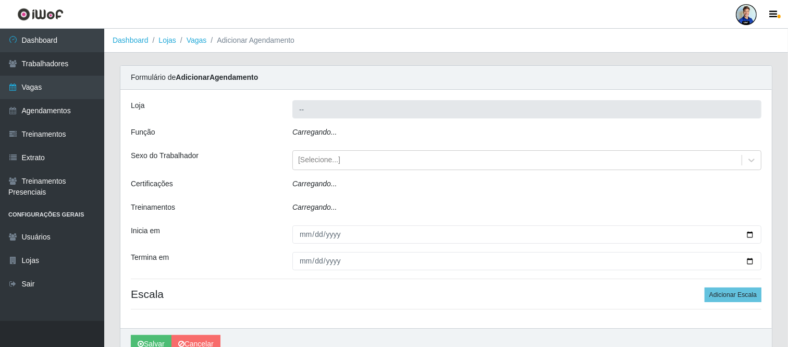
type input "Sempre Tem - [GEOGRAPHIC_DATA]"
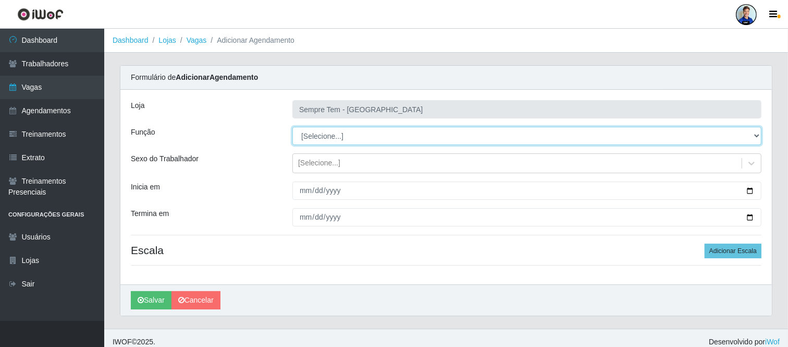
click at [332, 137] on select "[Selecione...] Embalador Embalador + Embalador ++ Repositor Repositor + Reposit…" at bounding box center [526, 136] width 469 height 18
select select "82"
click at [292, 127] on select "[Selecione...] Embalador Embalador + Embalador ++ Repositor Repositor + Reposit…" at bounding box center [526, 136] width 469 height 18
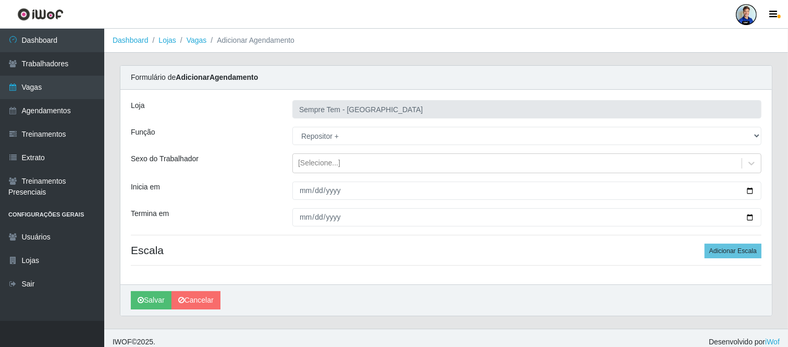
click at [255, 211] on div "Termina em" at bounding box center [204, 217] width 162 height 18
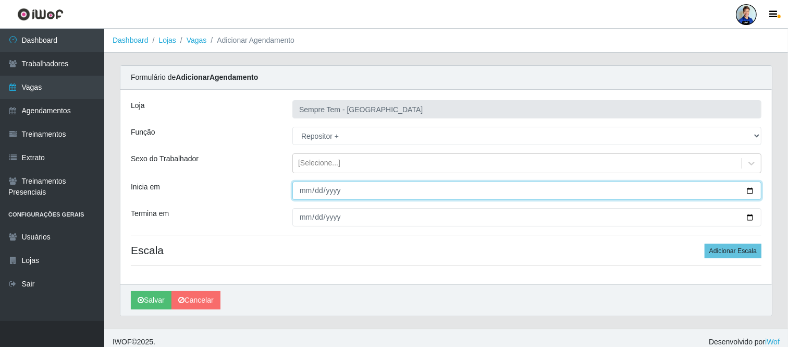
click at [304, 190] on input "Inicia em" at bounding box center [526, 190] width 469 height 18
type input "0205-09-15"
click at [327, 193] on input "0205-09-15" at bounding box center [526, 190] width 469 height 18
type input "0205-09-15"
type input "[DATE]"
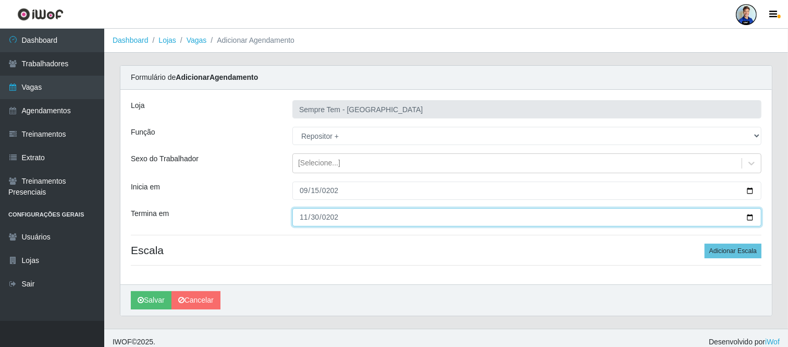
type input "[DATE]"
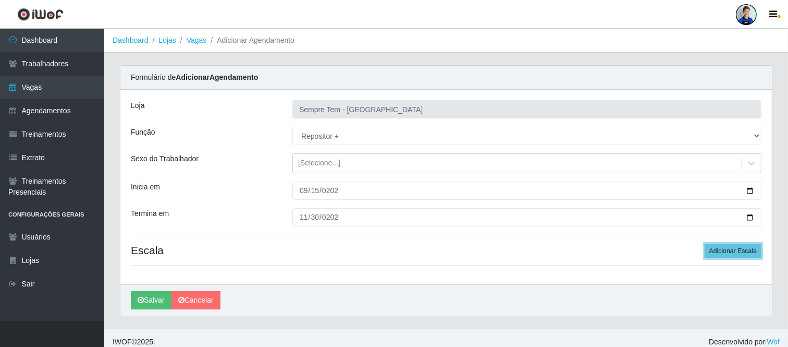
click at [705, 243] on button "Adicionar Escala" at bounding box center [733, 250] width 57 height 15
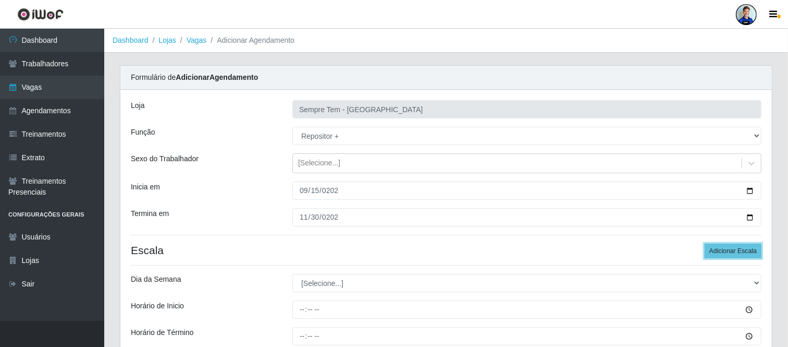
click at [705, 243] on button "Adicionar Escala" at bounding box center [733, 250] width 57 height 15
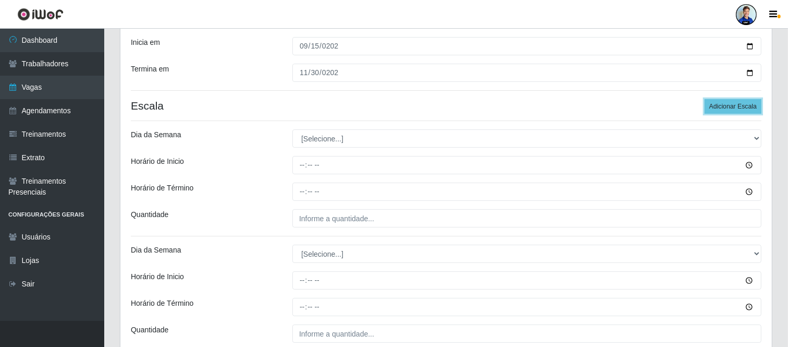
scroll to position [231, 0]
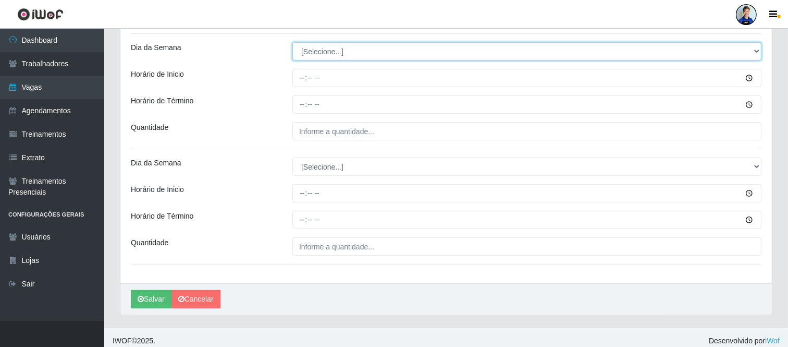
click at [334, 50] on select "[Selecione...] Segunda Terça Quarta Quinta Sexta Sábado Domingo" at bounding box center [526, 51] width 469 height 18
select select "6"
click at [292, 42] on select "[Selecione...] Segunda Terça Quarta Quinta Sexta Sábado Domingo" at bounding box center [526, 51] width 469 height 18
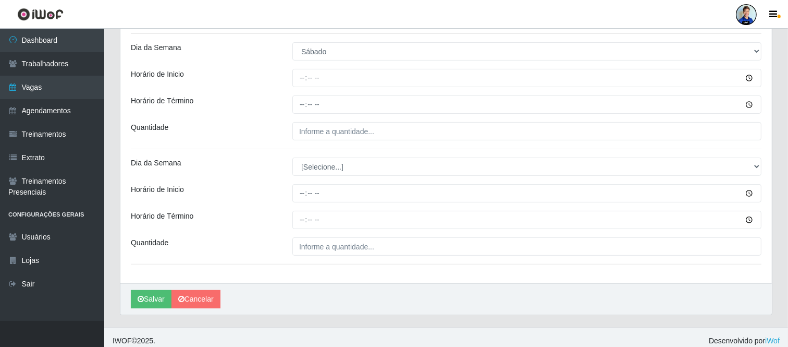
click at [244, 152] on div "Loja Sempre Tem - [GEOGRAPHIC_DATA] Função [Selecione...] Embalador Embalador +…" at bounding box center [446, 70] width 652 height 425
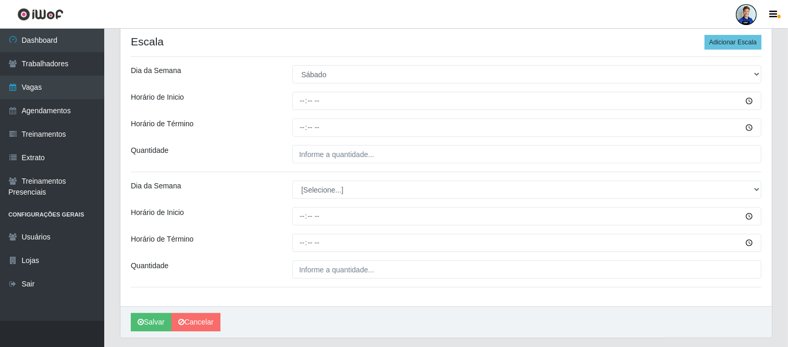
scroll to position [174, 0]
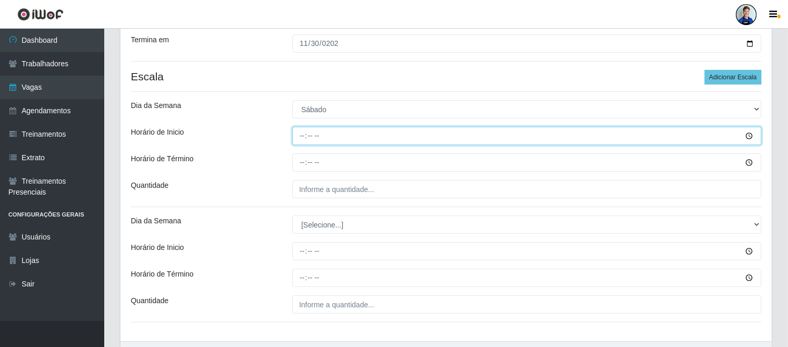
click at [308, 137] on input "Horário de Inicio" at bounding box center [526, 136] width 469 height 18
click at [306, 138] on input "Horário de Inicio" at bounding box center [526, 136] width 469 height 18
click at [303, 139] on input "Horário de Inicio" at bounding box center [526, 136] width 469 height 18
type input "08:00"
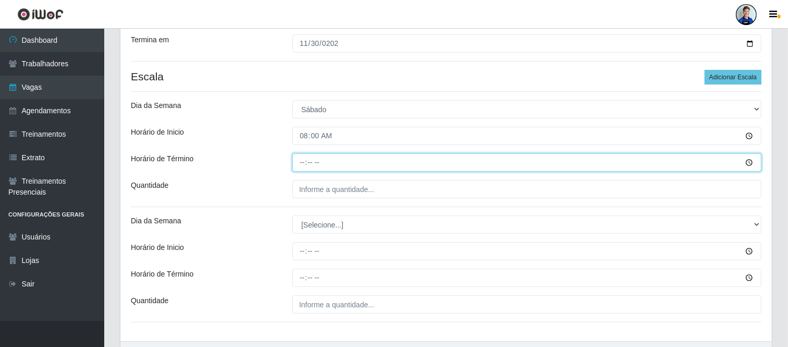
type input "14:00"
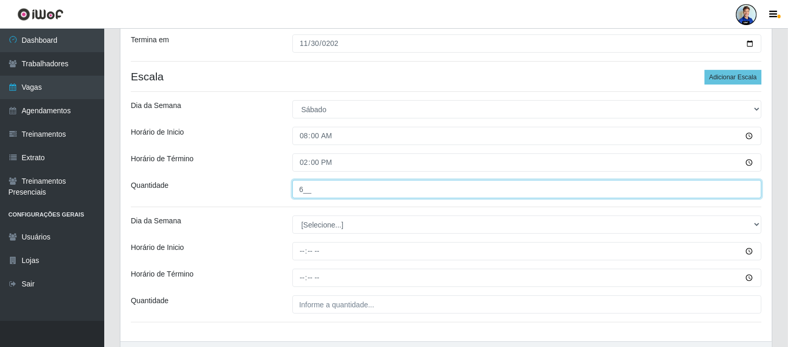
type input "6__"
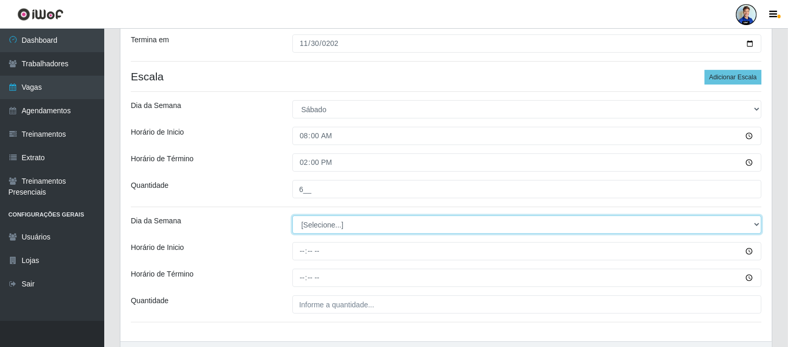
click at [335, 221] on select "[Selecione...] Segunda Terça Quarta Quinta Sexta Sábado Domingo" at bounding box center [526, 224] width 469 height 18
select select "0"
click at [292, 215] on select "[Selecione...] Segunda Terça Quarta Quinta Sexta Sábado Domingo" at bounding box center [526, 224] width 469 height 18
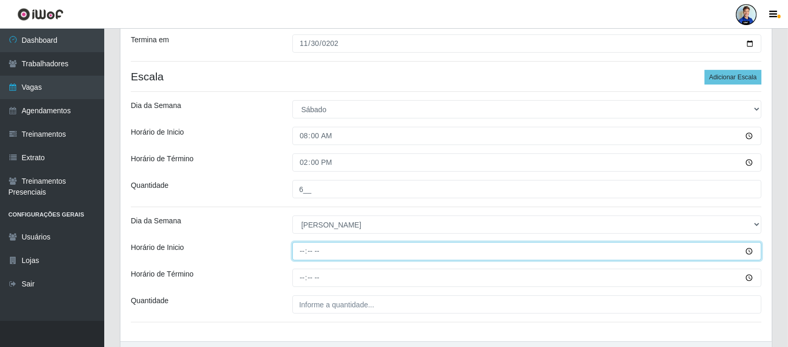
click at [300, 252] on input "Horário de Inicio" at bounding box center [526, 251] width 469 height 18
type input "12:00"
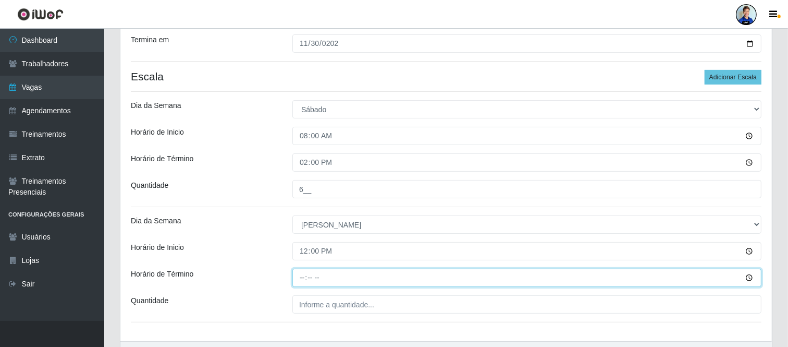
type input "18:00"
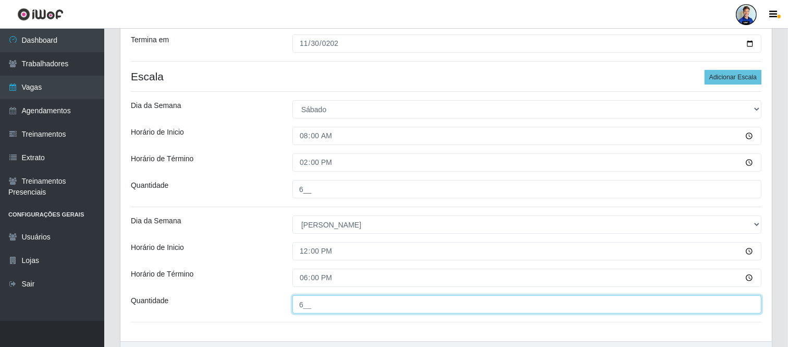
type input "6__"
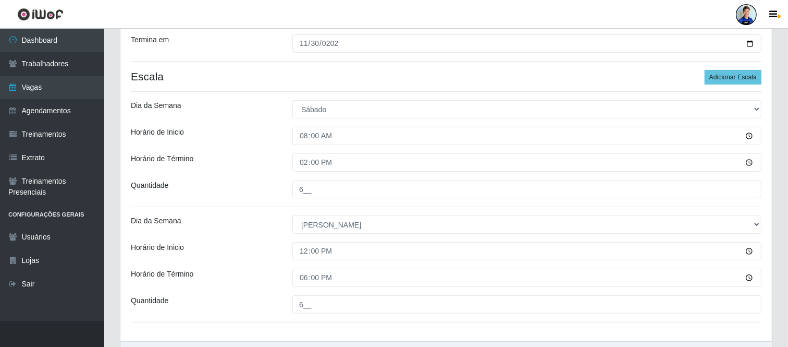
click at [264, 211] on div "Loja Sempre Tem - [GEOGRAPHIC_DATA] Função [Selecione...] Embalador Embalador +…" at bounding box center [446, 128] width 652 height 425
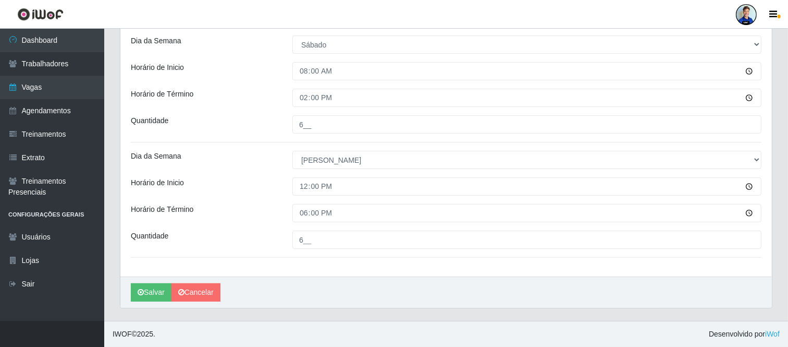
click at [272, 202] on div "Loja Sempre Tem - [GEOGRAPHIC_DATA] Função [Selecione...] Embalador Embalador +…" at bounding box center [446, 63] width 652 height 425
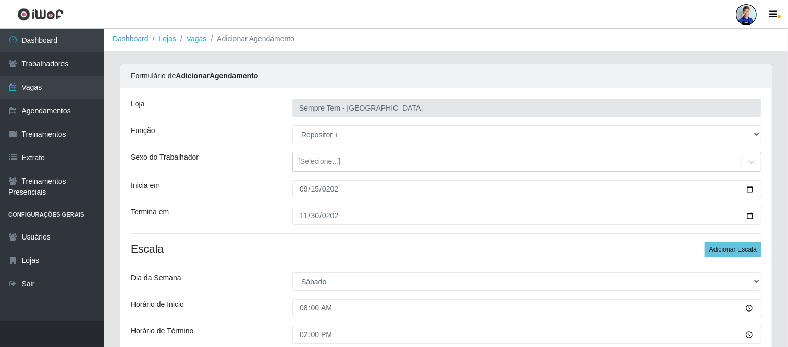
scroll to position [0, 0]
click at [246, 207] on div "Loja Sempre Tem - [GEOGRAPHIC_DATA] Função [Selecione...] Embalador Embalador +…" at bounding box center [446, 302] width 652 height 425
click at [273, 165] on div "Sexo do Trabalhador" at bounding box center [204, 163] width 162 height 20
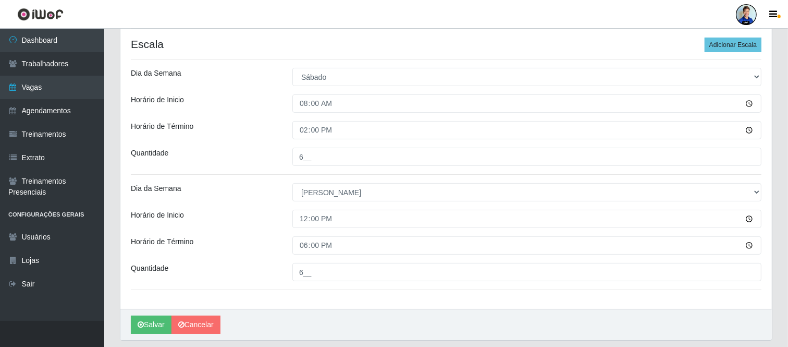
scroll to position [238, 0]
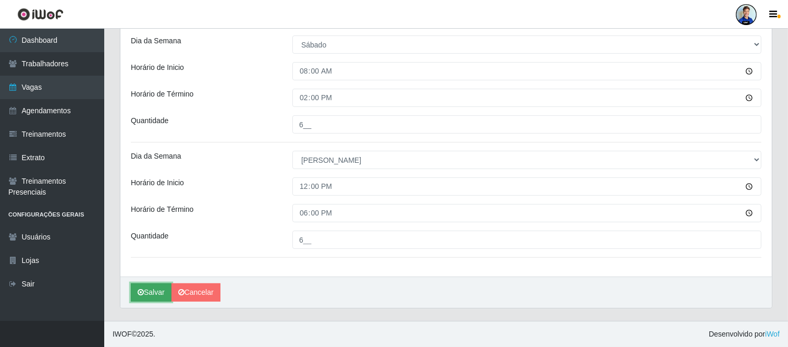
click at [150, 291] on button "Salvar" at bounding box center [151, 292] width 41 height 18
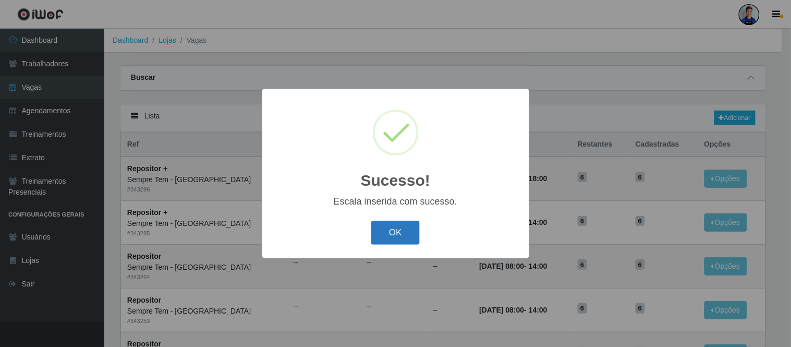
click at [396, 231] on button "OK" at bounding box center [395, 233] width 48 height 25
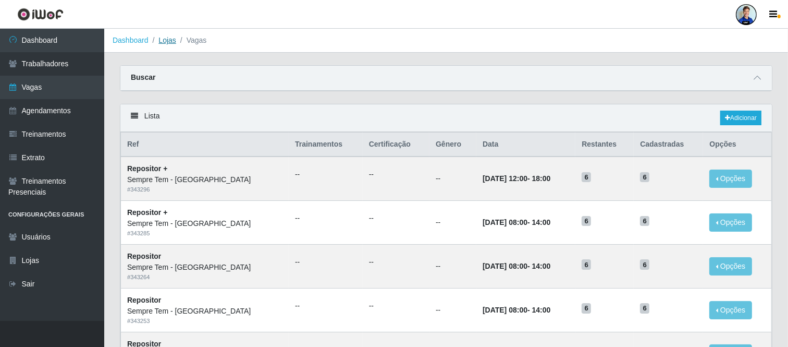
click at [167, 37] on link "Lojas" at bounding box center [166, 40] width 17 height 8
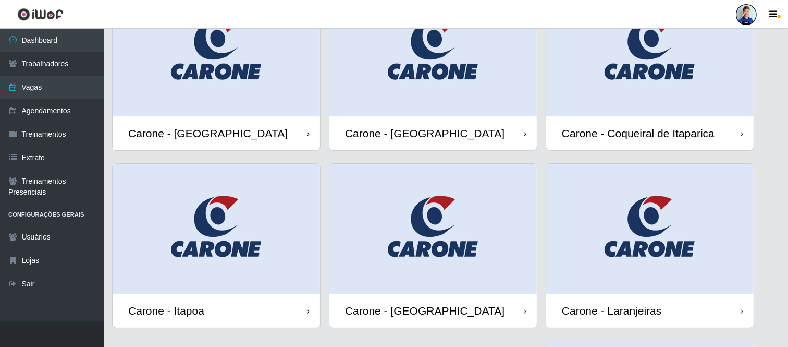
scroll to position [12, 0]
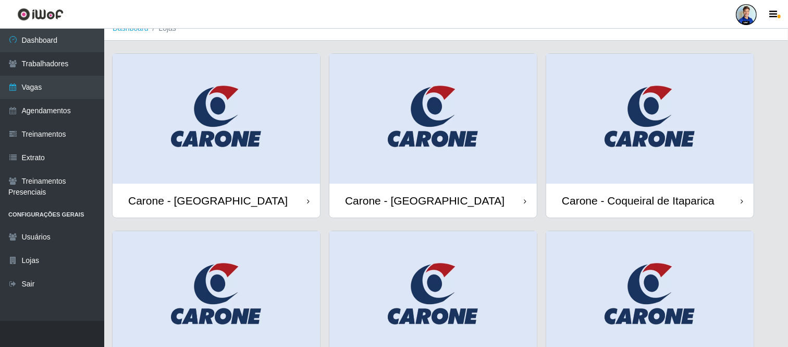
click at [447, 142] on img at bounding box center [434, 119] width 208 height 130
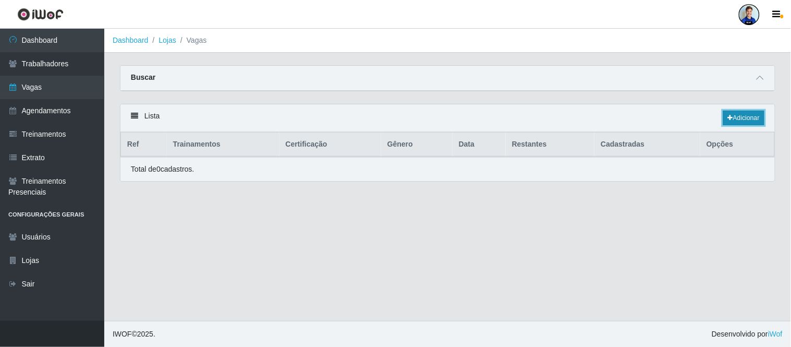
click at [751, 113] on link "Adicionar" at bounding box center [743, 118] width 41 height 15
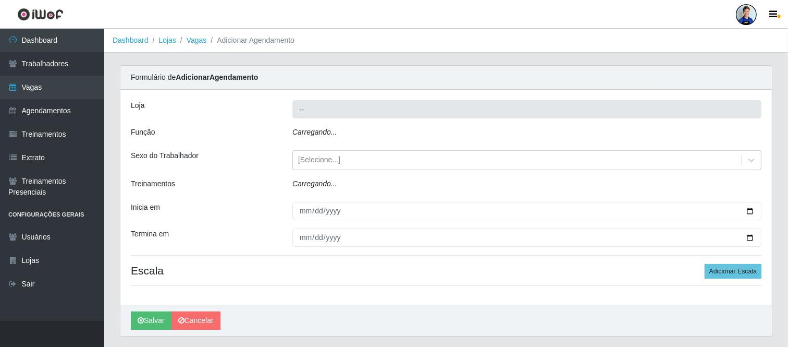
type input "Carone - [GEOGRAPHIC_DATA]"
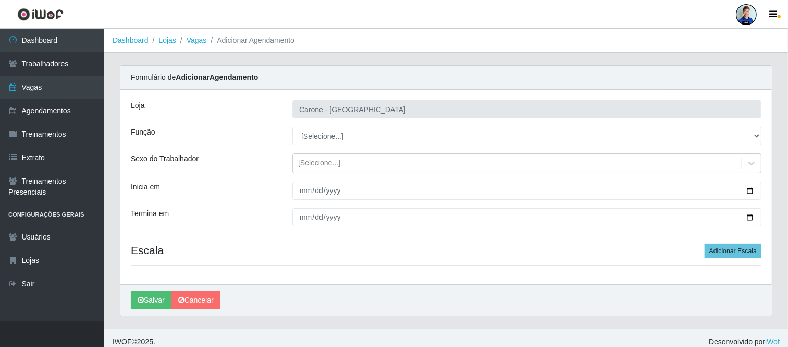
click at [231, 154] on div "Sexo do Trabalhador" at bounding box center [204, 163] width 162 height 20
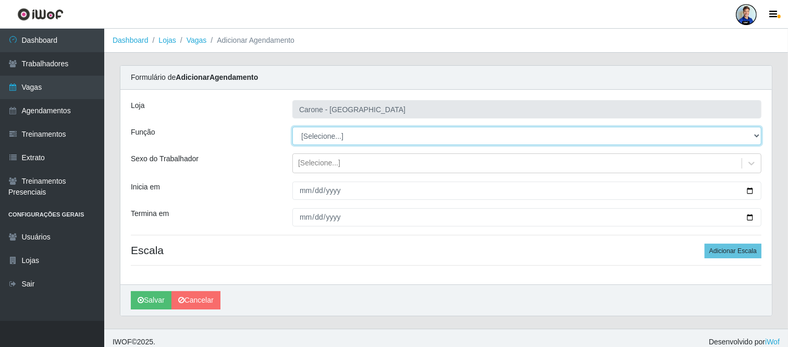
click at [304, 137] on select "[Selecione...] Embalador Embalador + Embalador ++ Repositor Repositor + Reposit…" at bounding box center [526, 136] width 469 height 18
select select "24"
click at [292, 127] on select "[Selecione...] Embalador Embalador + Embalador ++ Repositor Repositor + Reposit…" at bounding box center [526, 136] width 469 height 18
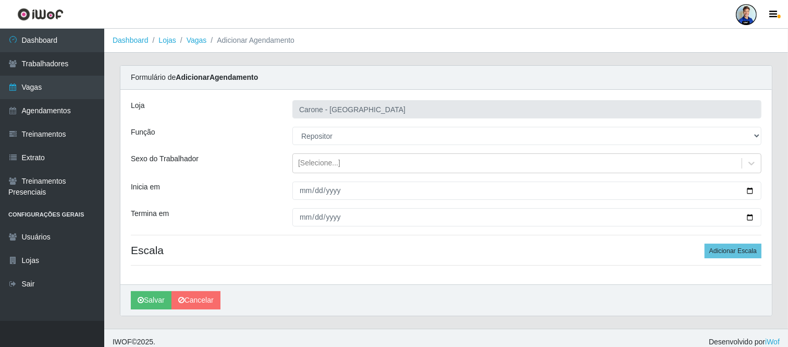
click at [252, 176] on div "[PERSON_NAME] - [GEOGRAPHIC_DATA] Função [Selecione...] Embalador Embalador + E…" at bounding box center [446, 187] width 652 height 194
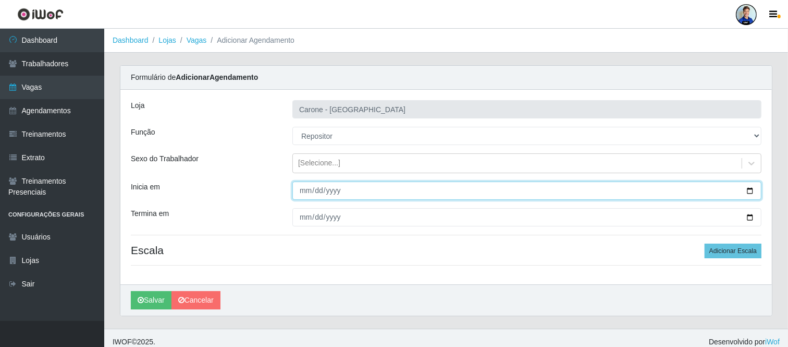
click at [303, 194] on input "Inicia em" at bounding box center [526, 190] width 469 height 18
type input "[DATE]"
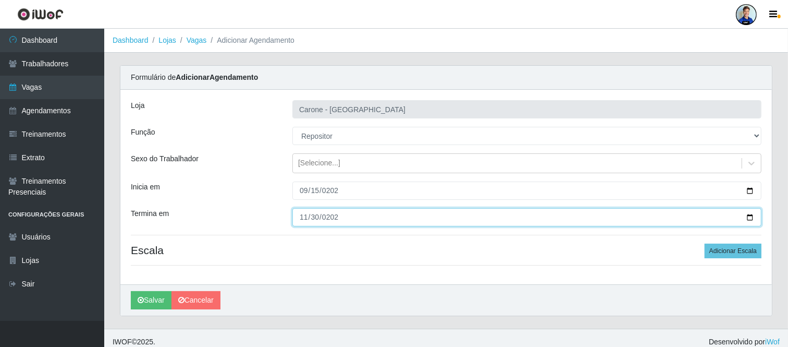
type input "[DATE]"
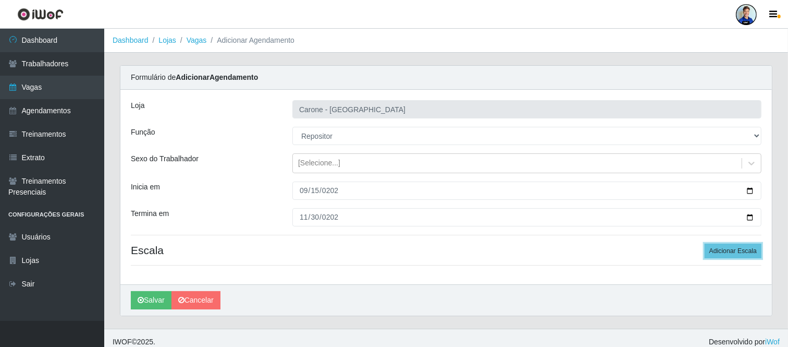
click at [705, 243] on button "Adicionar Escala" at bounding box center [733, 250] width 57 height 15
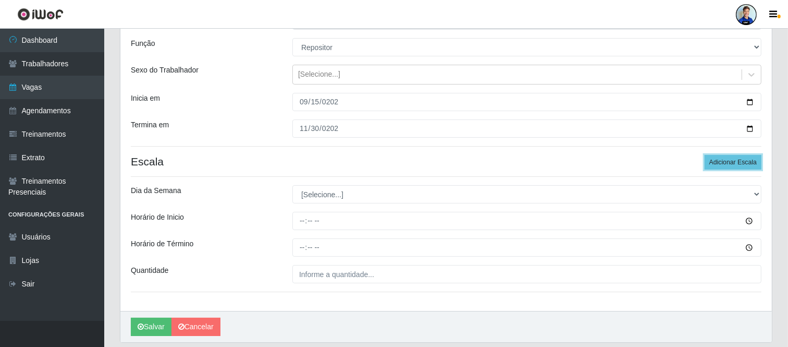
scroll to position [116, 0]
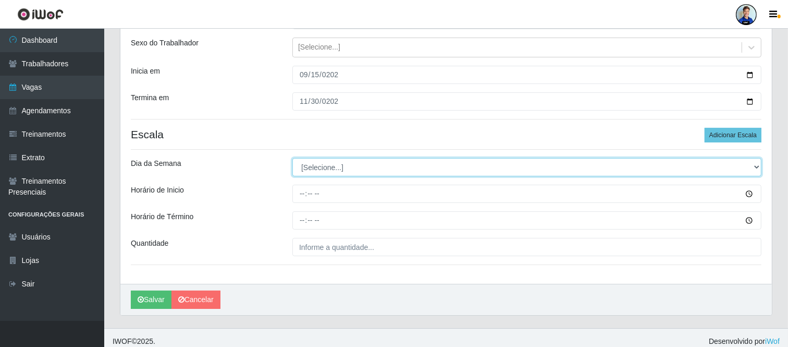
click at [325, 169] on select "[Selecione...] Segunda Terça Quarta Quinta Sexta Sábado Domingo" at bounding box center [526, 167] width 469 height 18
